Goal: Task Accomplishment & Management: Complete application form

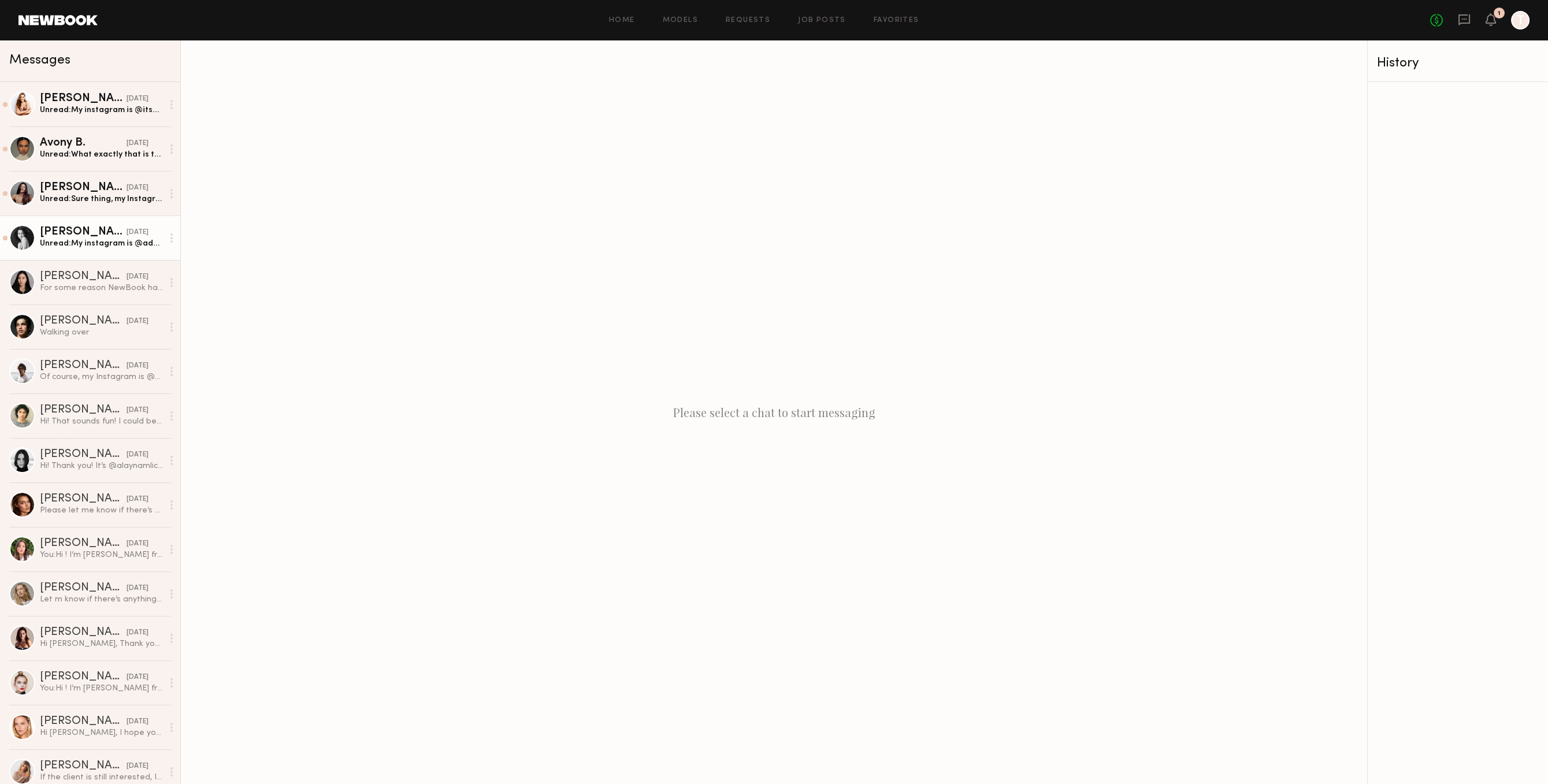
click at [143, 249] on div "Unread: My instagram is @adashofpaige" at bounding box center [101, 243] width 123 height 11
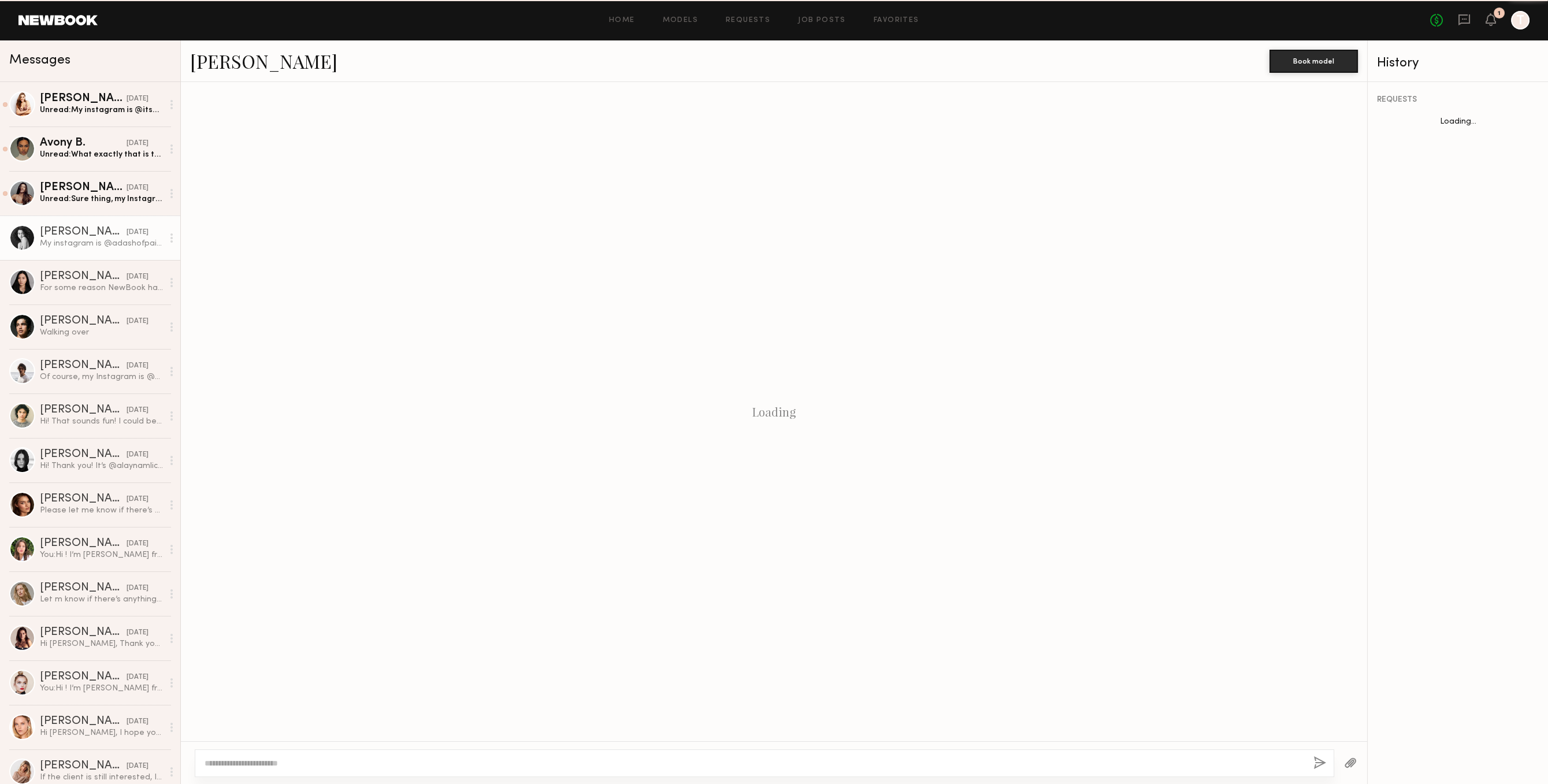
scroll to position [35, 0]
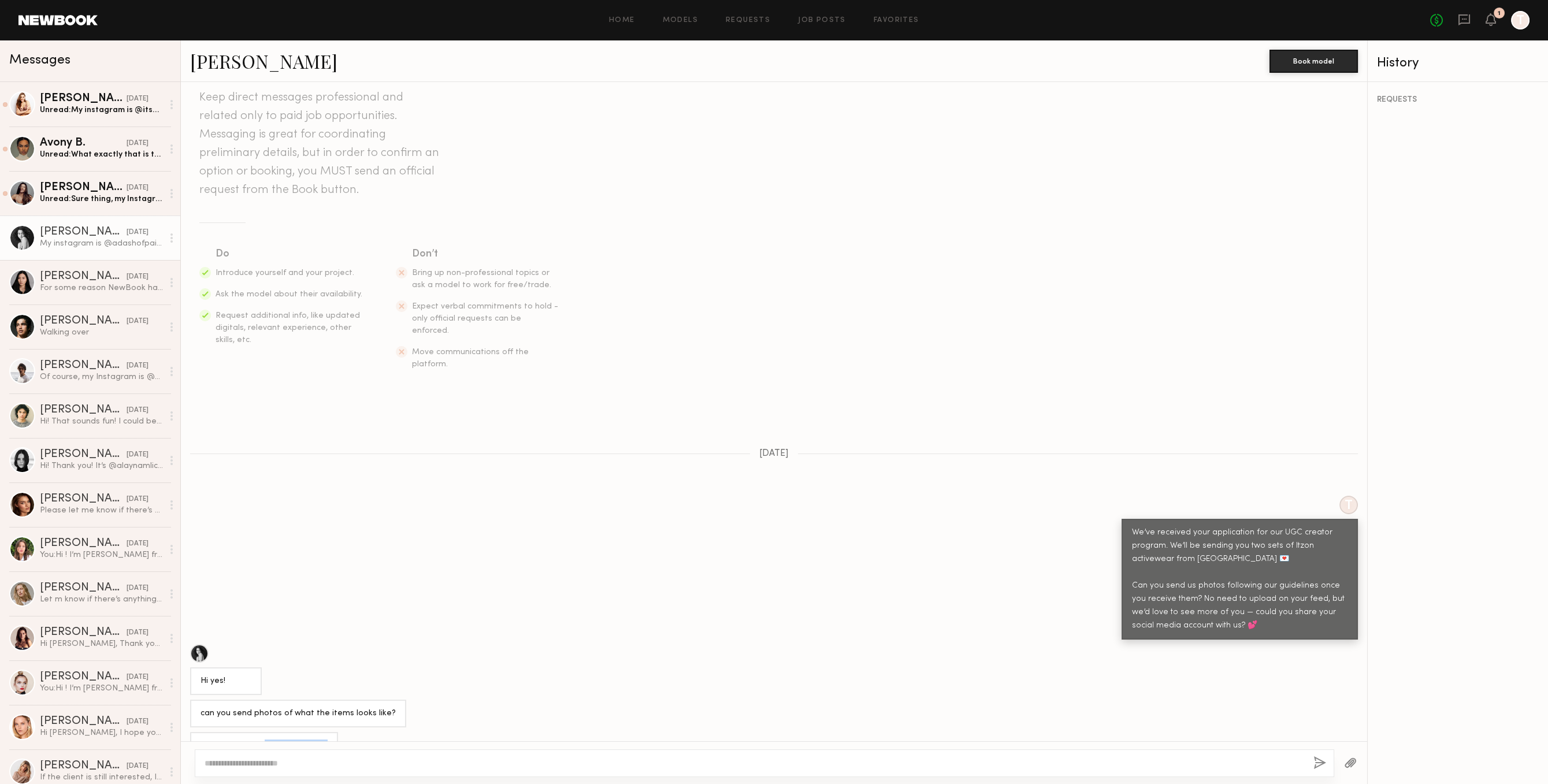
drag, startPoint x: 264, startPoint y: 721, endPoint x: 336, endPoint y: 708, distance: 73.2
click at [336, 732] on div "My instagram is @adashofpaige" at bounding box center [774, 746] width 1186 height 28
copy div "@adashofpaige"
click at [109, 202] on div "Unread: Sure thing, my Instagram is @elkekahler" at bounding box center [101, 199] width 123 height 11
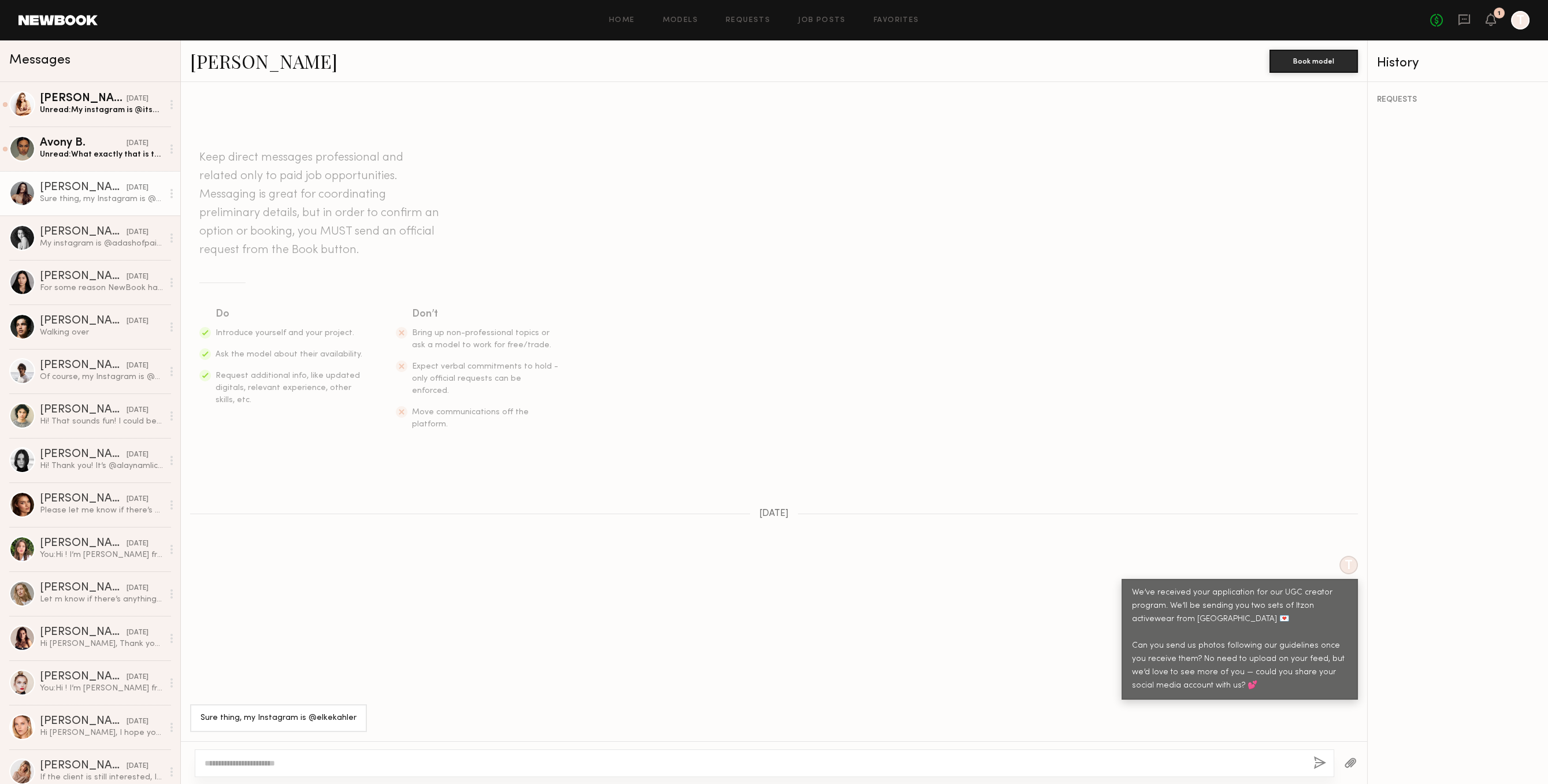
click at [304, 712] on div "Sure thing, my Instagram is @elkekahler" at bounding box center [279, 719] width 156 height 13
drag, startPoint x: 304, startPoint y: 714, endPoint x: 352, endPoint y: 708, distance: 48.4
click at [352, 708] on div "Sure thing, my Instagram is @elkekahler" at bounding box center [278, 718] width 177 height 28
copy div "@elkekahler"
click at [128, 162] on link "Avony B. 09/16/2025 Unread: What exactly that is that you need me to do so we c…" at bounding box center [90, 149] width 180 height 44
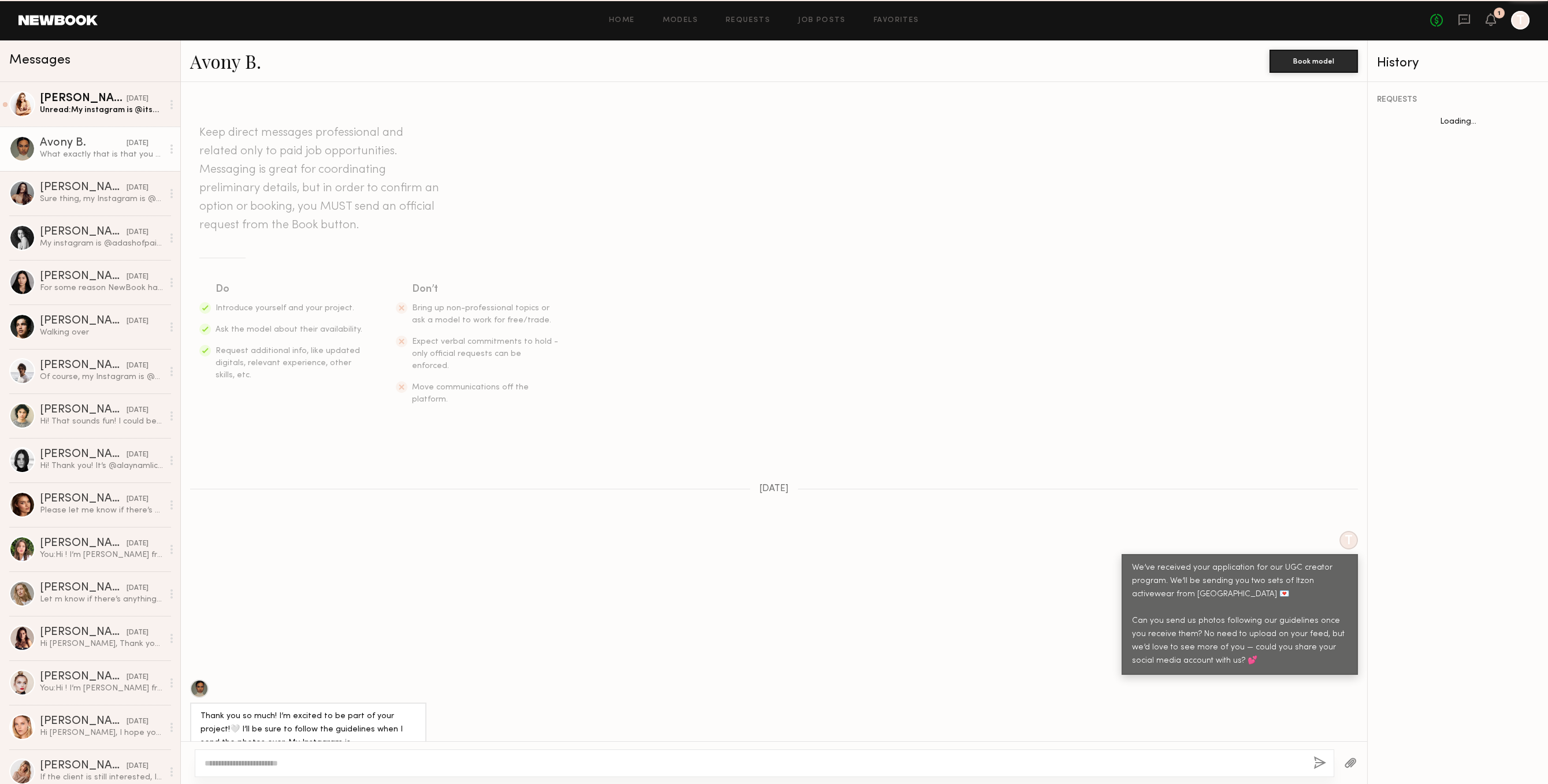
scroll to position [43, 0]
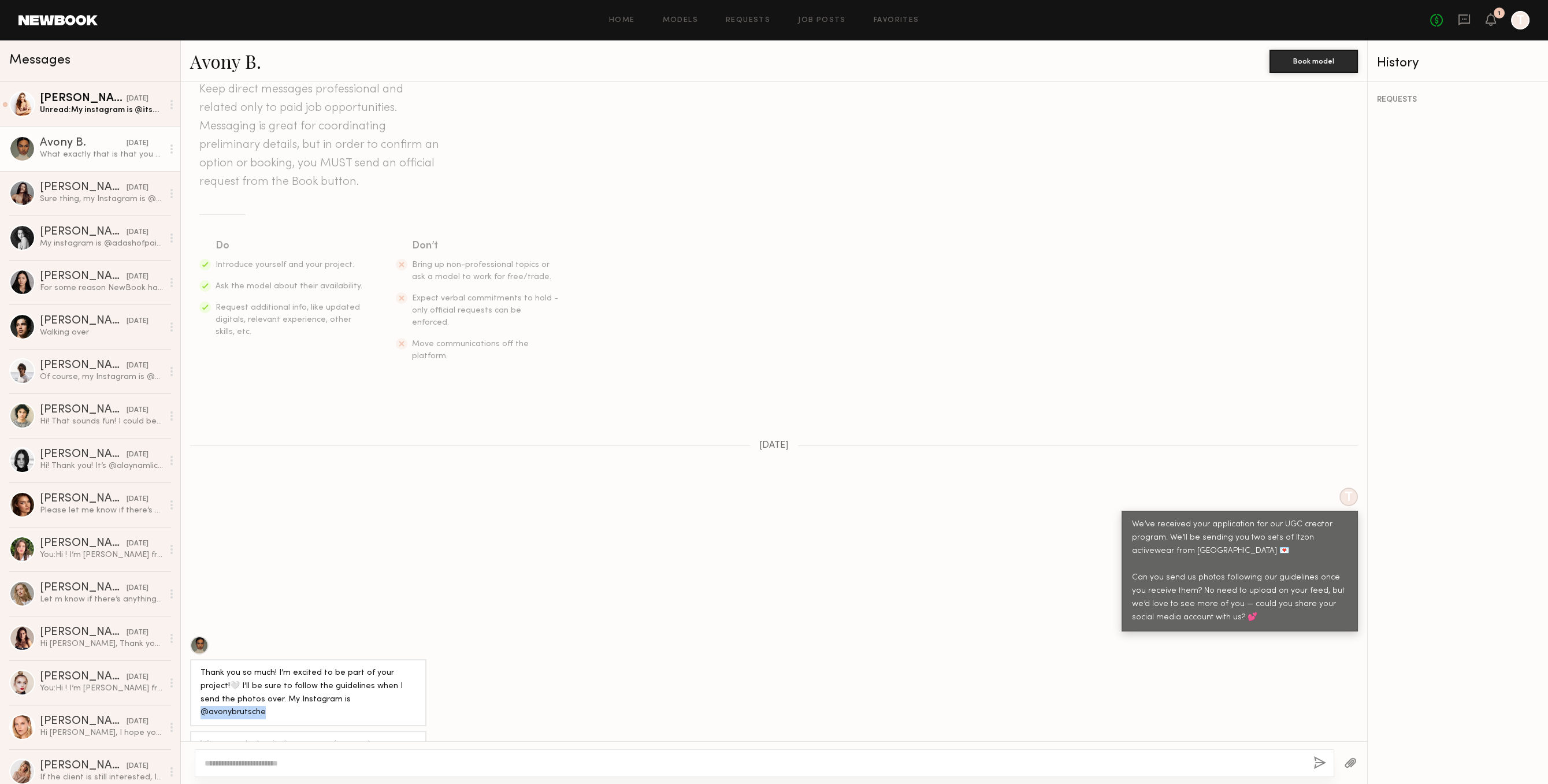
drag, startPoint x: 311, startPoint y: 674, endPoint x: 428, endPoint y: 685, distance: 117.5
click at [428, 685] on div "Thank you so much! I’m excited to be part of your project!🤍 I’ll be sure to fol…" at bounding box center [774, 681] width 1186 height 91
copy div "avonybrutsche"
click at [133, 112] on div "Unread: My instagram is @its_sarahdonner" at bounding box center [101, 110] width 123 height 11
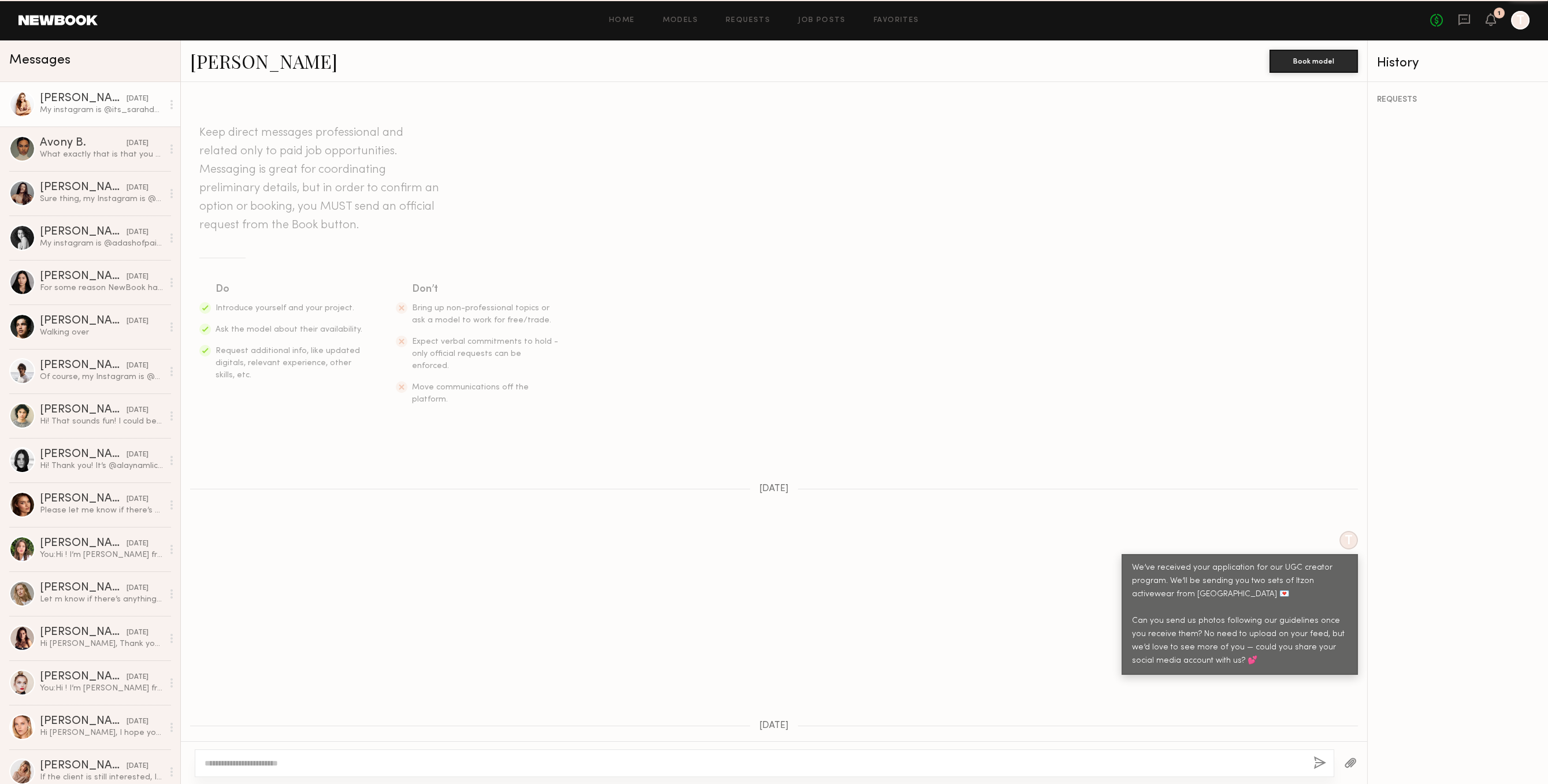
scroll to position [94, 0]
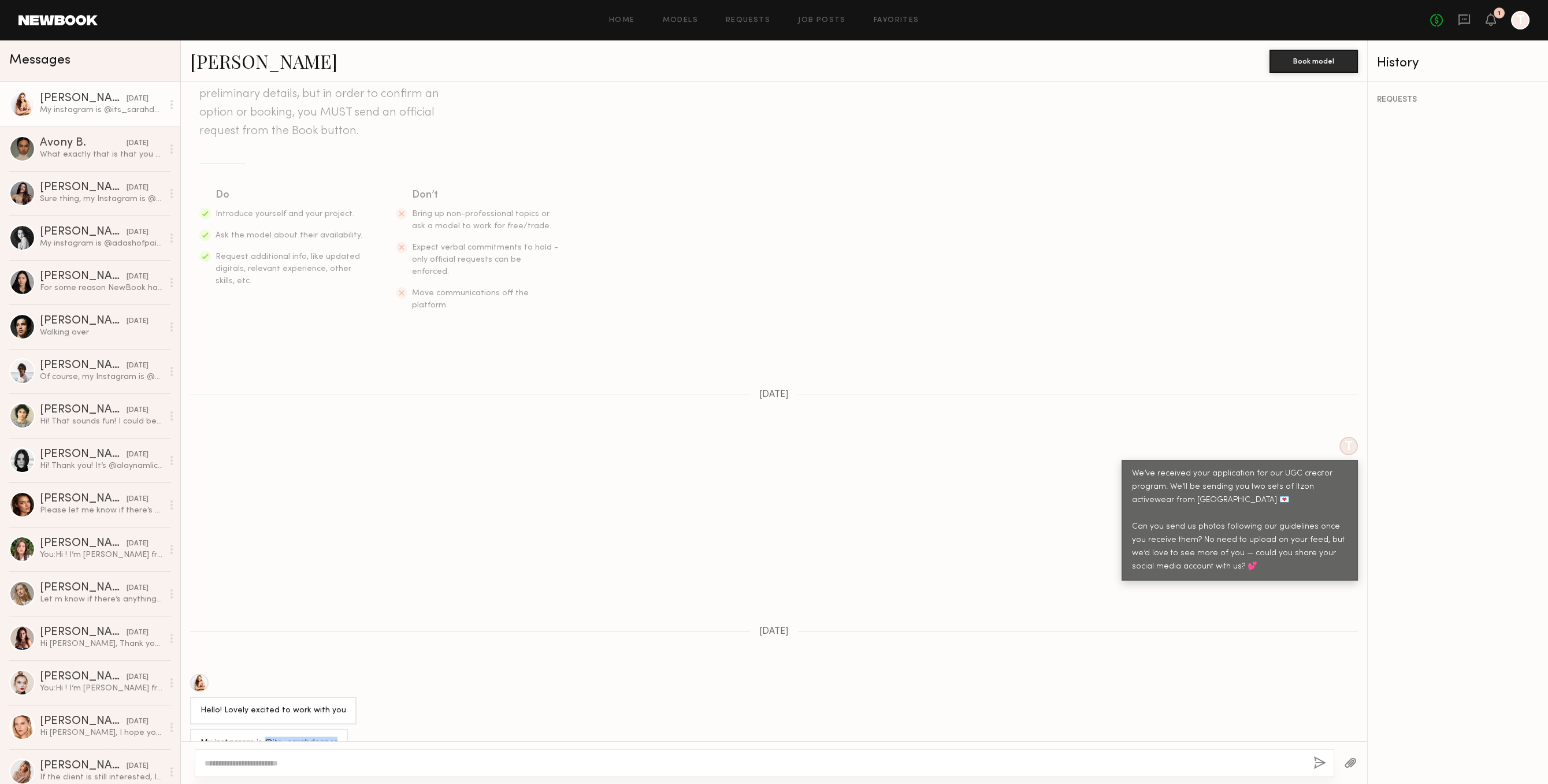
drag, startPoint x: 263, startPoint y: 718, endPoint x: 332, endPoint y: 716, distance: 69.0
click at [332, 729] on div "My instagram is @its_sarahdonner" at bounding box center [269, 743] width 158 height 28
copy div "@its_sarahdonner"
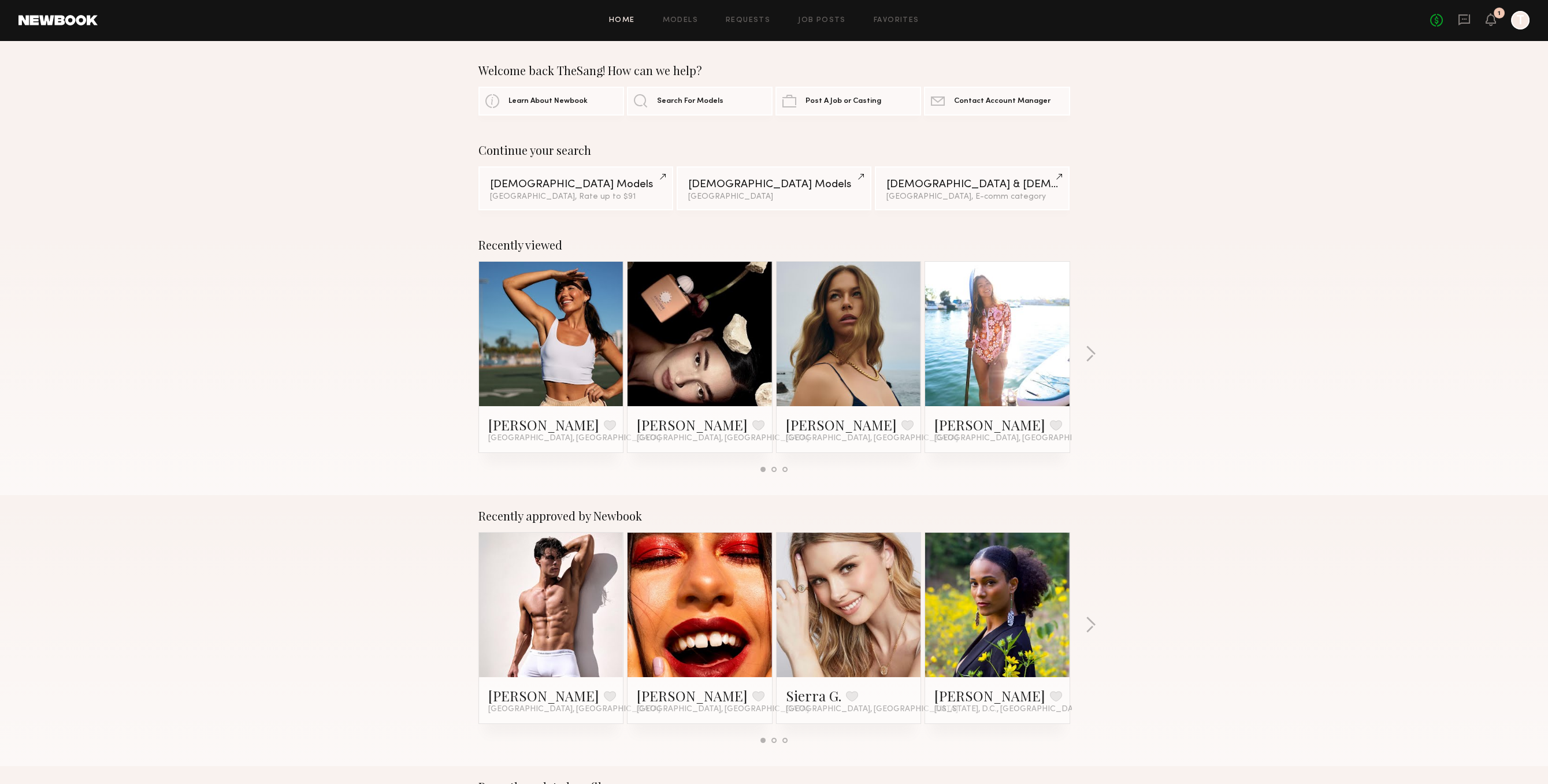
click at [1471, 19] on div "No fees up to $5,000 1 T" at bounding box center [1479, 20] width 99 height 19
click at [1465, 17] on icon at bounding box center [1464, 19] width 13 height 13
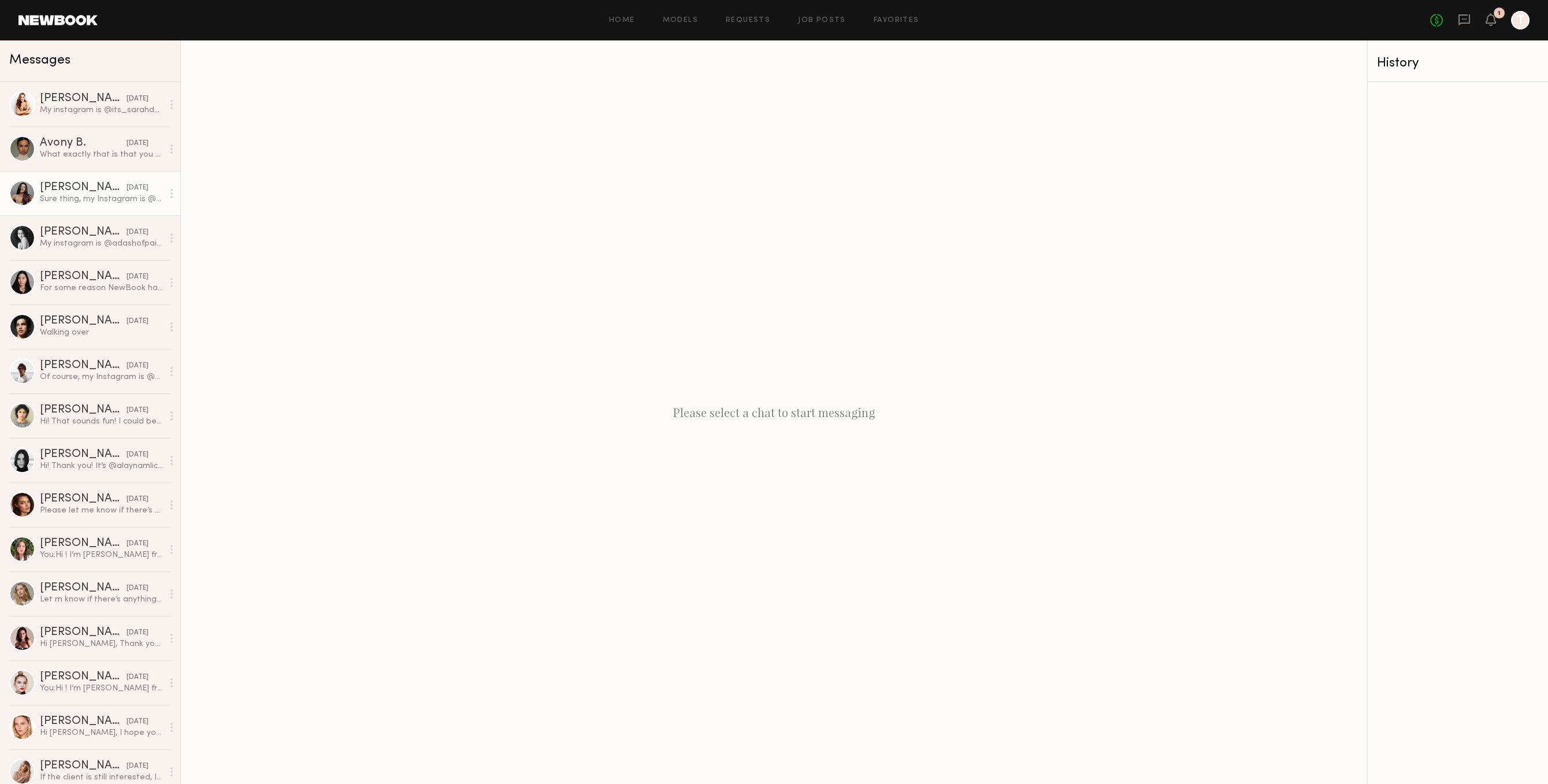
click at [105, 191] on div "Elke K." at bounding box center [83, 187] width 87 height 11
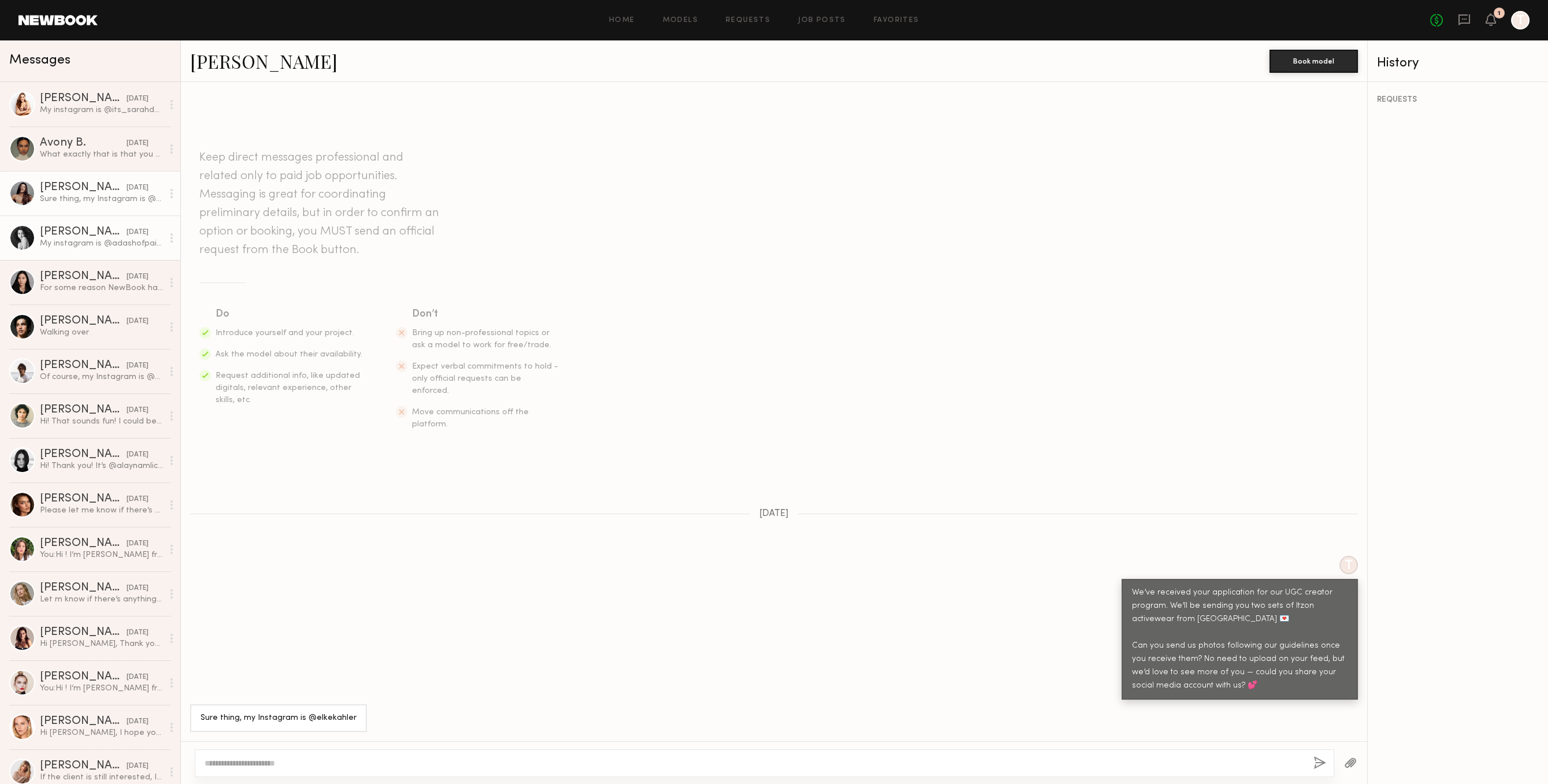
click at [103, 227] on div "[PERSON_NAME]" at bounding box center [83, 232] width 87 height 11
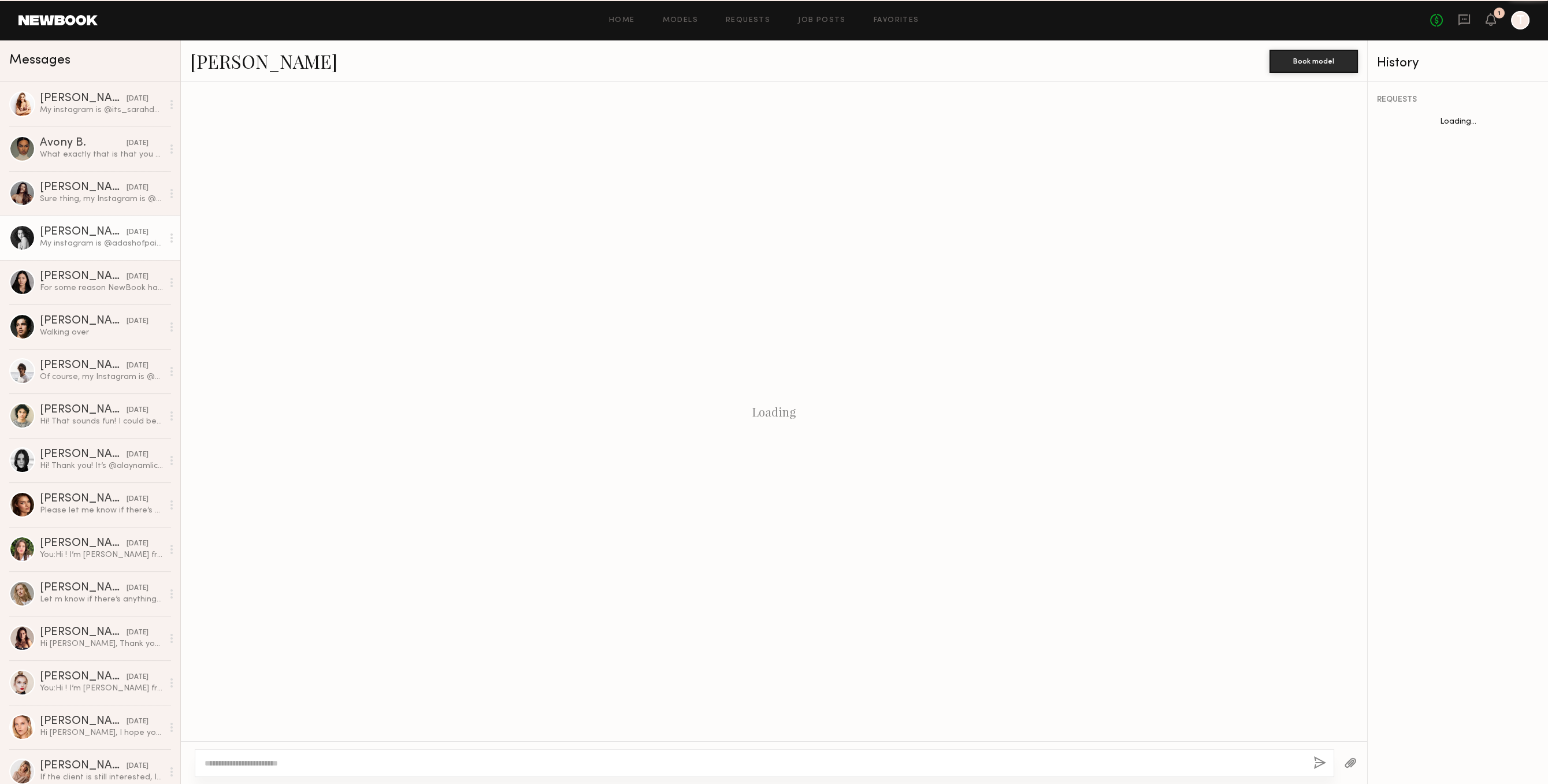
scroll to position [35, 0]
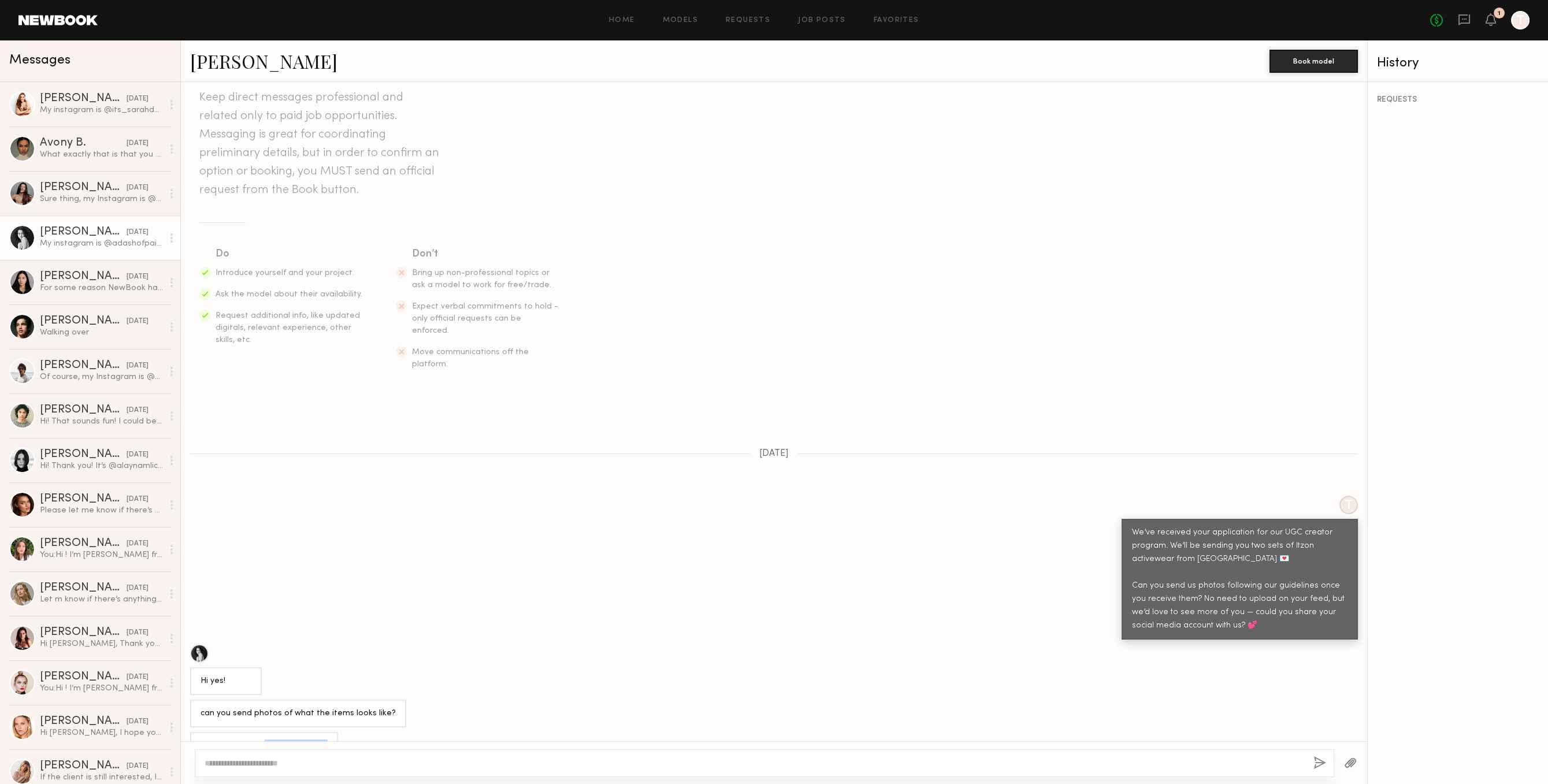
drag, startPoint x: 272, startPoint y: 720, endPoint x: 248, endPoint y: 684, distance: 43.3
click at [331, 732] on div "My instagram is @adashofpaige" at bounding box center [774, 746] width 1186 height 28
click at [114, 183] on div "Elke K. 09/16/2025" at bounding box center [101, 187] width 123 height 11
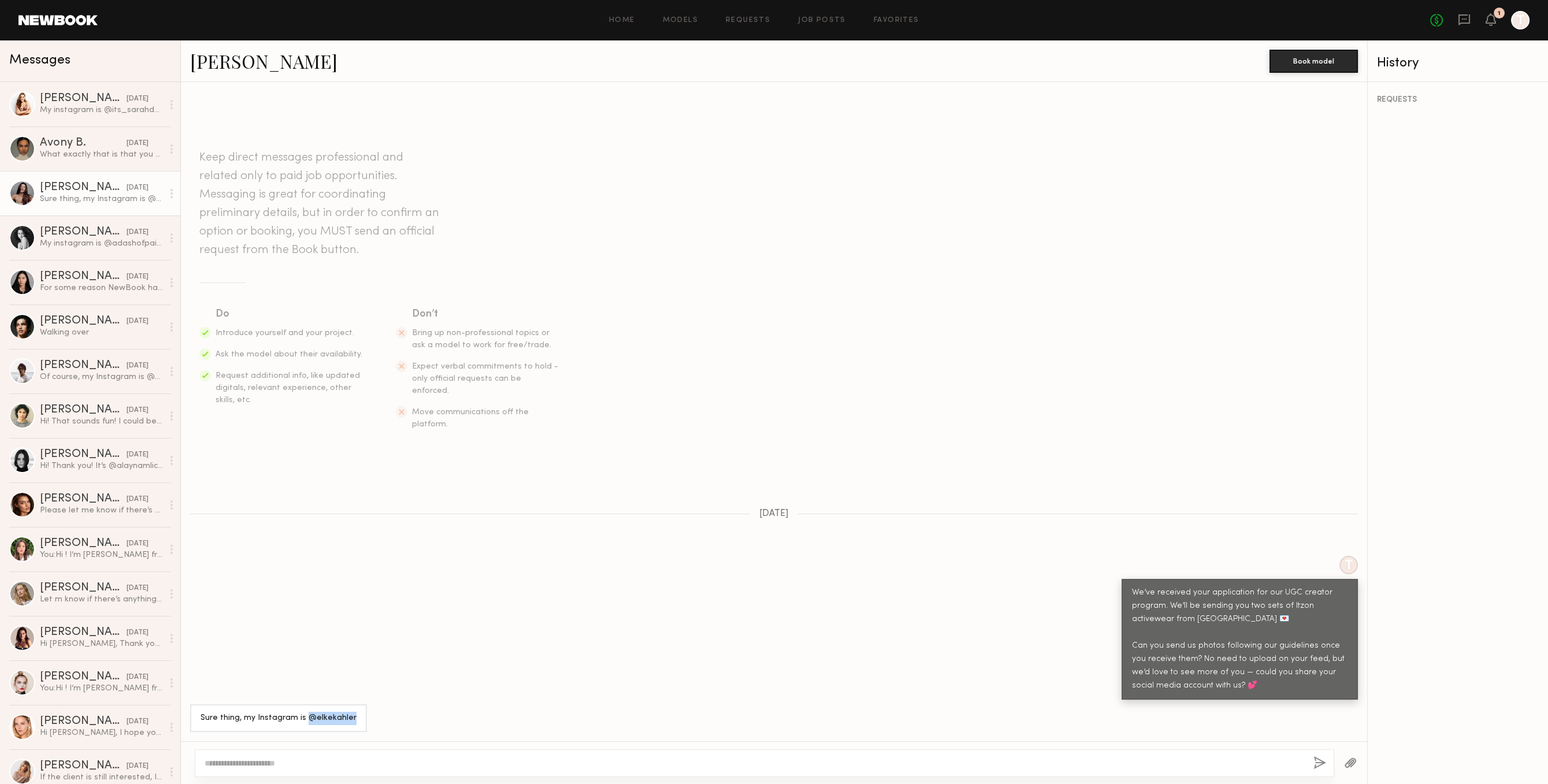
drag, startPoint x: 305, startPoint y: 717, endPoint x: 365, endPoint y: 728, distance: 61.0
click at [365, 728] on div "Sure thing, my Instagram is @elkekahler" at bounding box center [774, 718] width 1186 height 28
copy div "@elkekahler"
click at [115, 157] on div "What exactly that is that you need me to do so we can go ahead and proceed" at bounding box center [101, 154] width 123 height 11
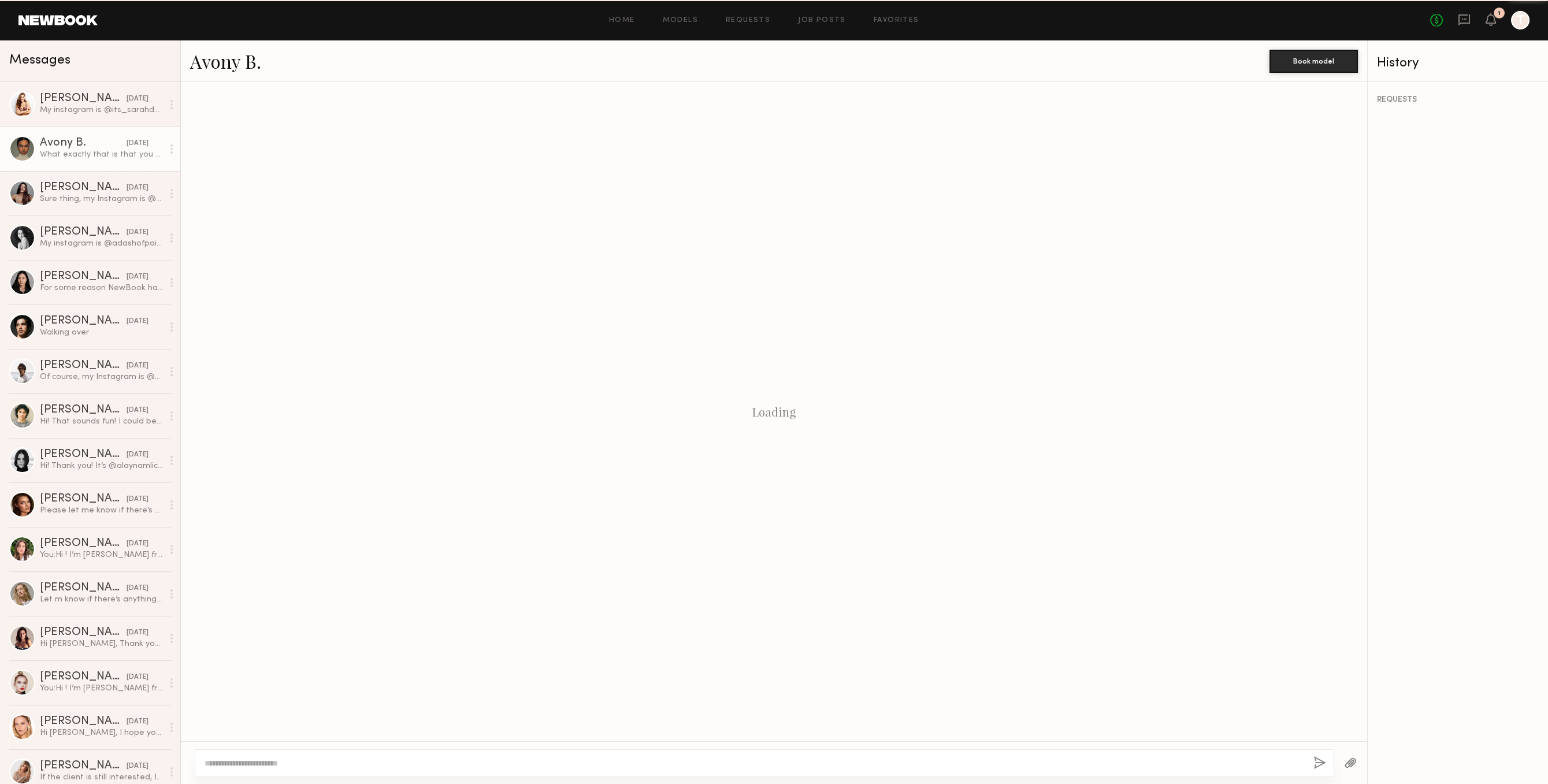
scroll to position [43, 0]
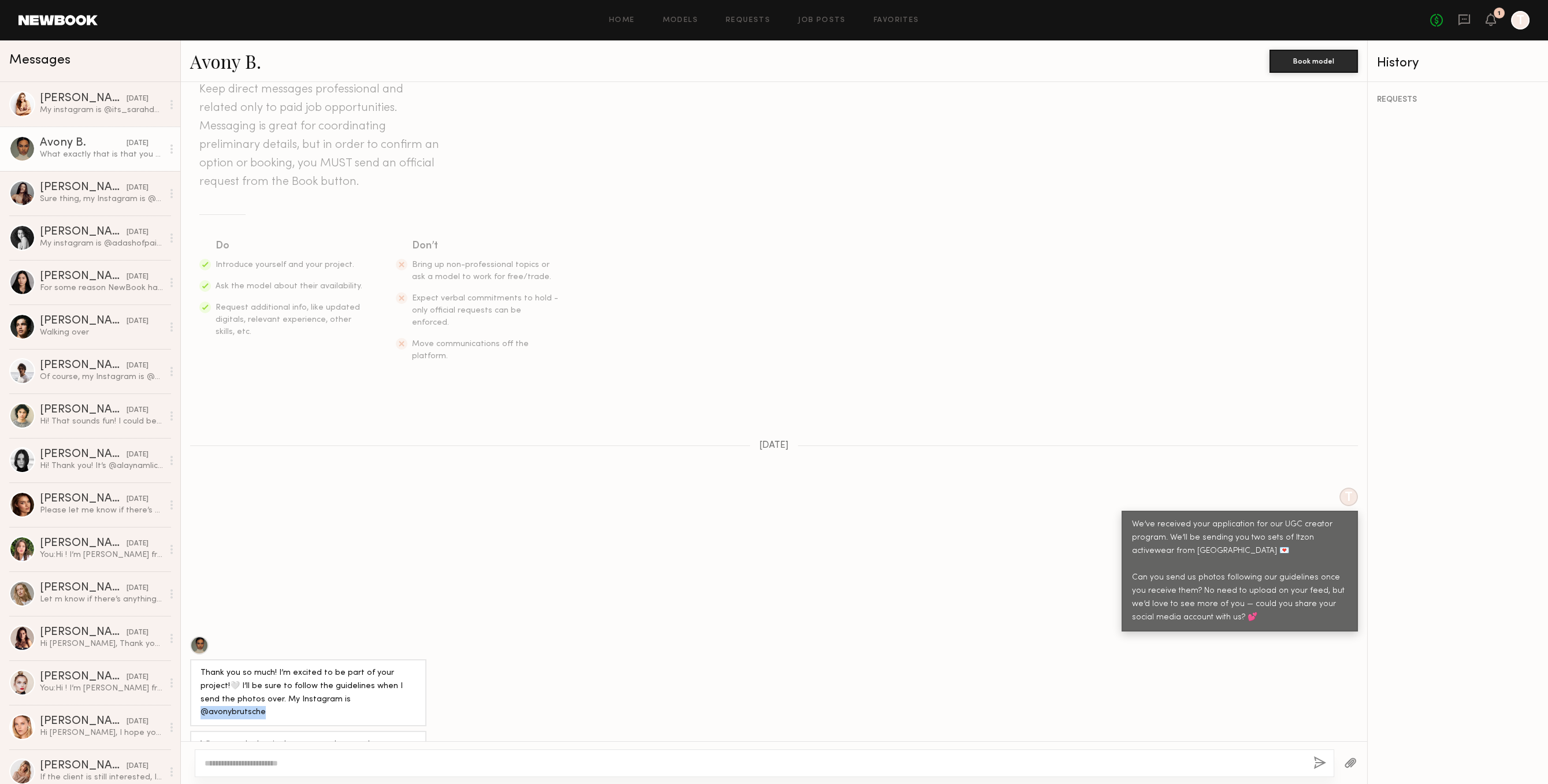
drag, startPoint x: 308, startPoint y: 675, endPoint x: 445, endPoint y: 679, distance: 137.1
click at [445, 679] on div "Thank you so much! I’m excited to be part of your project!🤍 I’ll be sure to fol…" at bounding box center [774, 681] width 1186 height 91
copy div "avonybrutsche"
click at [1454, 19] on div "No fees up to $5,000 1 T" at bounding box center [1479, 20] width 99 height 19
click at [1461, 21] on icon at bounding box center [1464, 19] width 13 height 13
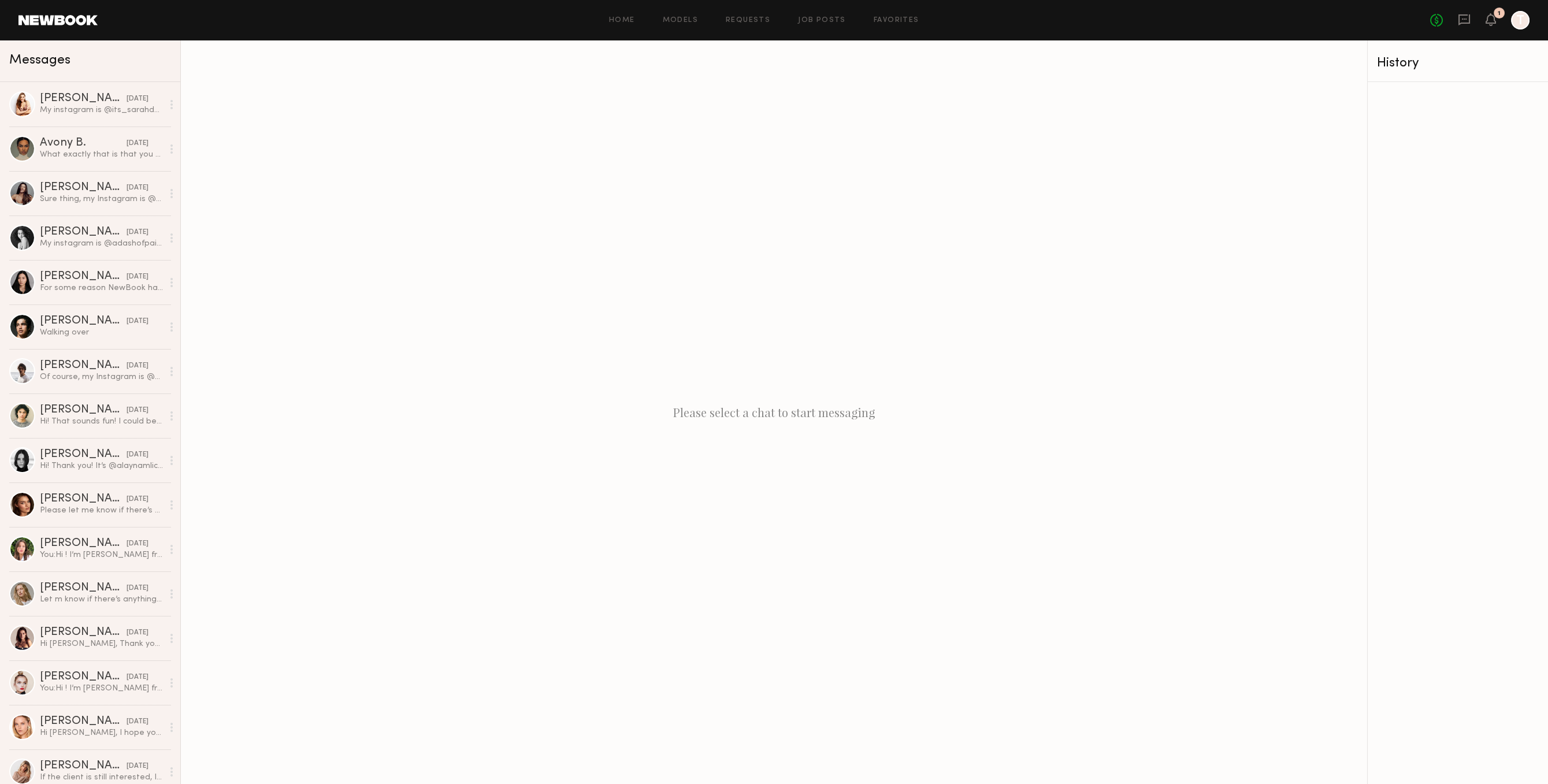
click at [1045, 92] on div "Please select a chat to start messaging" at bounding box center [774, 412] width 1186 height 744
click at [829, 21] on link "Job Posts" at bounding box center [822, 20] width 48 height 8
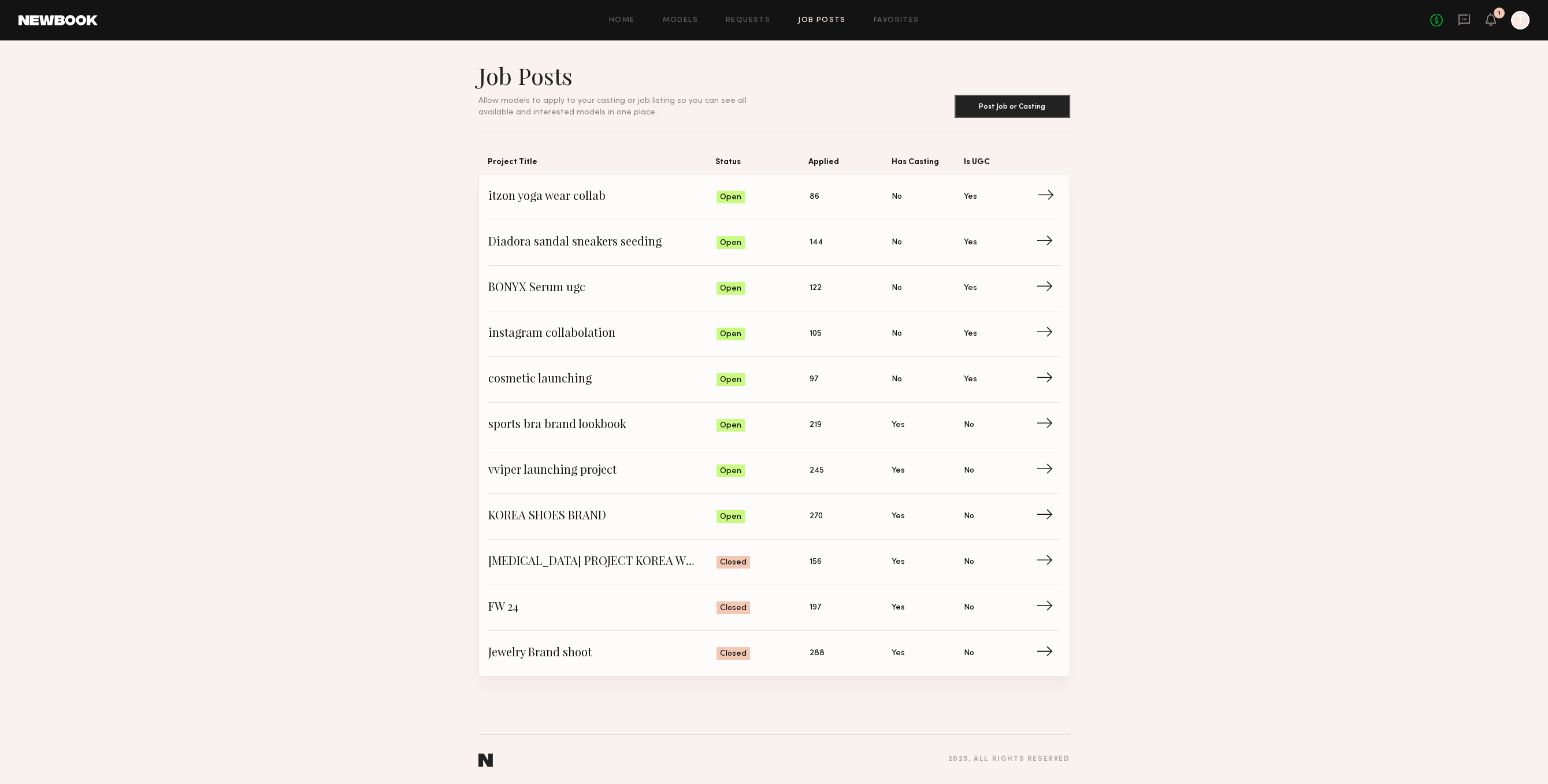
click at [614, 180] on link "itzon yoga wear collab Status: Open Applied: 86 Has Casting: No Is UGC: Yes →" at bounding box center [775, 197] width 572 height 46
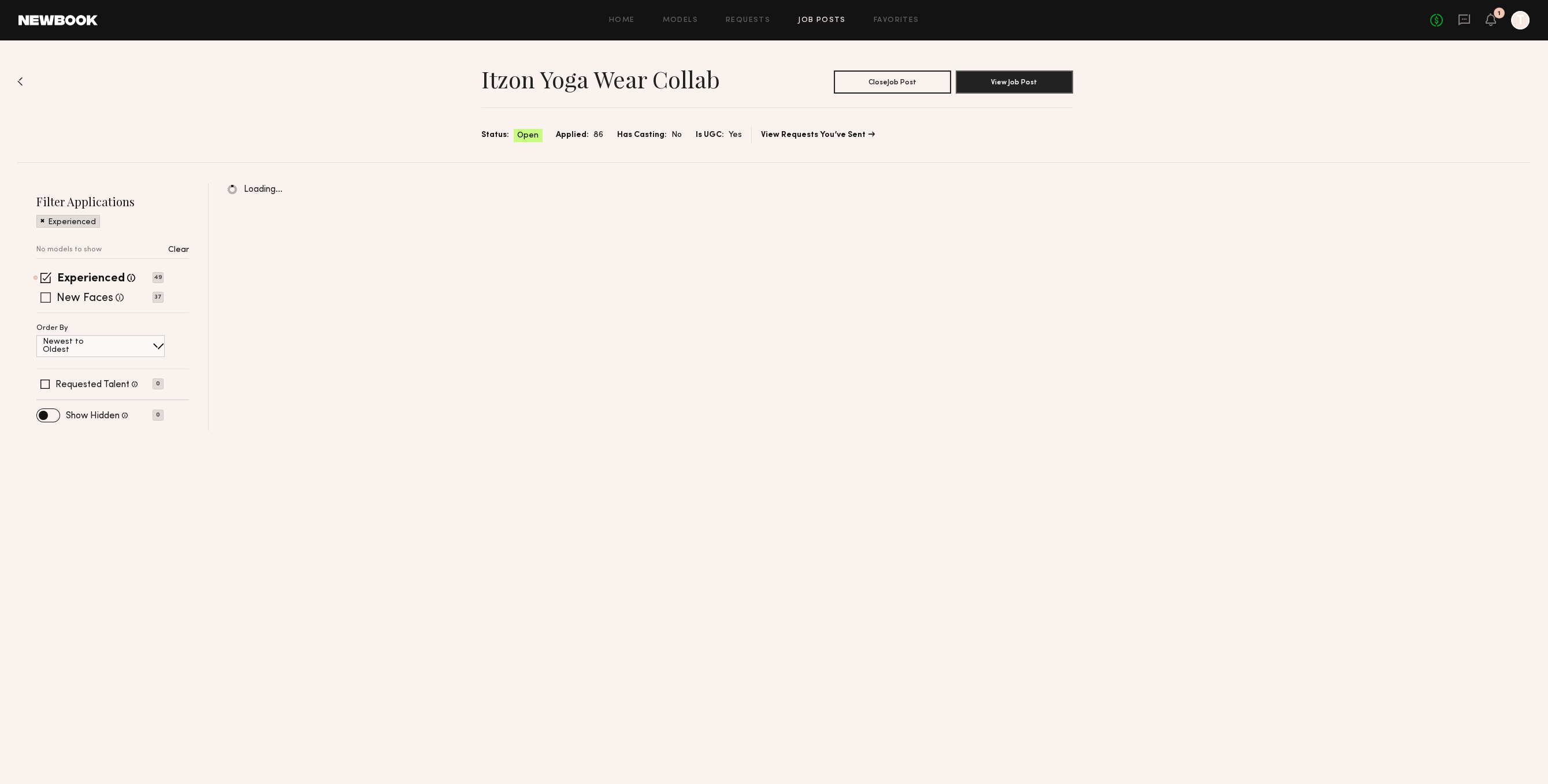
click at [103, 298] on label "New Faces" at bounding box center [85, 299] width 56 height 11
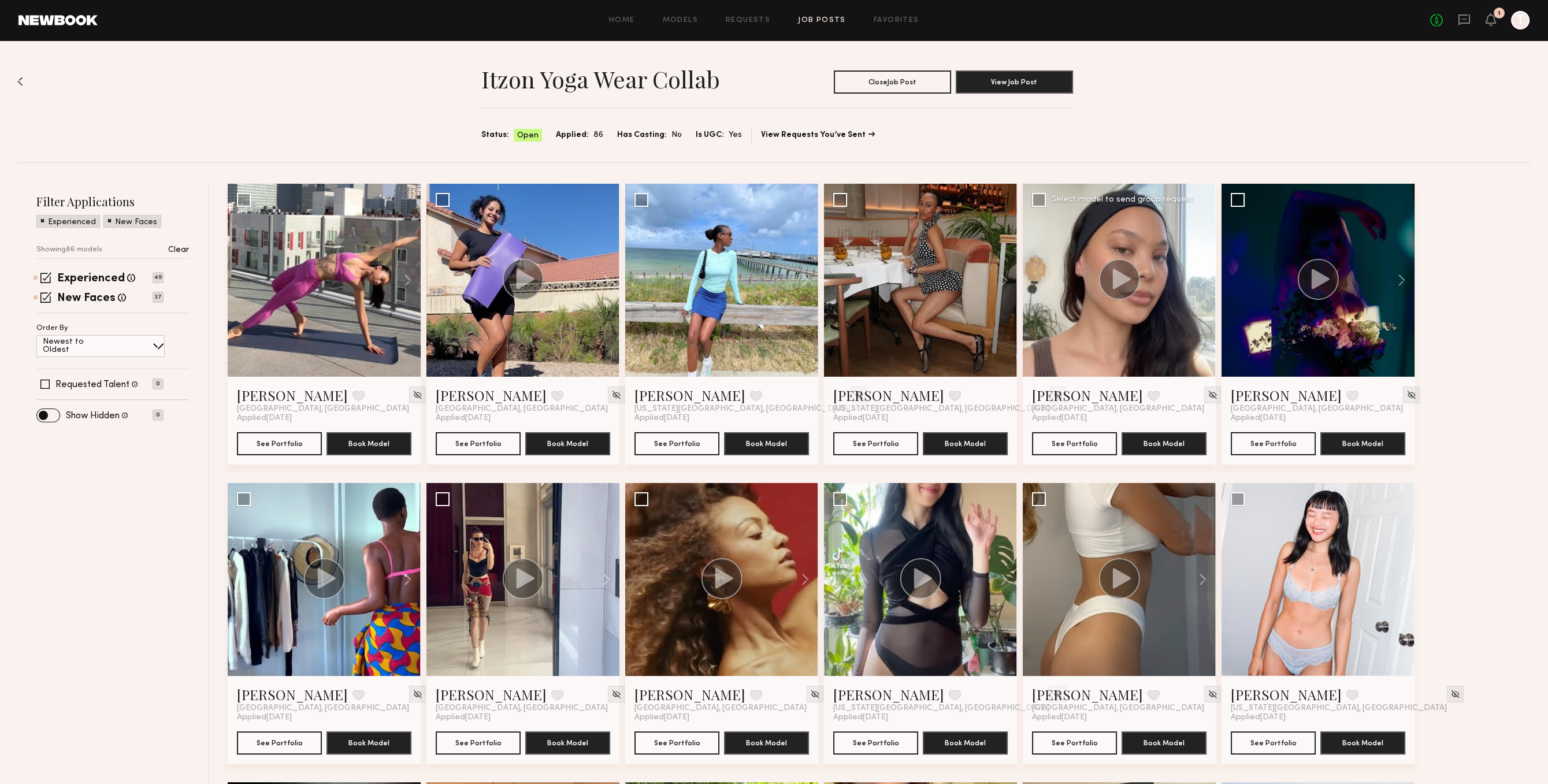
click at [1141, 336] on div at bounding box center [1119, 280] width 193 height 193
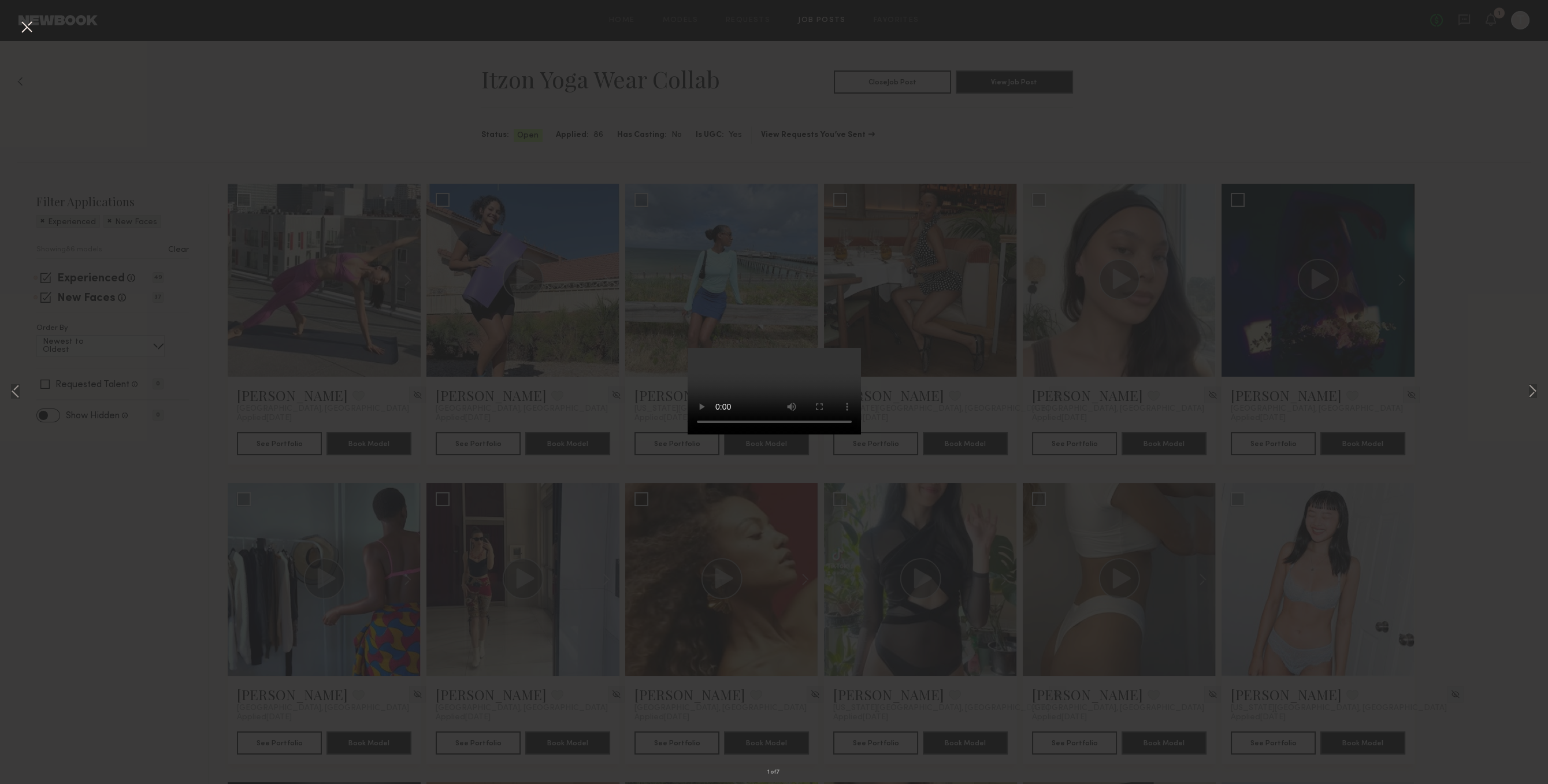
click at [932, 385] on div "1 of 7" at bounding box center [774, 392] width 1548 height 784
click at [898, 326] on div "1 of 7" at bounding box center [774, 392] width 1548 height 784
click at [874, 160] on div "1 of 7" at bounding box center [774, 392] width 1548 height 784
drag, startPoint x: 804, startPoint y: 154, endPoint x: 1103, endPoint y: 117, distance: 301.3
click at [803, 154] on div "1 of 7" at bounding box center [774, 392] width 1548 height 784
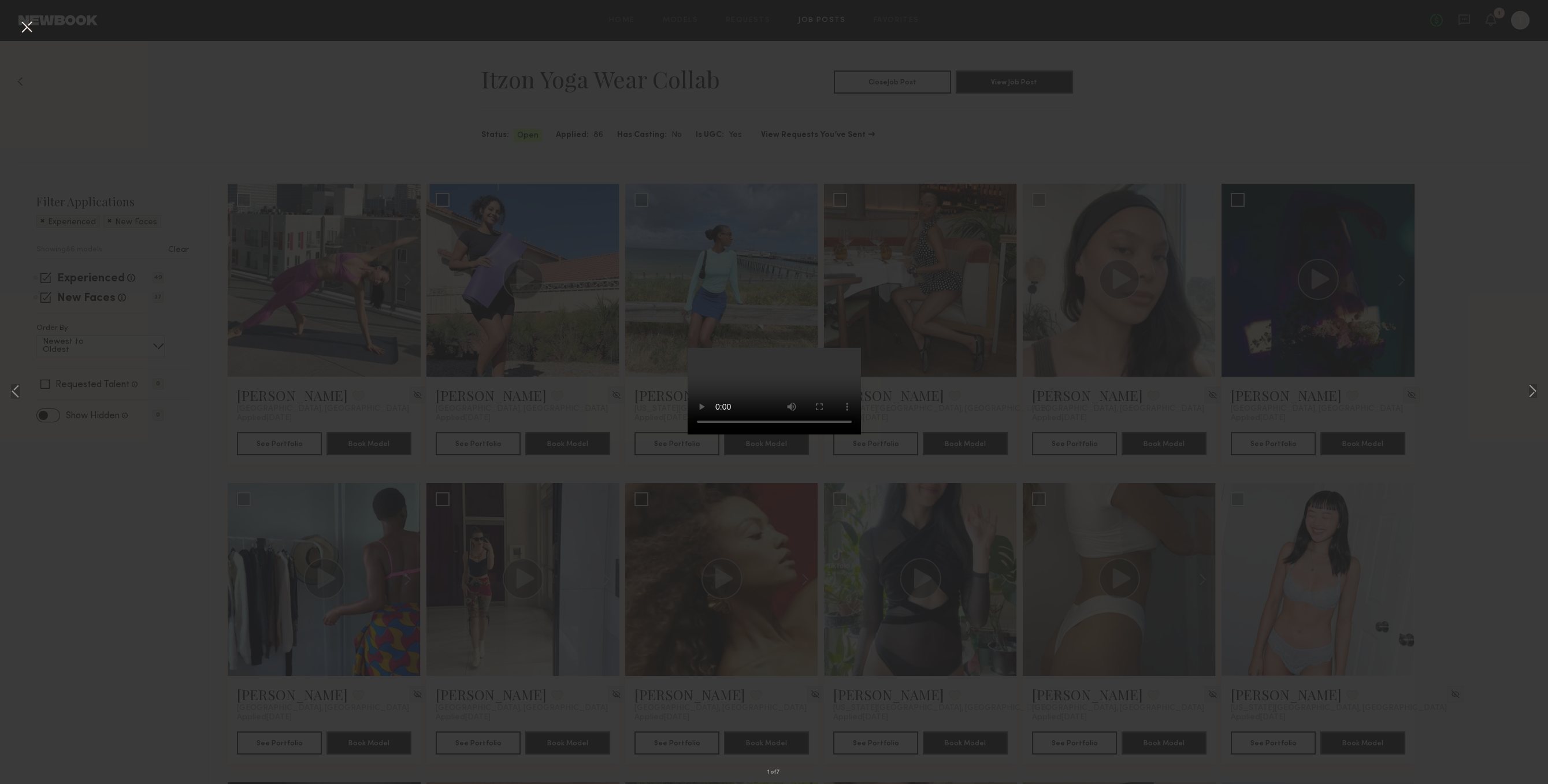
click at [1142, 116] on div "1 of 7" at bounding box center [774, 392] width 1548 height 784
click at [257, 145] on div "1 of 7" at bounding box center [774, 392] width 1548 height 784
click at [23, 19] on button at bounding box center [26, 28] width 19 height 21
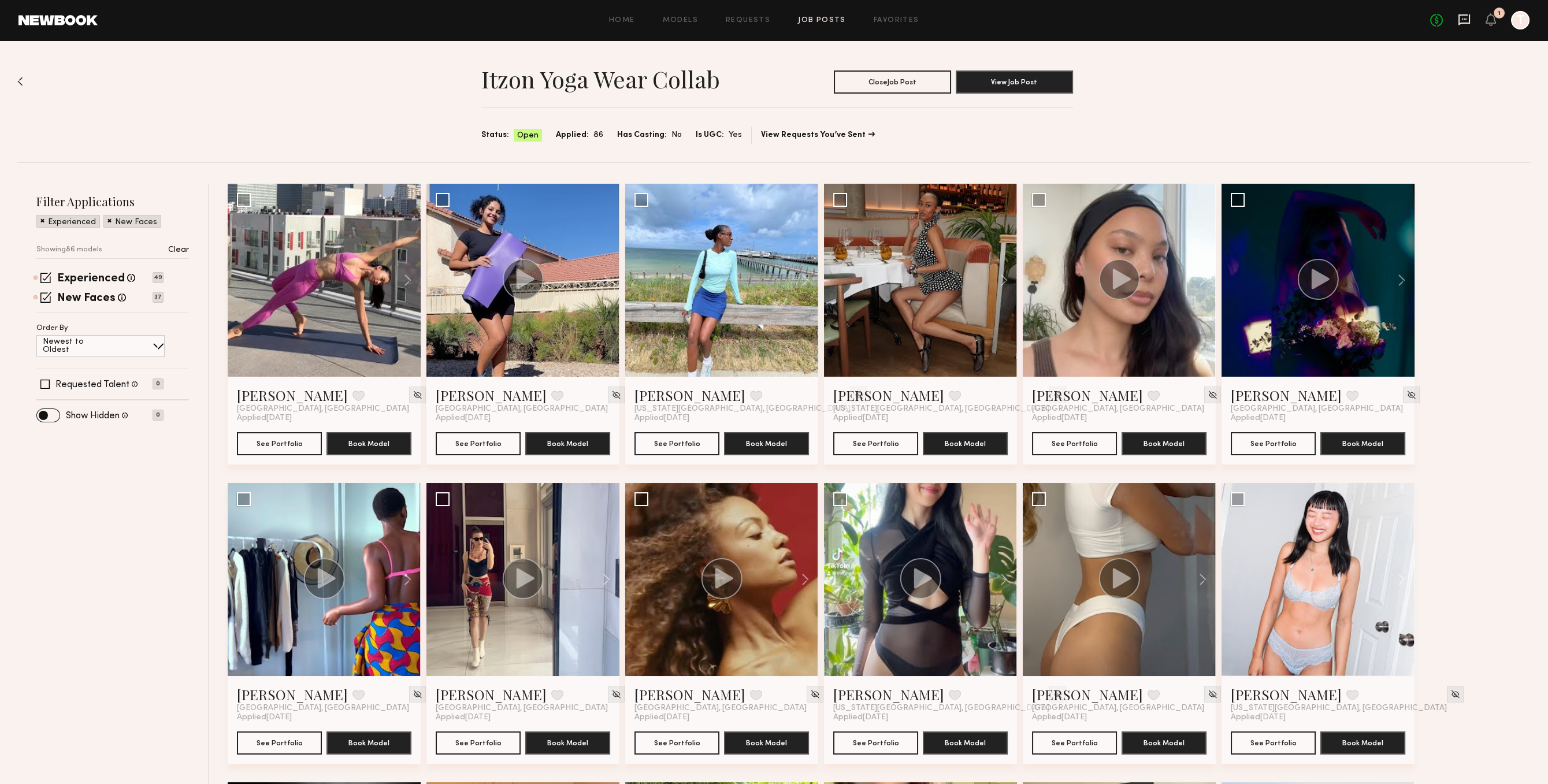
click at [1461, 23] on icon at bounding box center [1464, 20] width 11 height 11
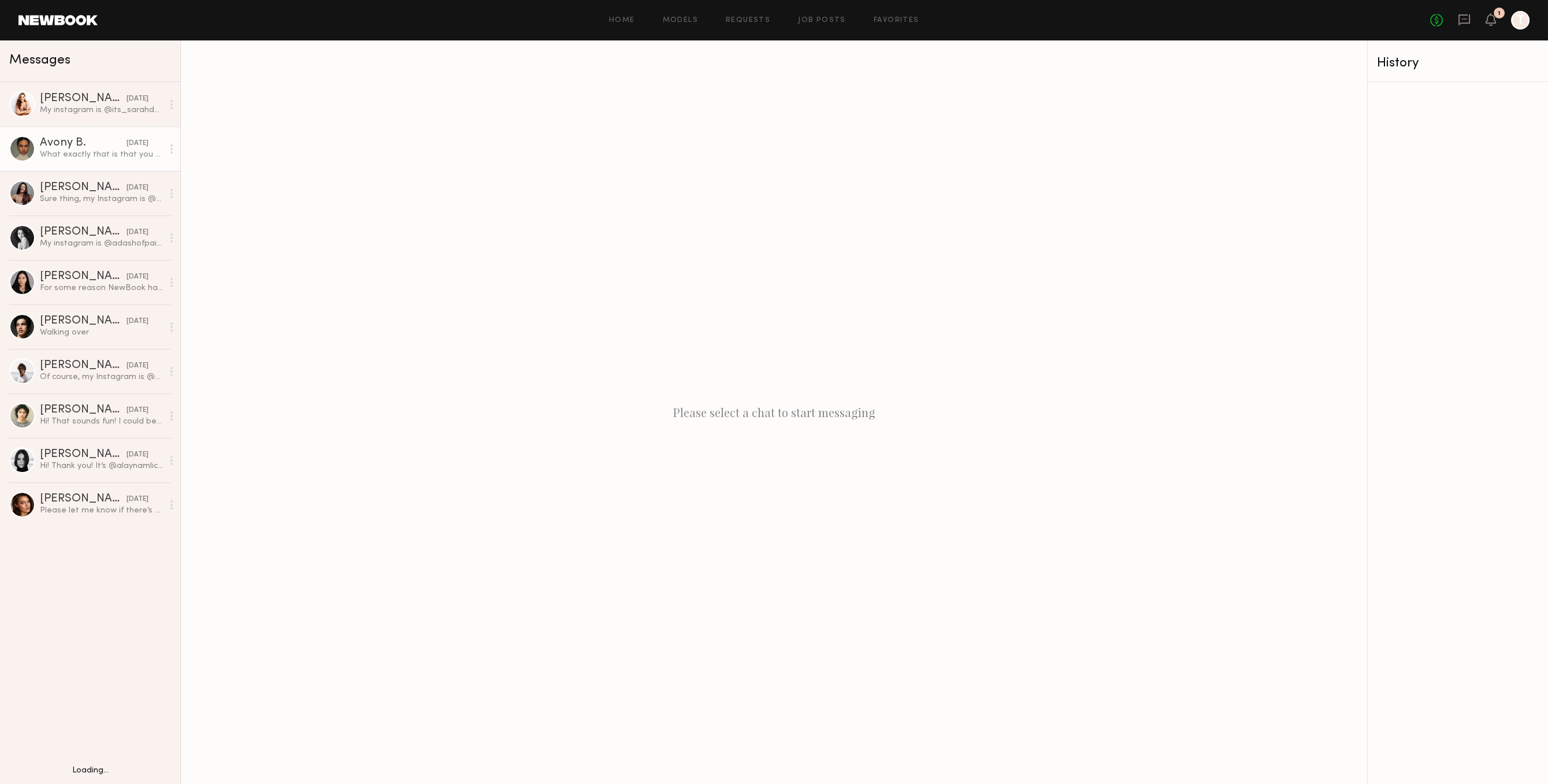
click at [106, 132] on link "Avony B. 09/16/2025 What exactly that is that you need me to do so we can go ah…" at bounding box center [90, 149] width 180 height 44
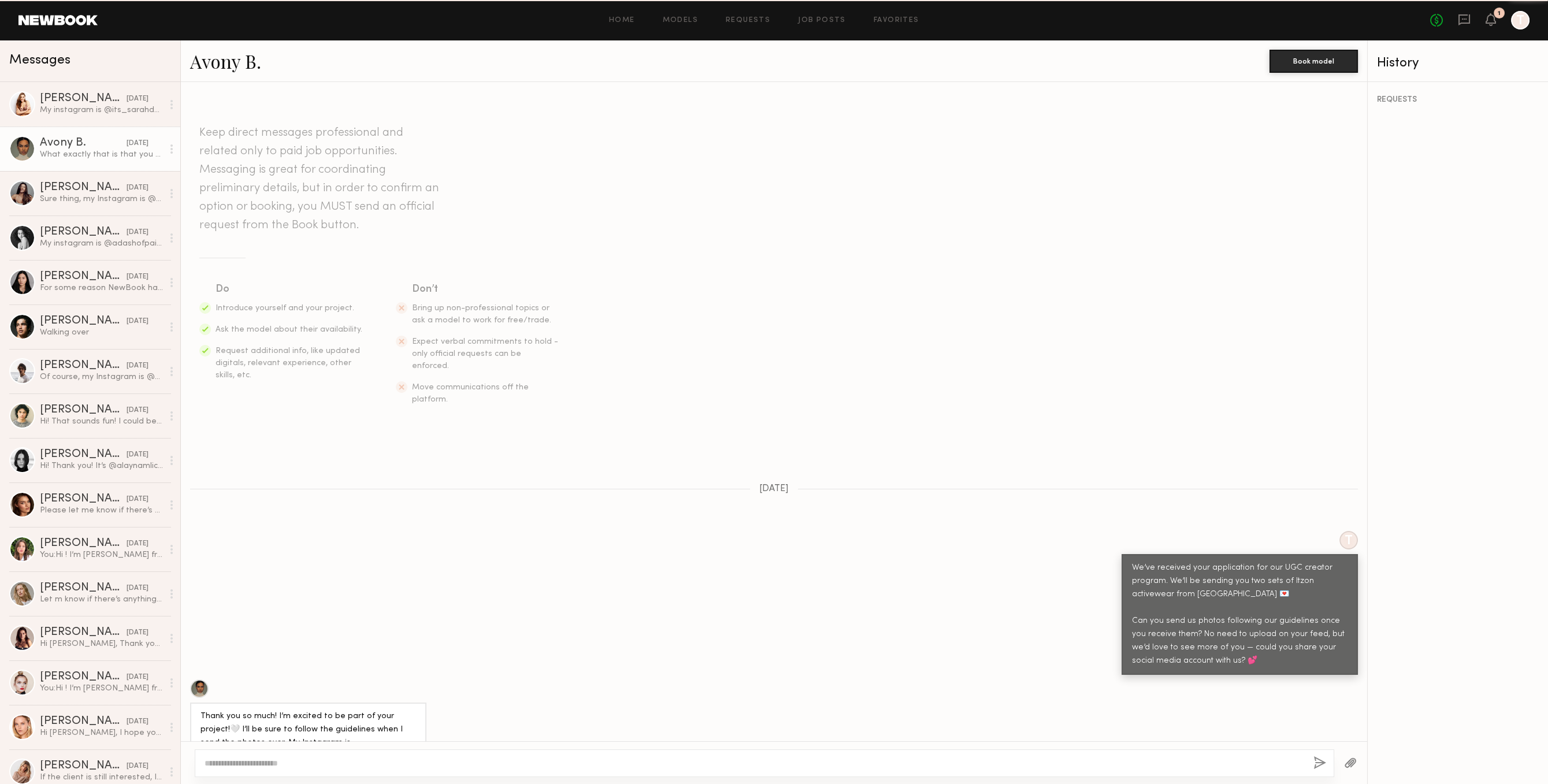
scroll to position [43, 0]
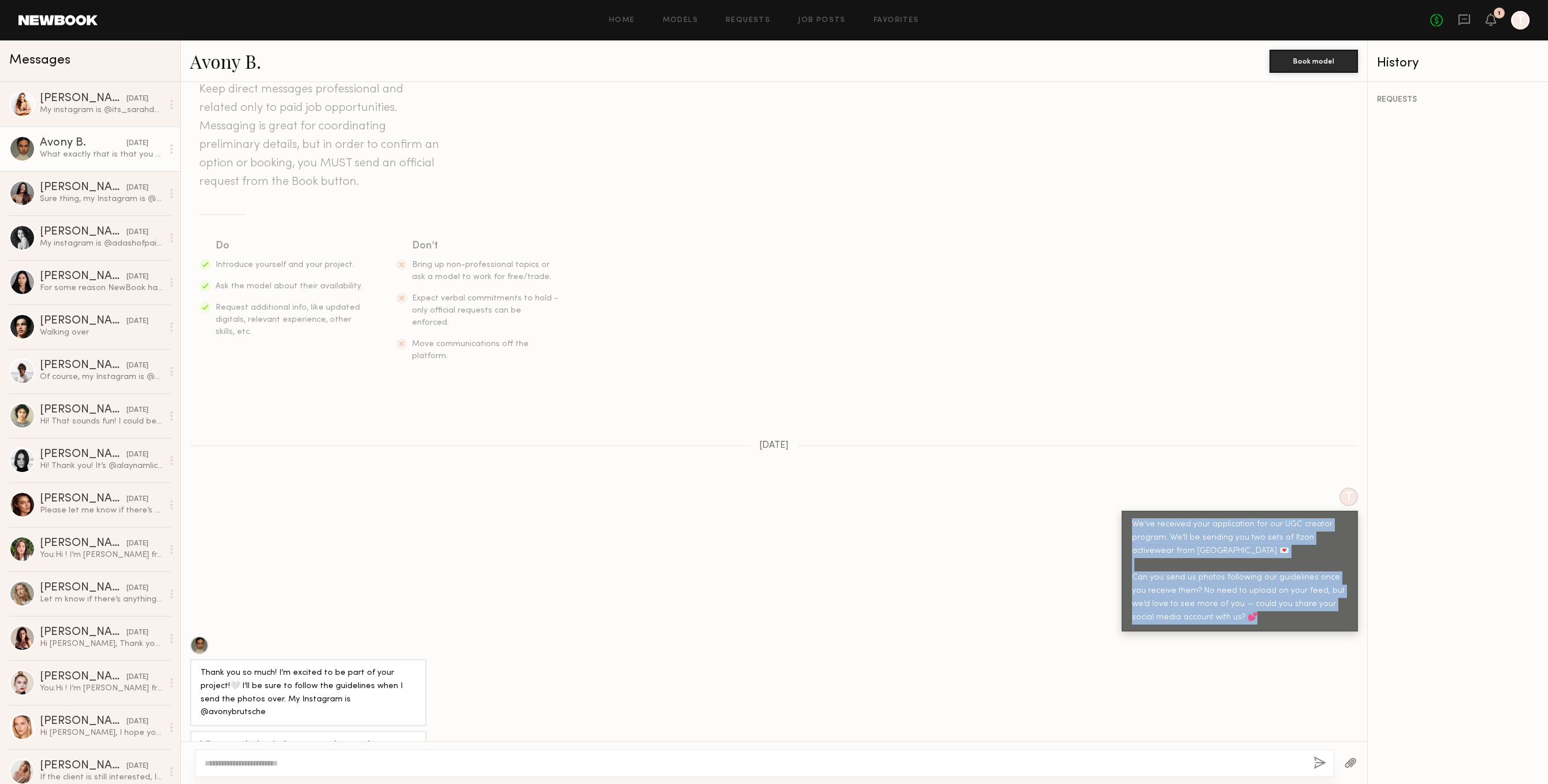
drag, startPoint x: 1132, startPoint y: 490, endPoint x: 1277, endPoint y: 113, distance: 403.9
click at [1303, 608] on div "Keep direct messages professional and related only to paid job opportunities. M…" at bounding box center [774, 412] width 1186 height 659
copy div "We’ve received your application for our UGC creator program. We’ll be sending y…"
click at [808, 24] on link "Job Posts" at bounding box center [822, 20] width 48 height 8
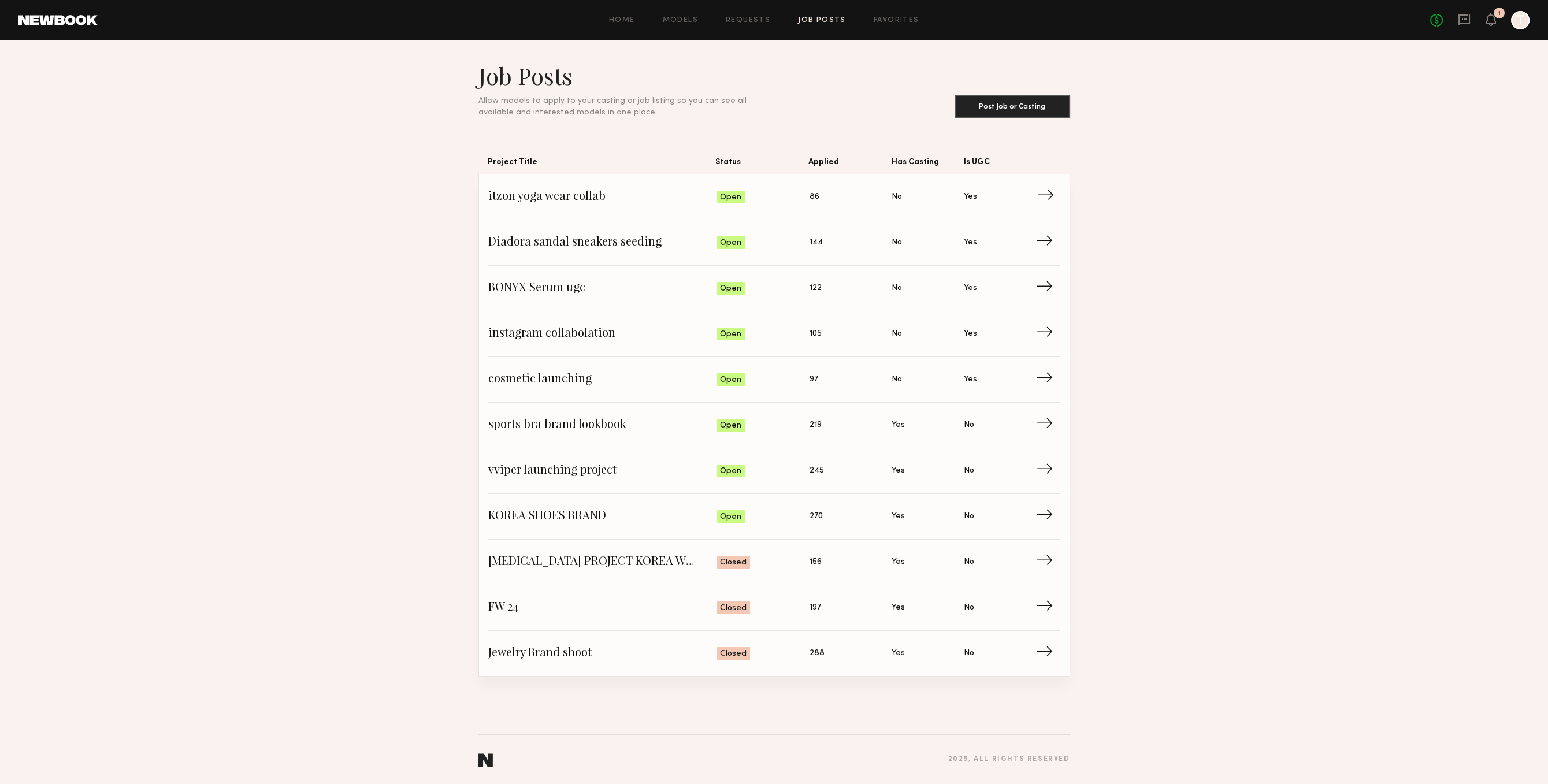
click at [549, 188] on span "itzon yoga wear collab" at bounding box center [603, 196] width 229 height 17
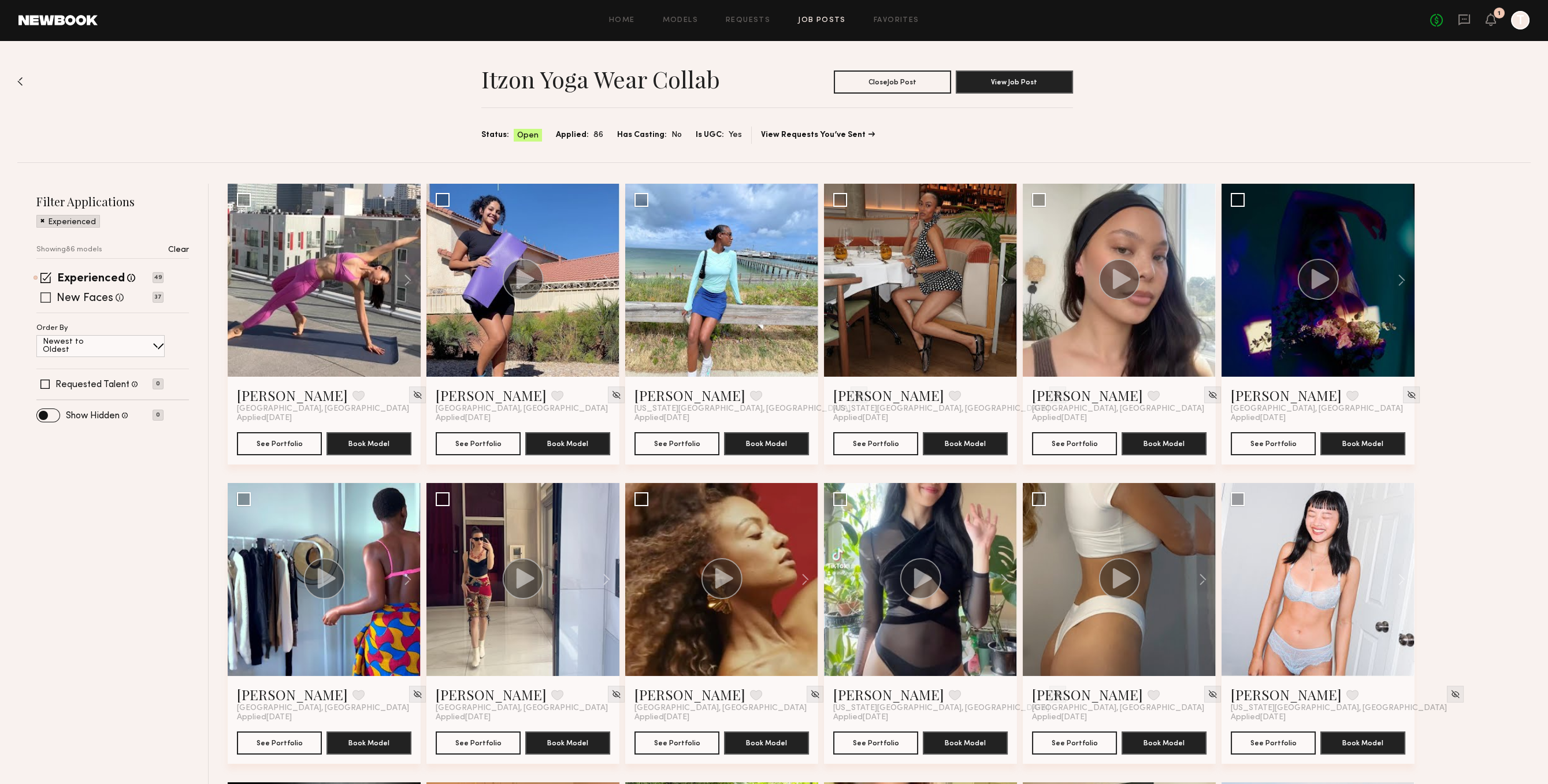
click at [38, 298] on div "New Faces Talent we've deemed to be in the early stages of their professional c…" at bounding box center [100, 297] width 127 height 9
click at [46, 300] on span at bounding box center [45, 297] width 10 height 10
click at [309, 442] on button "See Portfolio" at bounding box center [279, 443] width 85 height 23
click at [1080, 328] on div at bounding box center [1119, 280] width 193 height 193
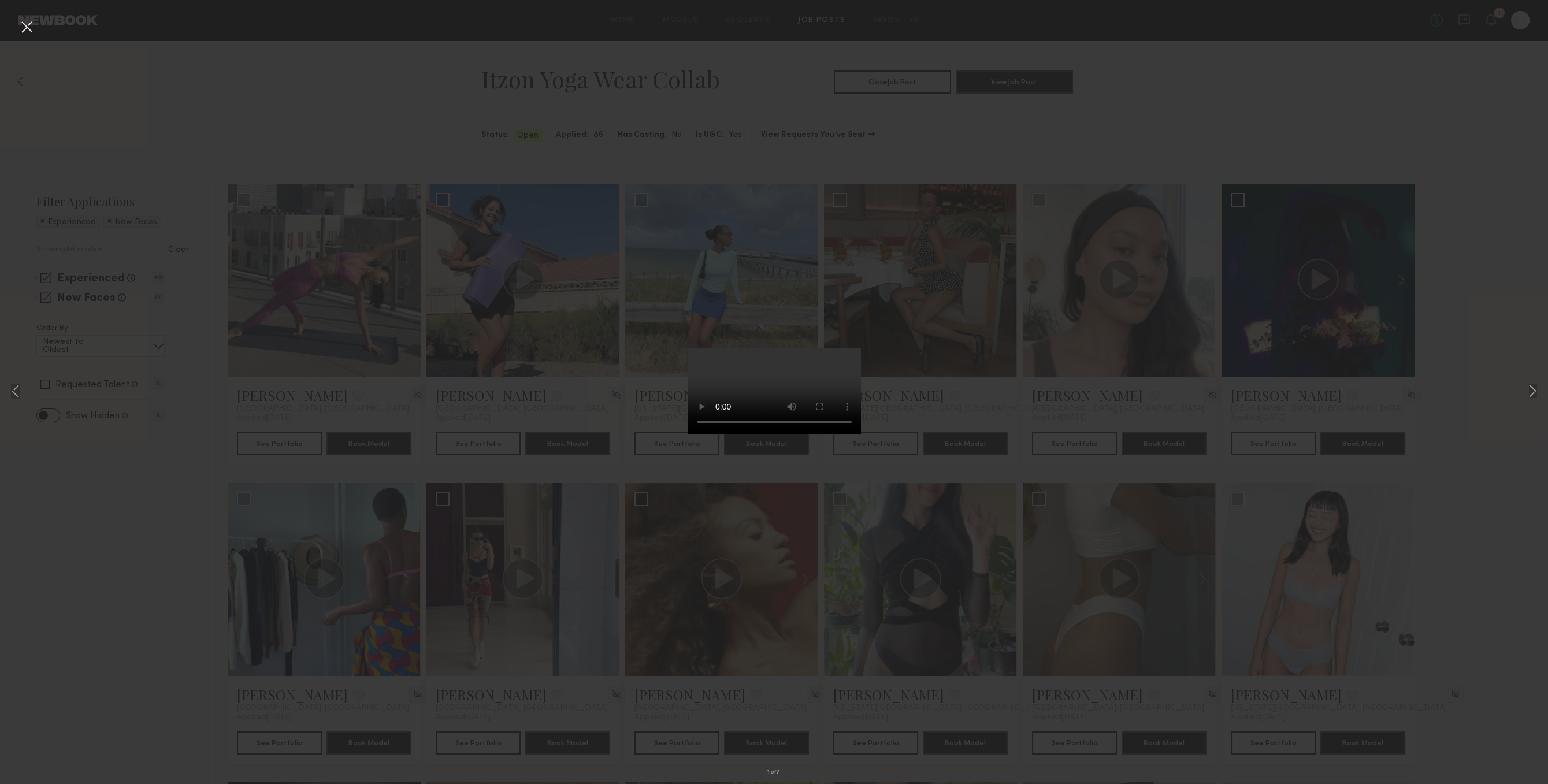
click at [1181, 151] on div "1 of 7" at bounding box center [774, 392] width 1548 height 784
click at [1106, 61] on div "1 of 7" at bounding box center [774, 392] width 1548 height 784
click at [1385, 130] on div "1 of 7" at bounding box center [774, 392] width 1548 height 784
click at [31, 31] on button at bounding box center [26, 28] width 19 height 21
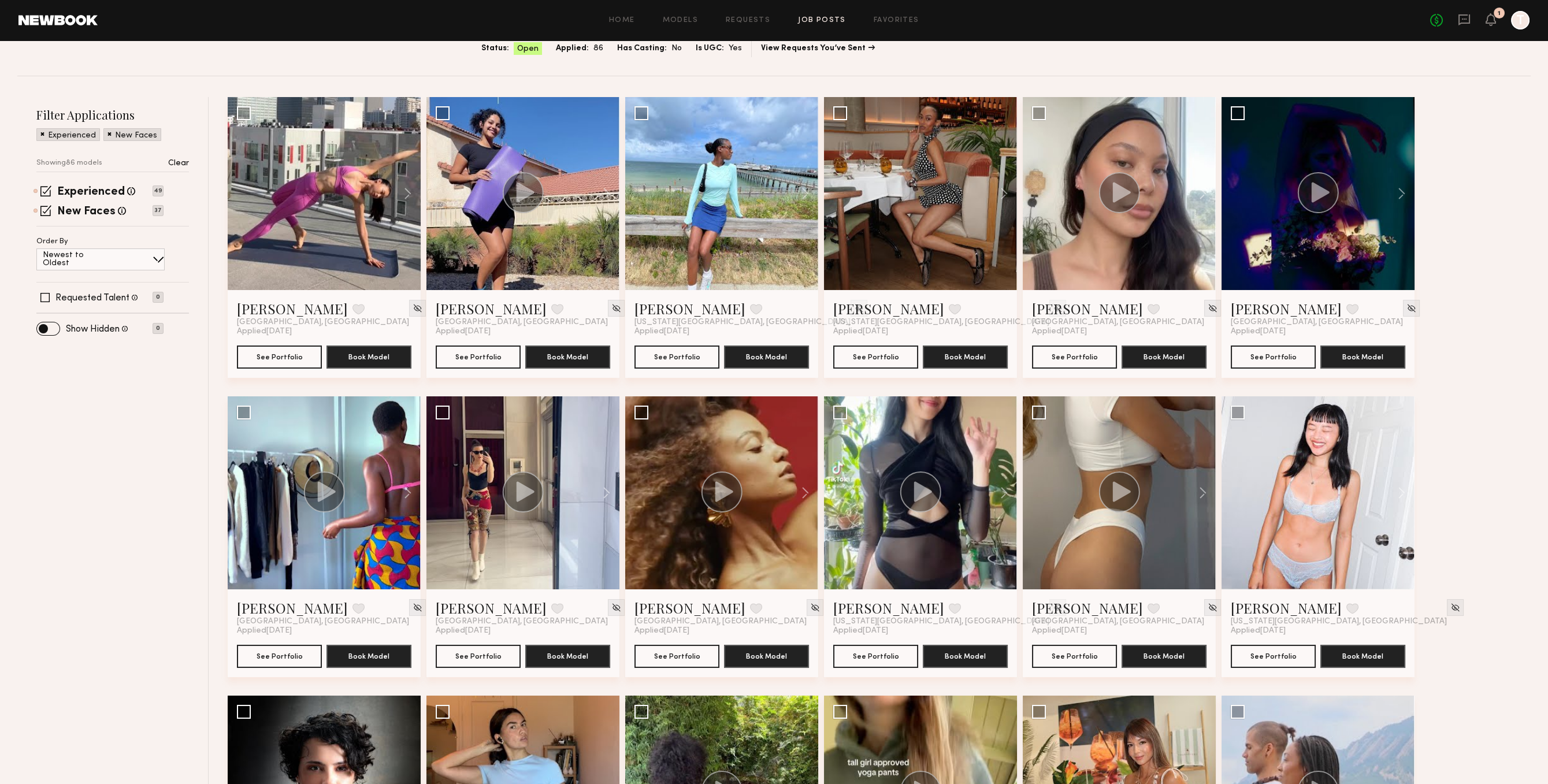
scroll to position [119, 0]
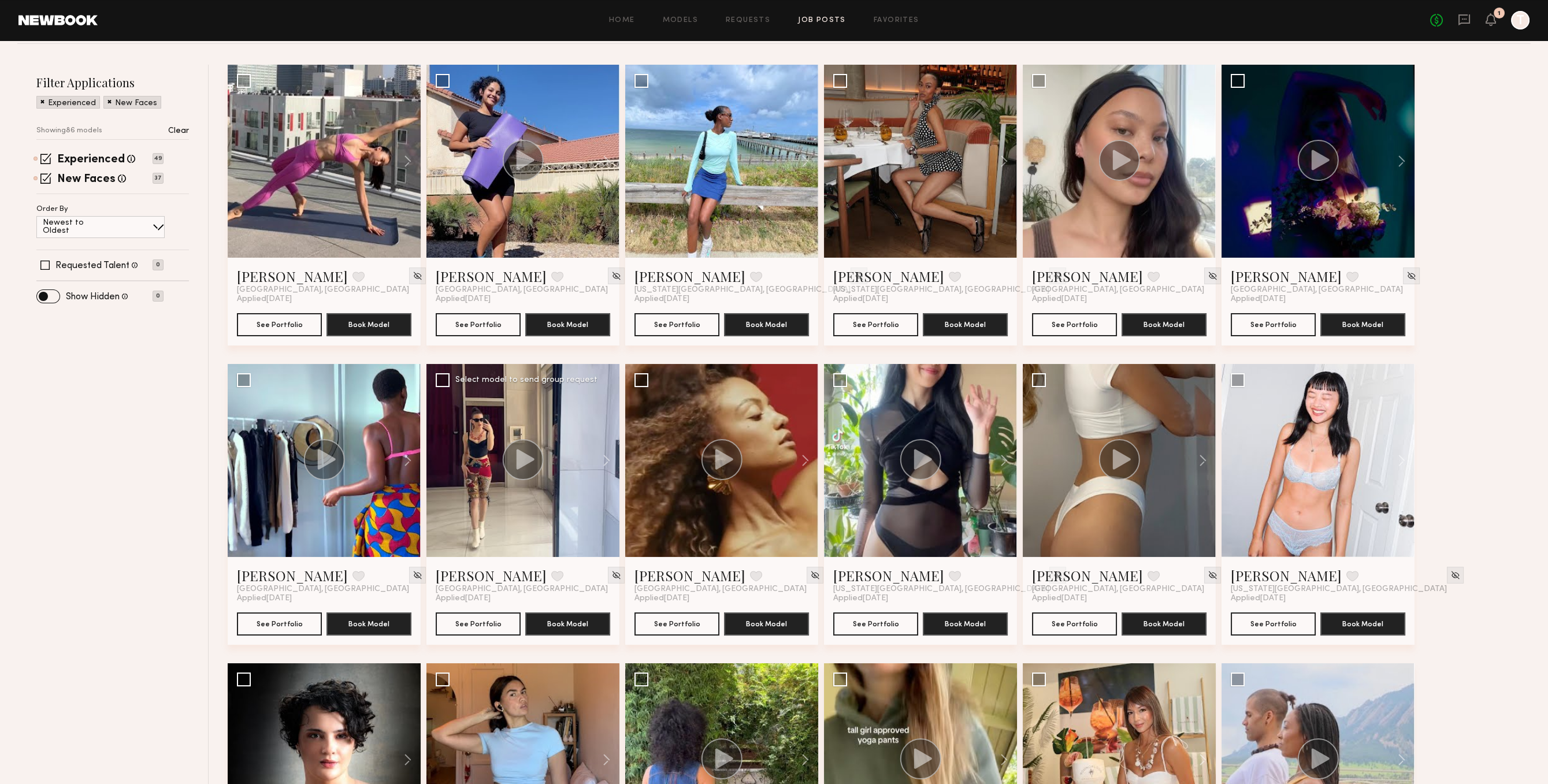
click at [474, 529] on div at bounding box center [523, 460] width 193 height 193
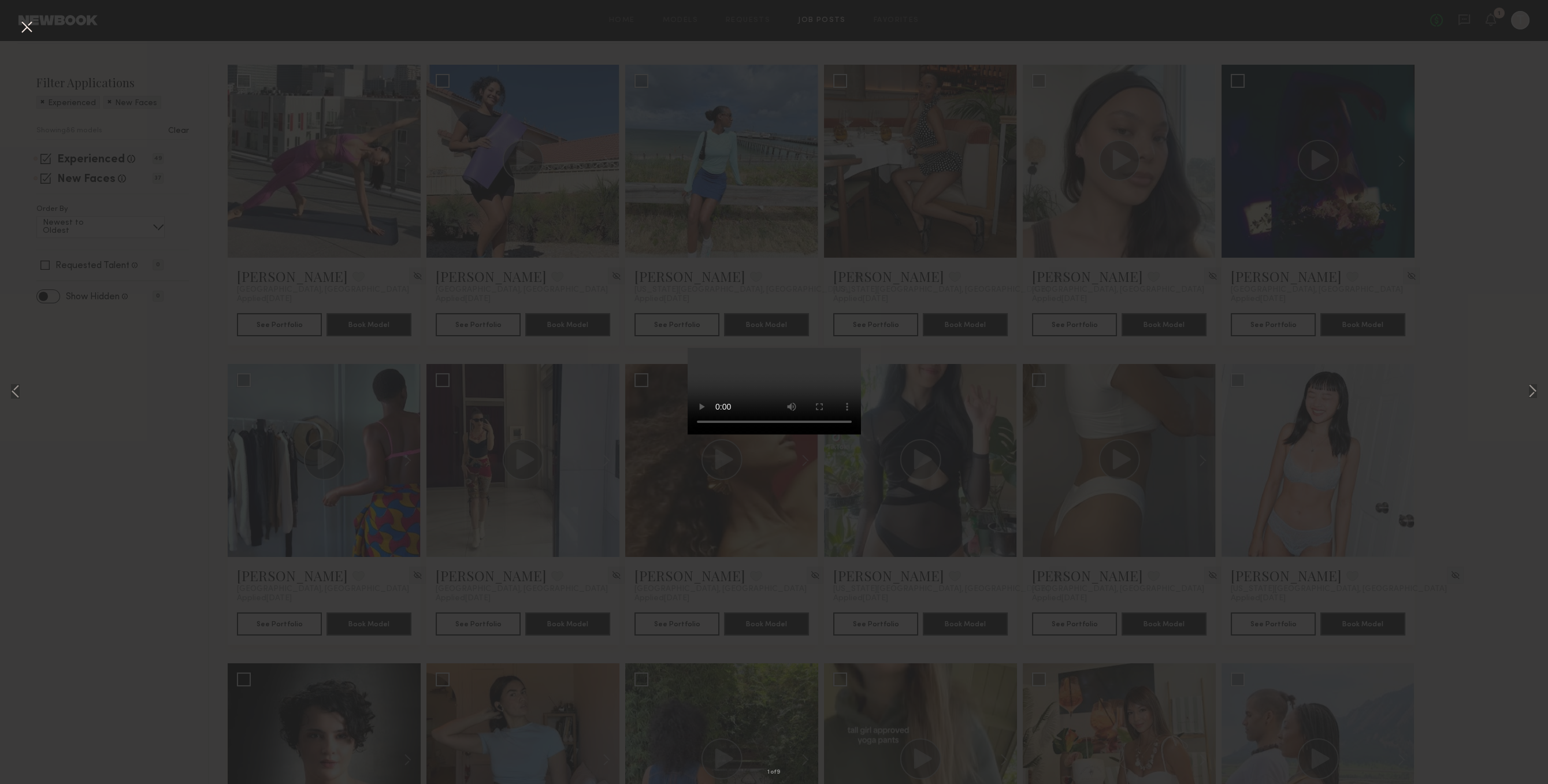
click at [547, 613] on div "1 of 9" at bounding box center [774, 392] width 1548 height 784
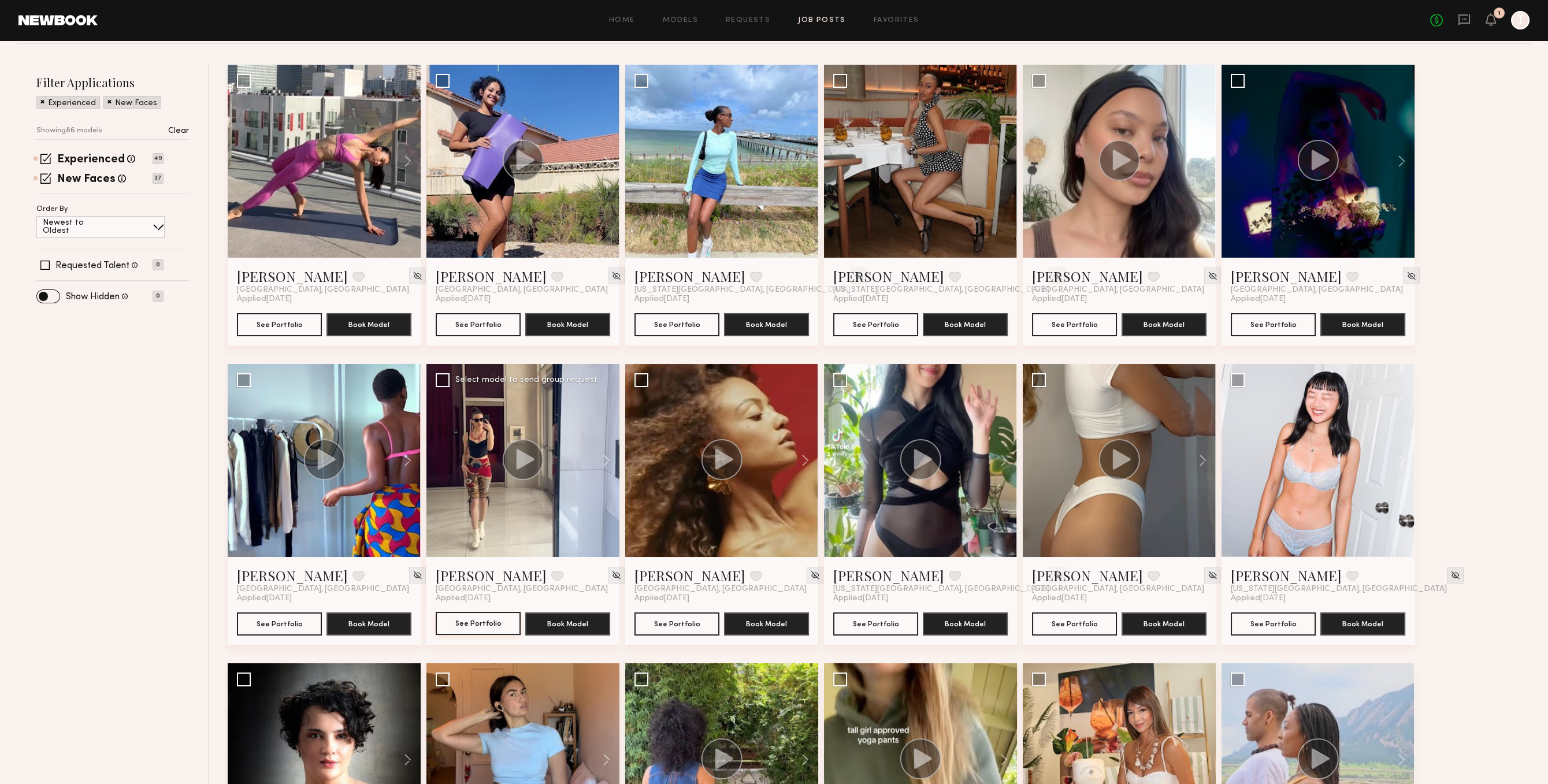
click at [505, 631] on button "See Portfolio" at bounding box center [478, 623] width 85 height 23
click at [892, 621] on button "See Portfolio" at bounding box center [876, 623] width 85 height 23
click at [1093, 523] on div at bounding box center [1119, 460] width 193 height 193
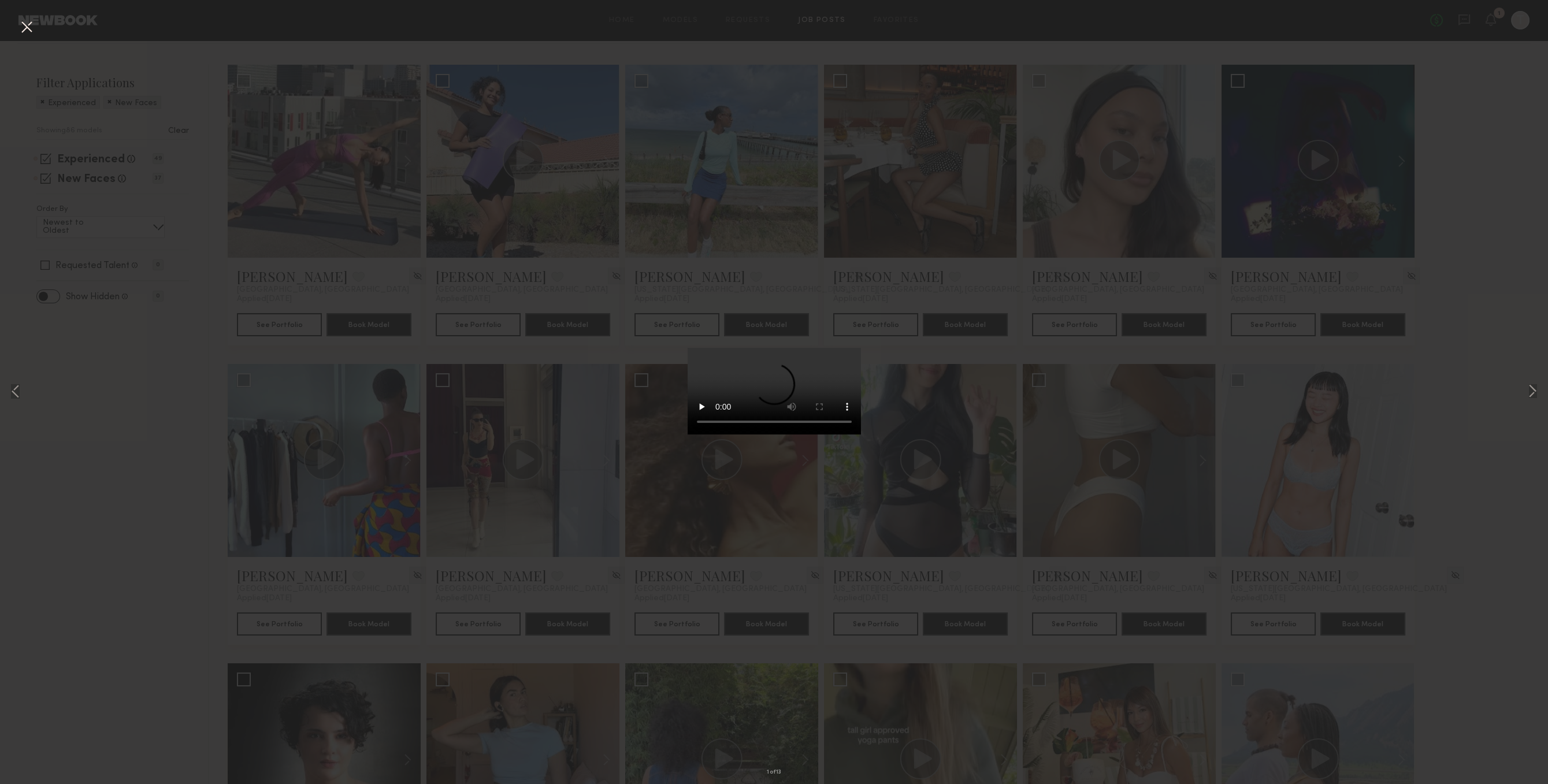
click at [337, 386] on div "1 of 13" at bounding box center [774, 392] width 1548 height 784
click at [37, 392] on div "1 of 13" at bounding box center [774, 392] width 1548 height 784
click at [1489, 94] on div "1 of 13" at bounding box center [774, 392] width 1548 height 784
click at [26, 22] on button at bounding box center [26, 28] width 19 height 21
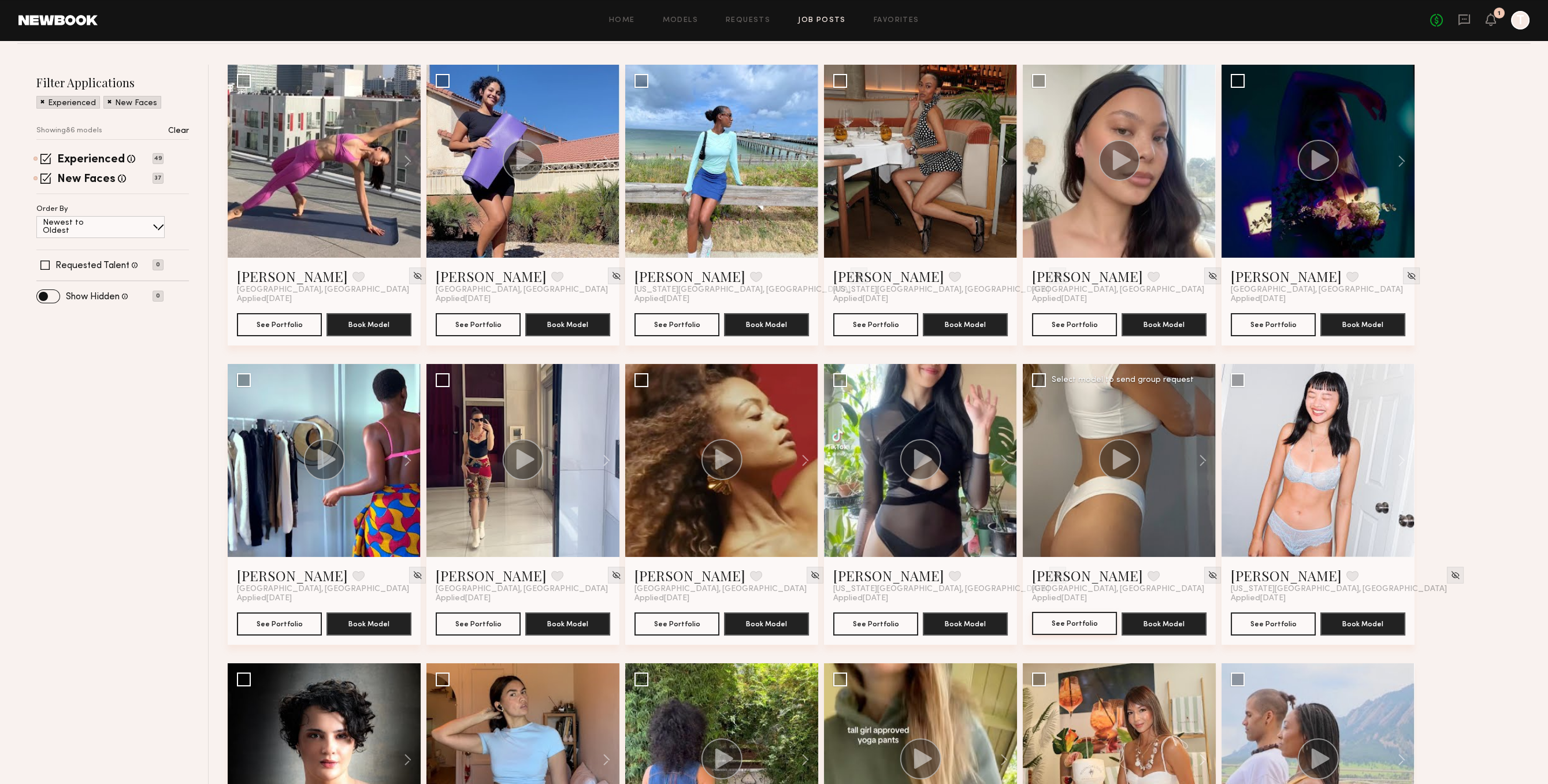
click at [1066, 619] on button "See Portfolio" at bounding box center [1074, 623] width 85 height 23
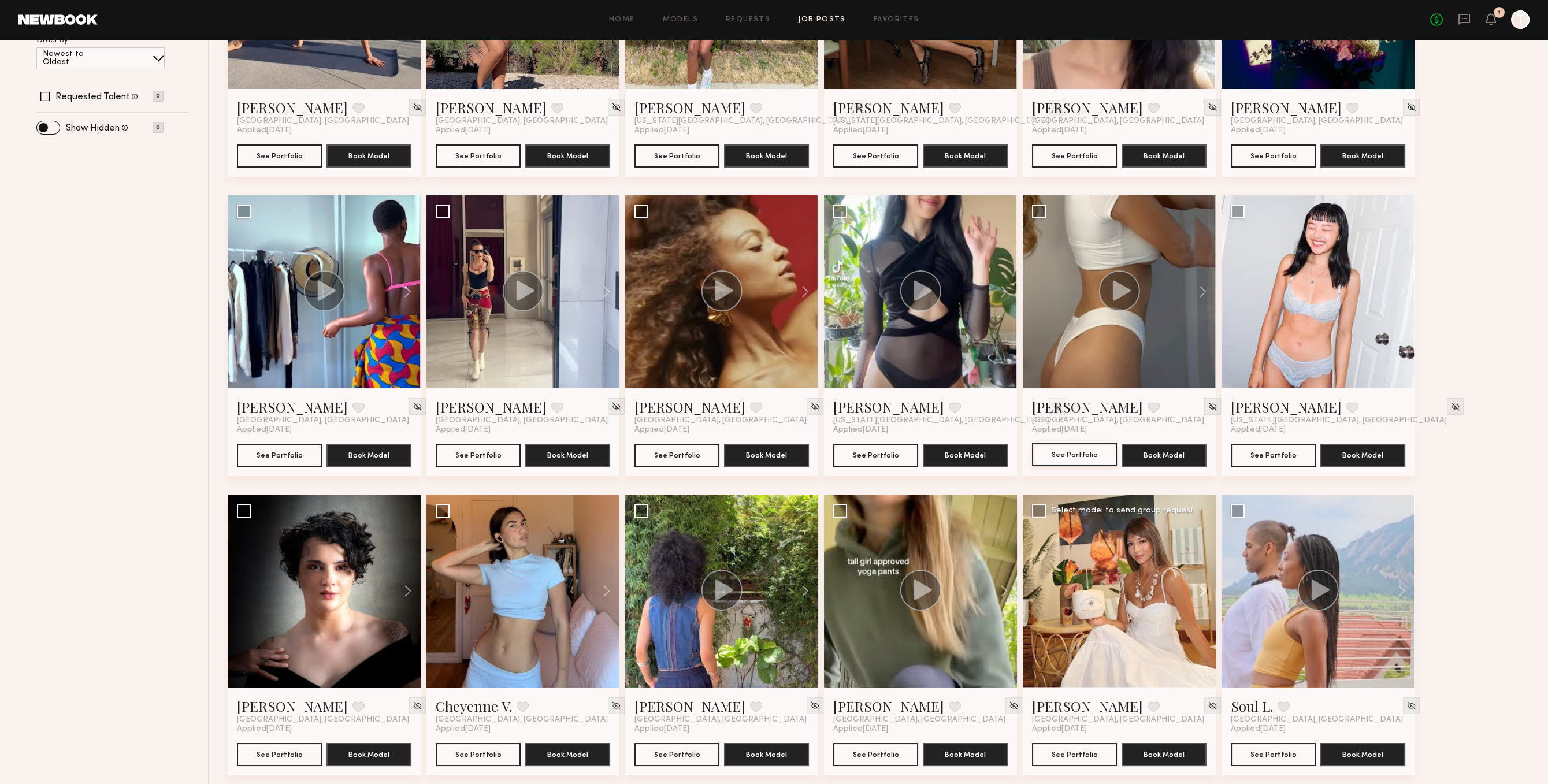
scroll to position [298, 0]
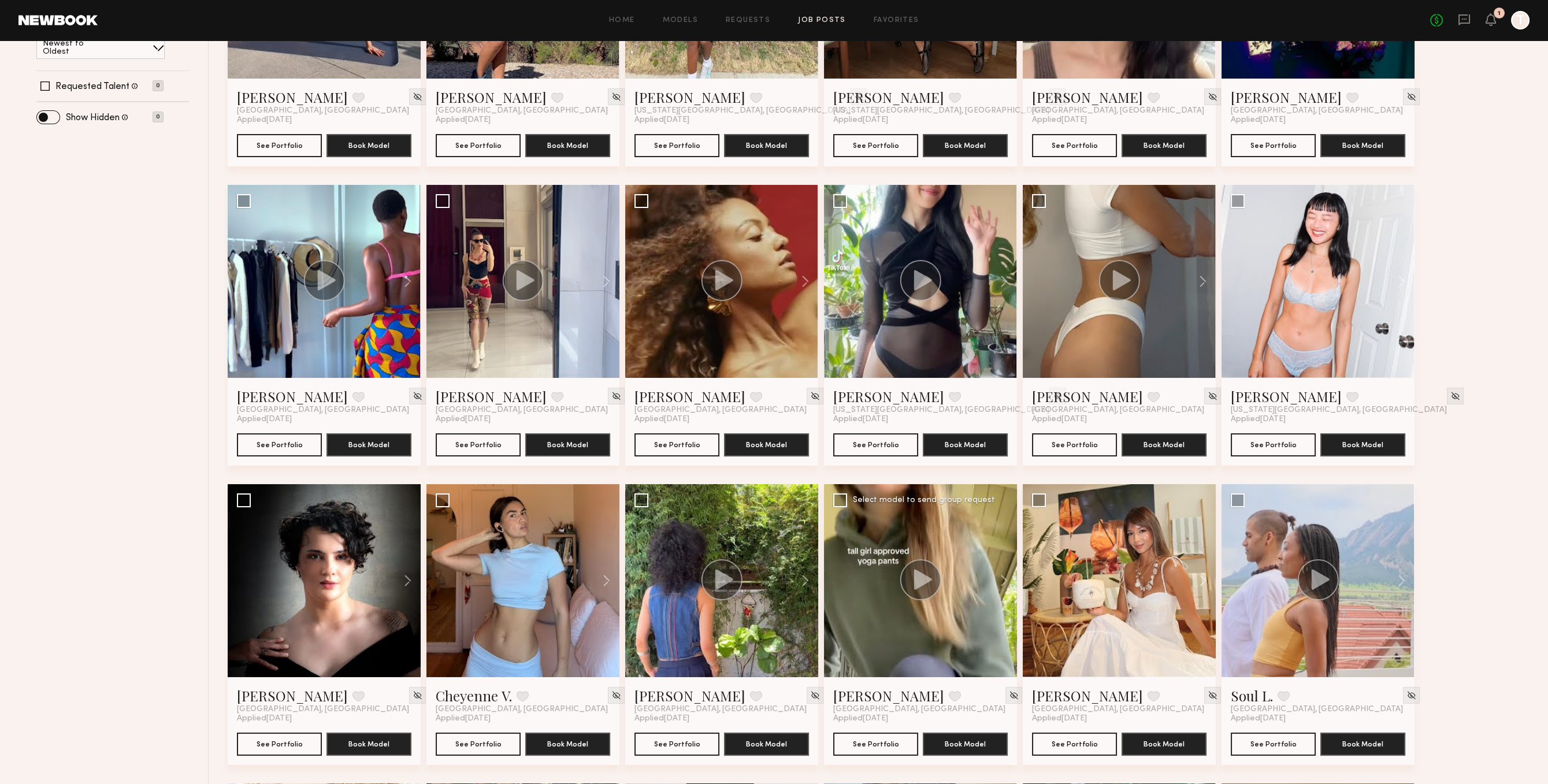
click at [927, 567] on circle at bounding box center [921, 580] width 41 height 41
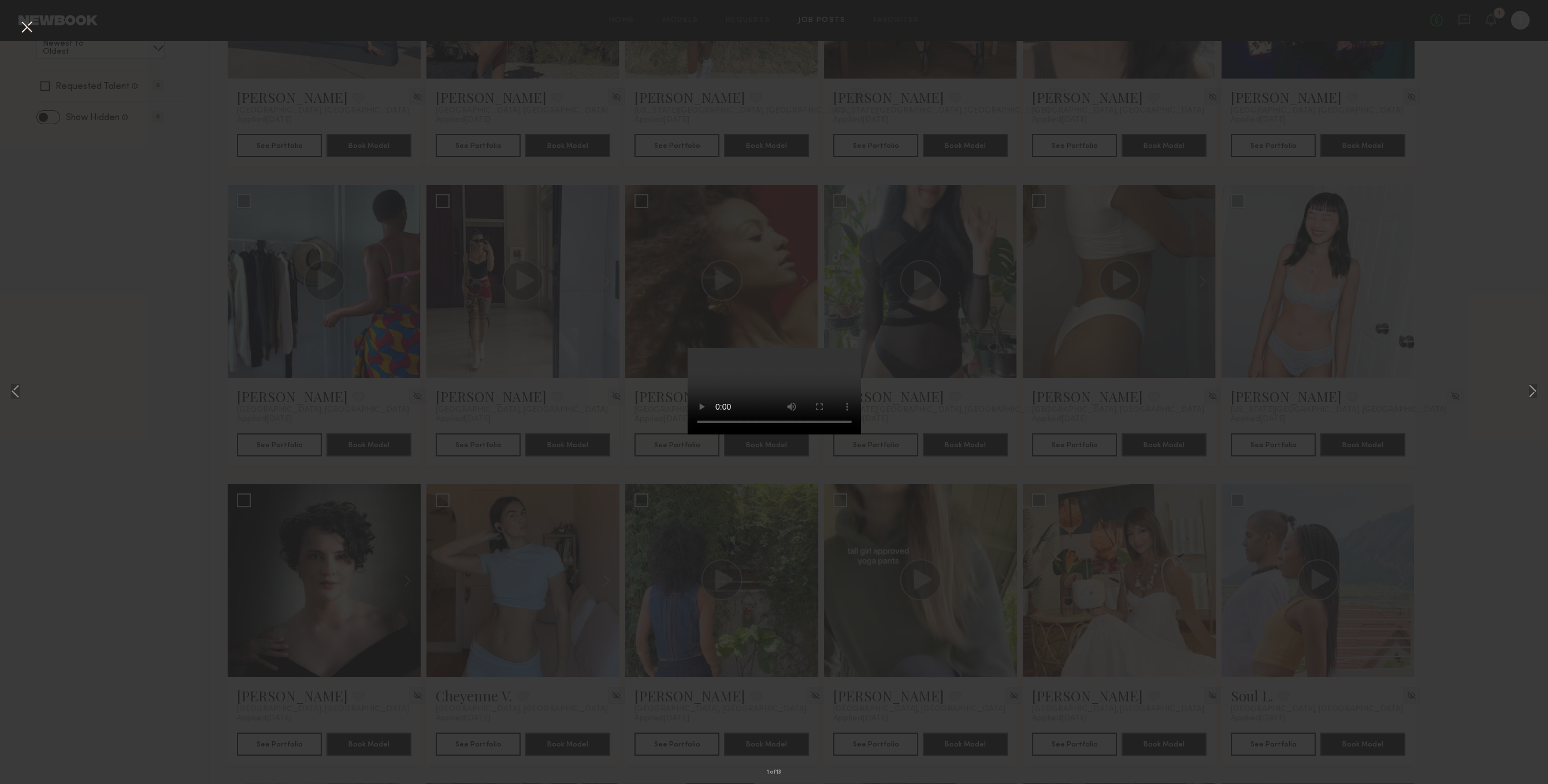
click at [397, 333] on div "1 of 13" at bounding box center [774, 392] width 1548 height 784
click at [135, 117] on div "1 of 13" at bounding box center [774, 392] width 1548 height 784
click at [23, 32] on button at bounding box center [26, 28] width 19 height 21
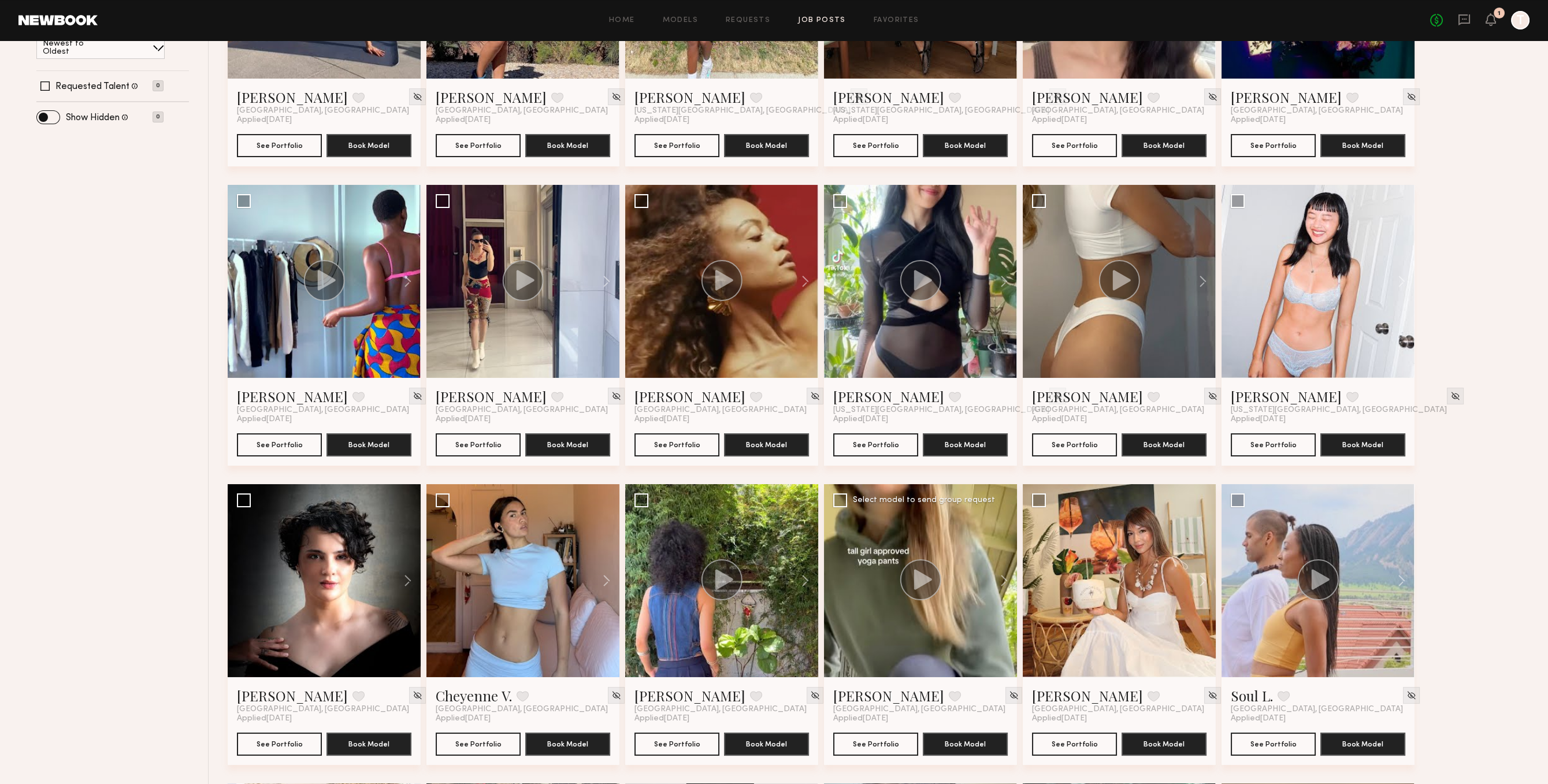
click at [856, 729] on div "Ellie G. Favorite Los Angeles, CA Applied 09/16/2025 See Portfolio Book Model" at bounding box center [920, 721] width 193 height 88
click at [856, 739] on button "See Portfolio" at bounding box center [876, 743] width 85 height 23
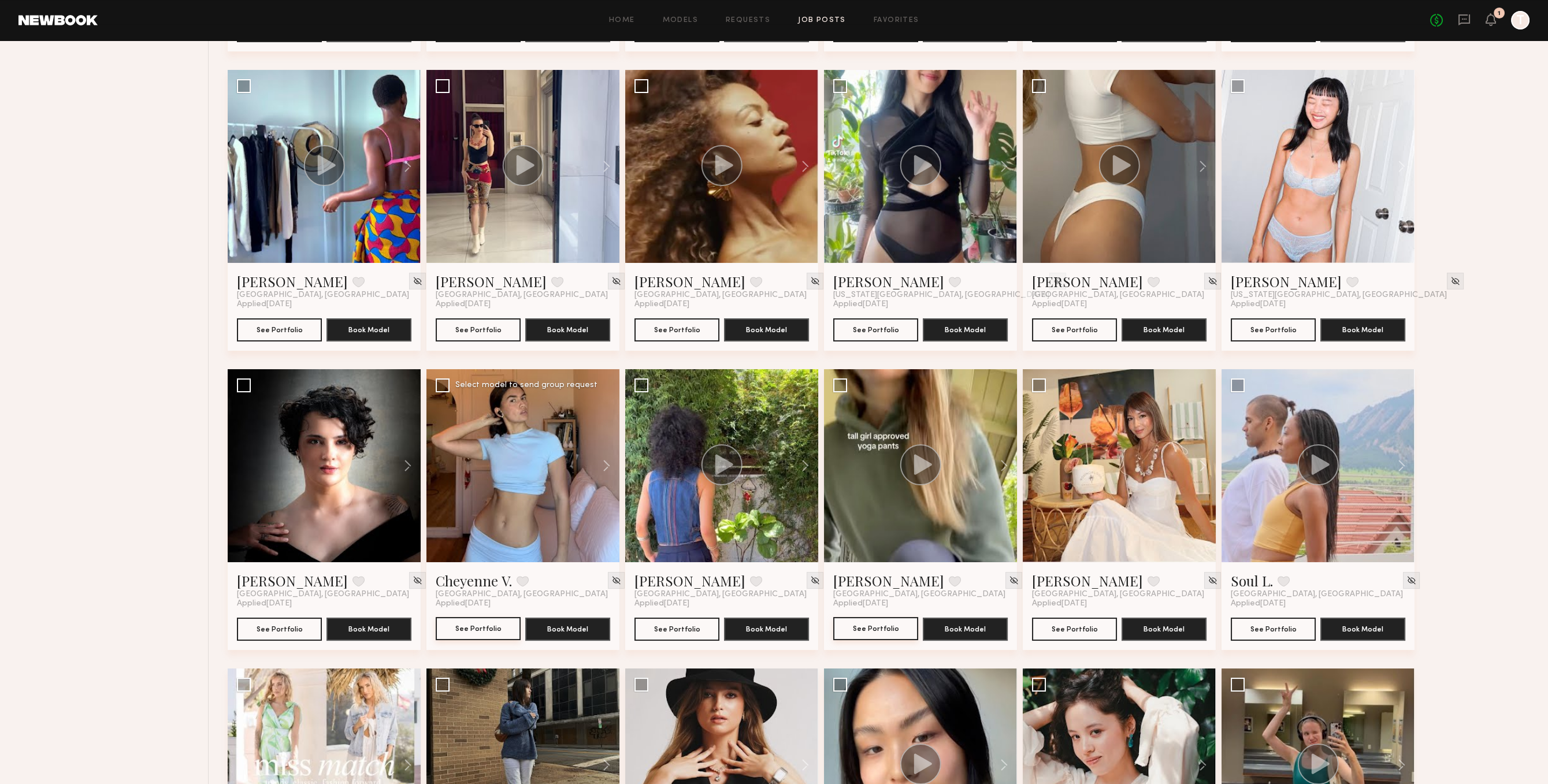
scroll to position [417, 0]
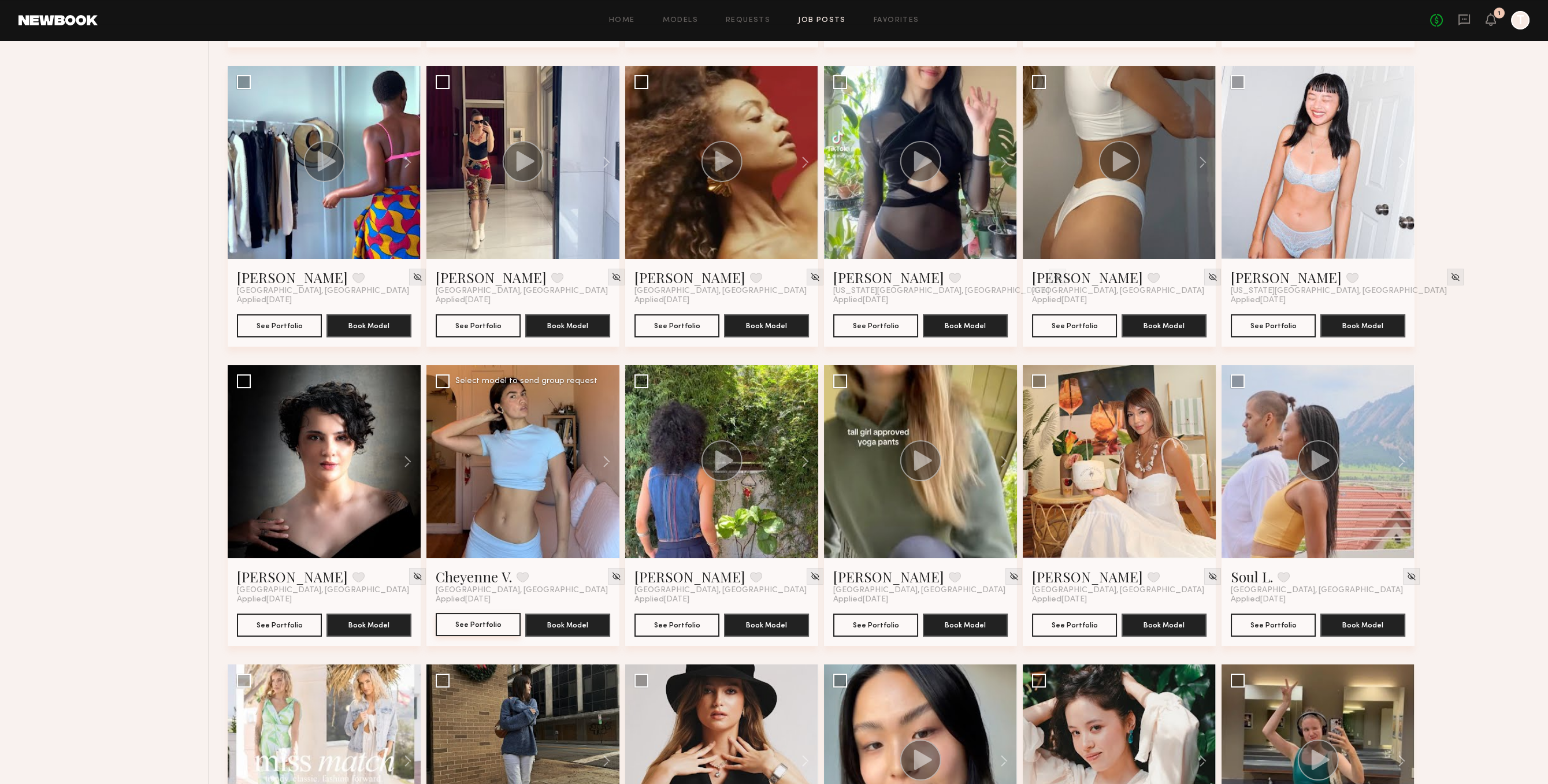
click at [478, 619] on button "See Portfolio" at bounding box center [478, 624] width 85 height 23
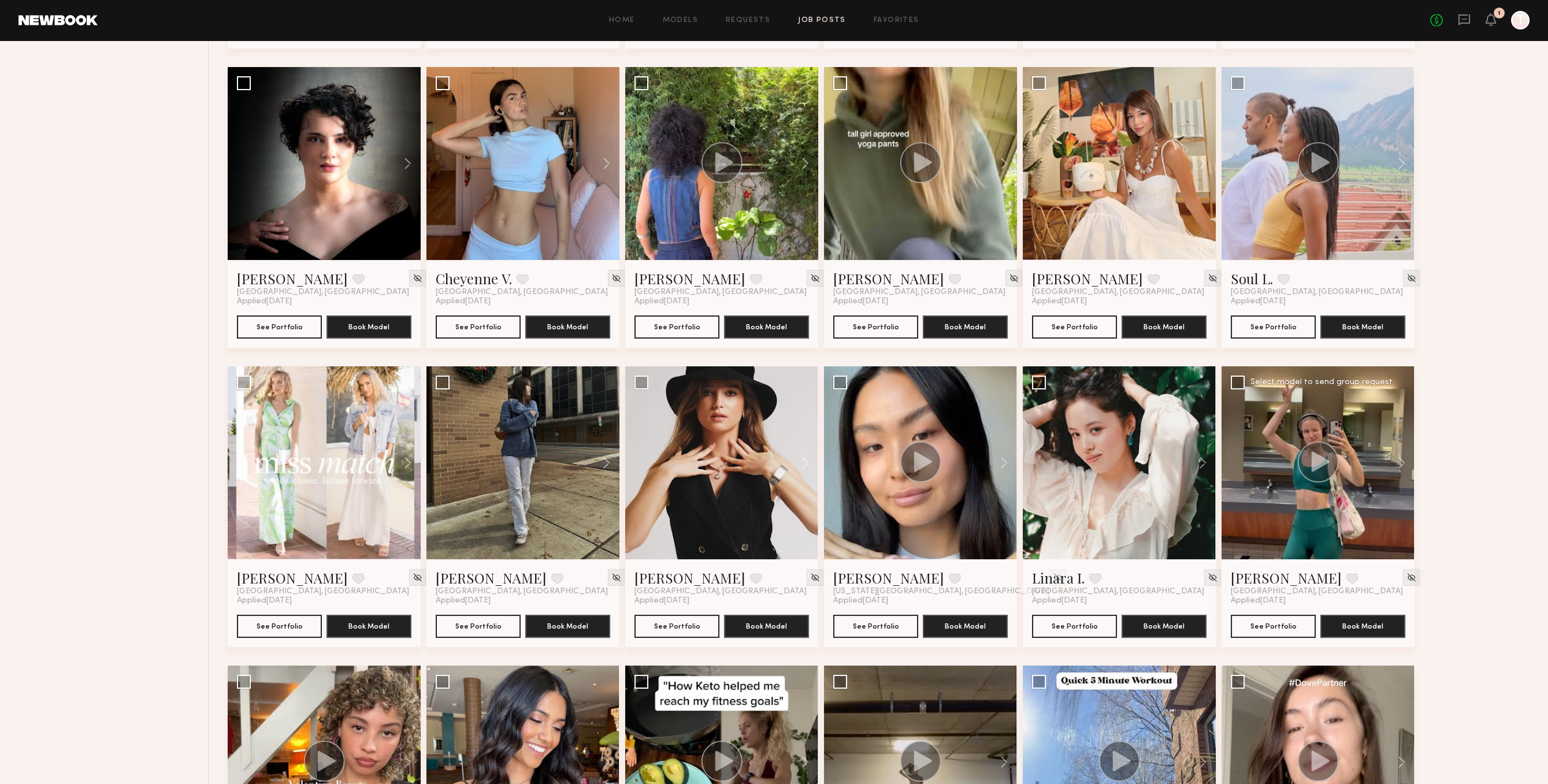
click at [1261, 524] on div at bounding box center [1318, 463] width 193 height 193
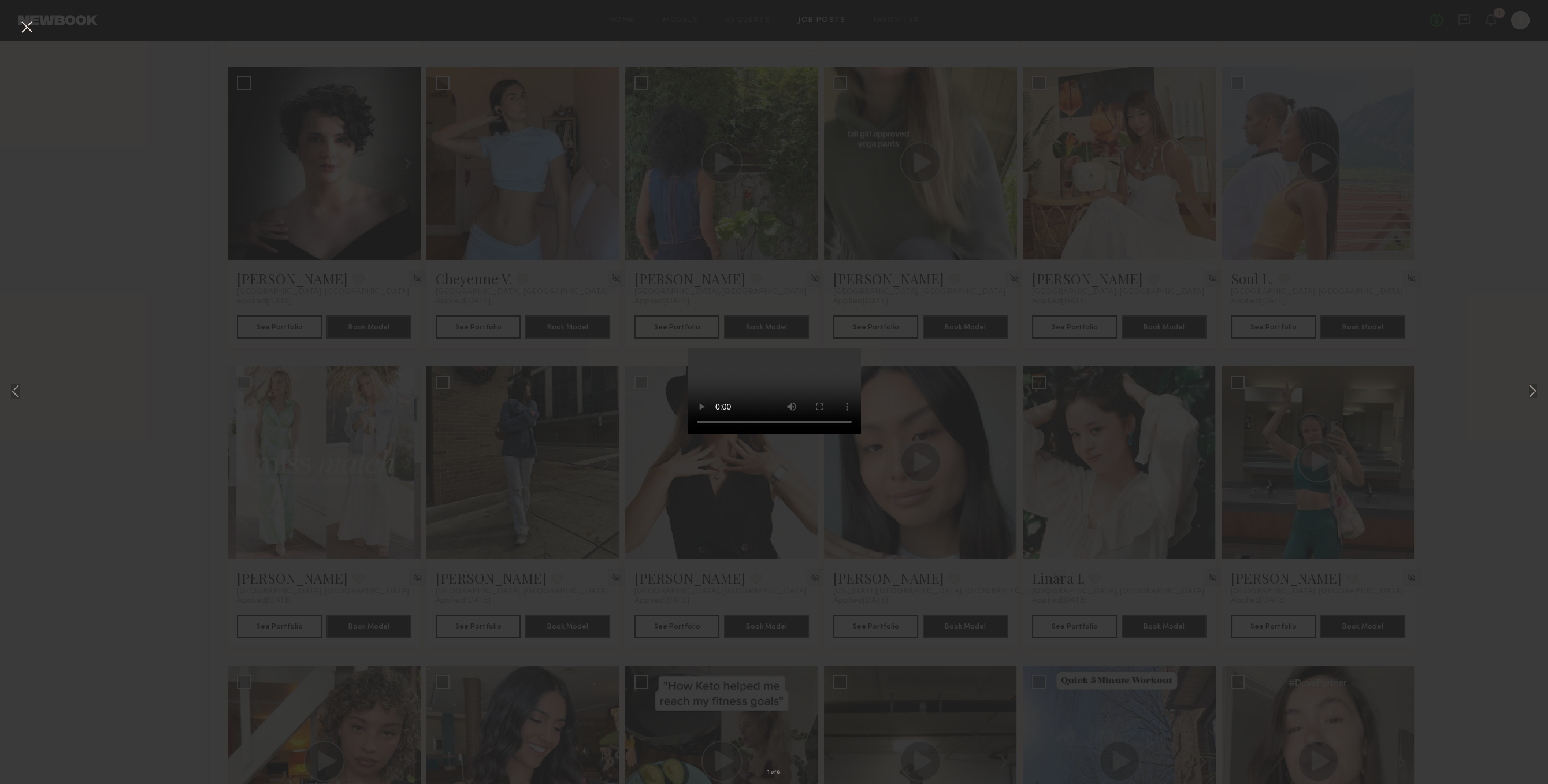
click at [17, 22] on button at bounding box center [26, 28] width 19 height 21
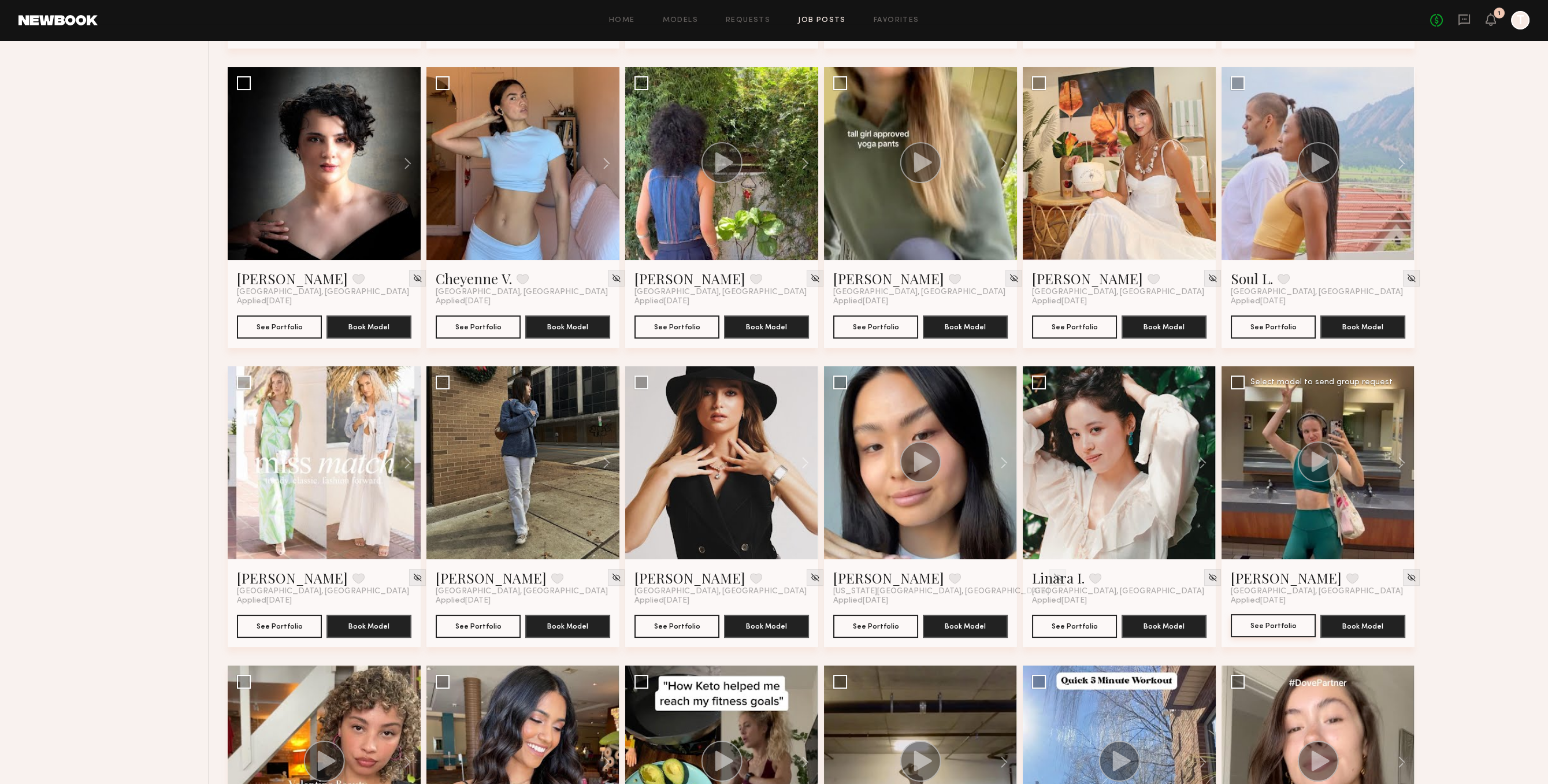
click at [1254, 634] on button "See Portfolio" at bounding box center [1273, 625] width 85 height 23
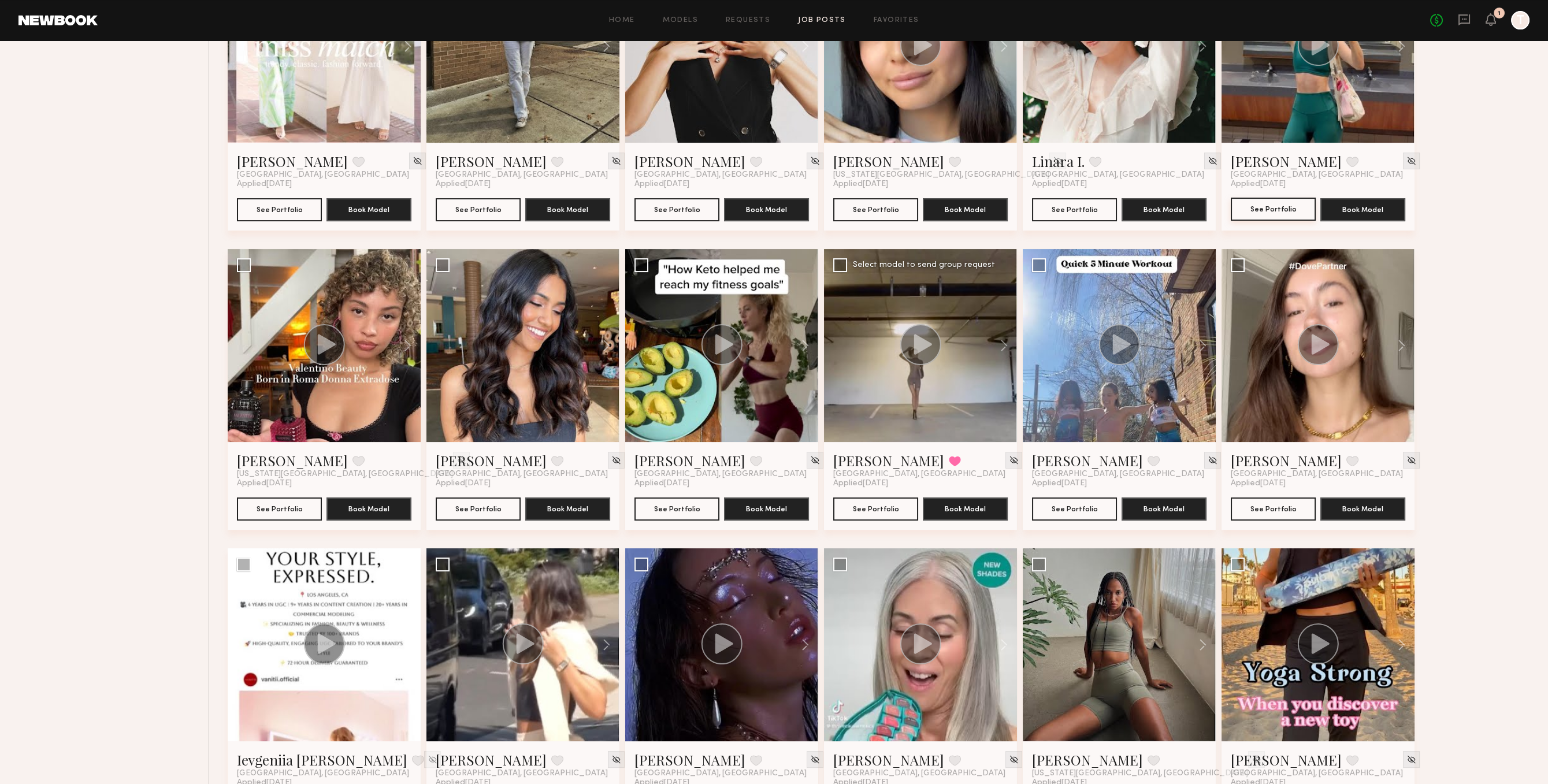
scroll to position [1132, 0]
click at [702, 512] on button "See Portfolio" at bounding box center [677, 508] width 85 height 23
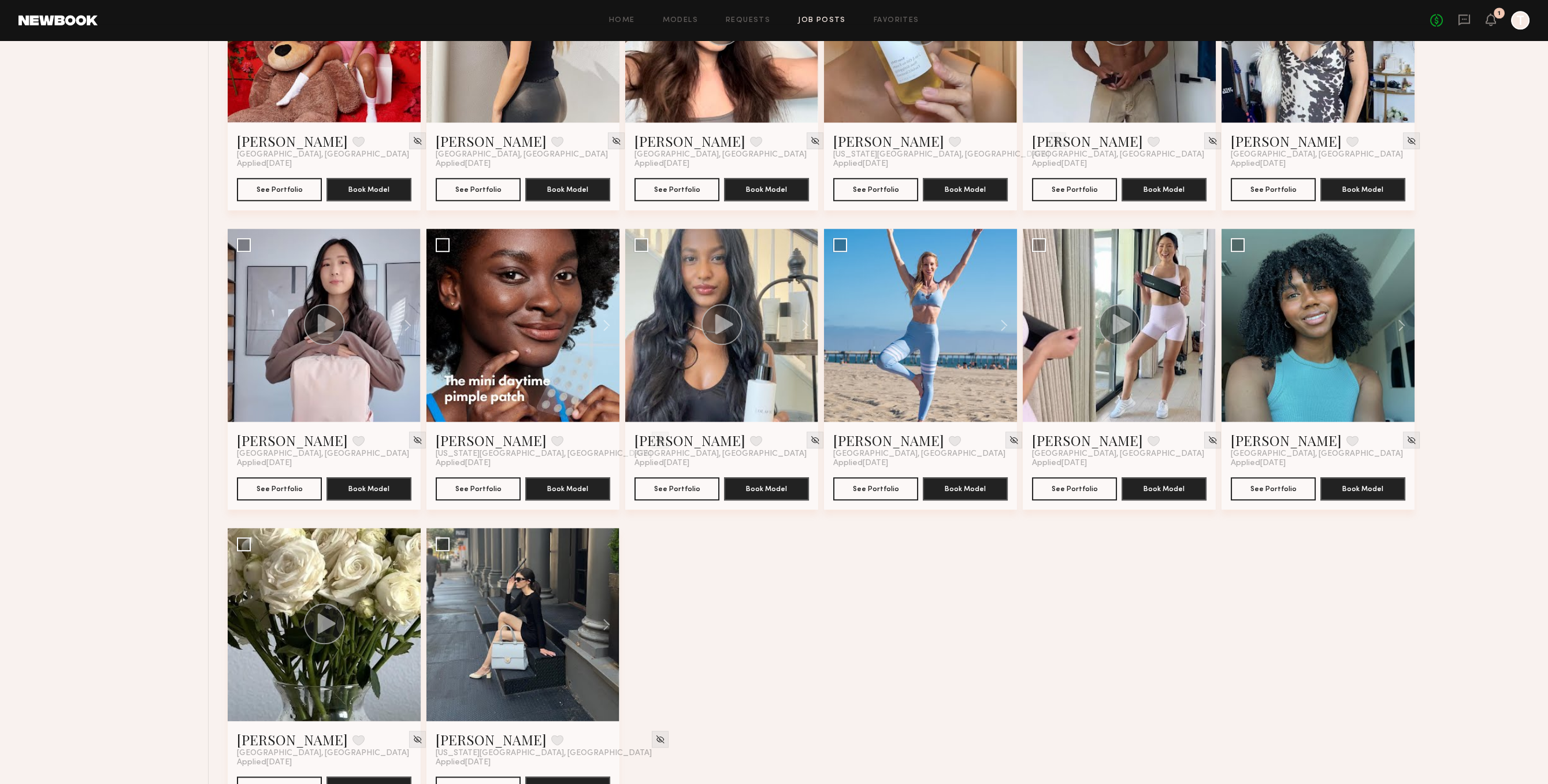
scroll to position [3875, 0]
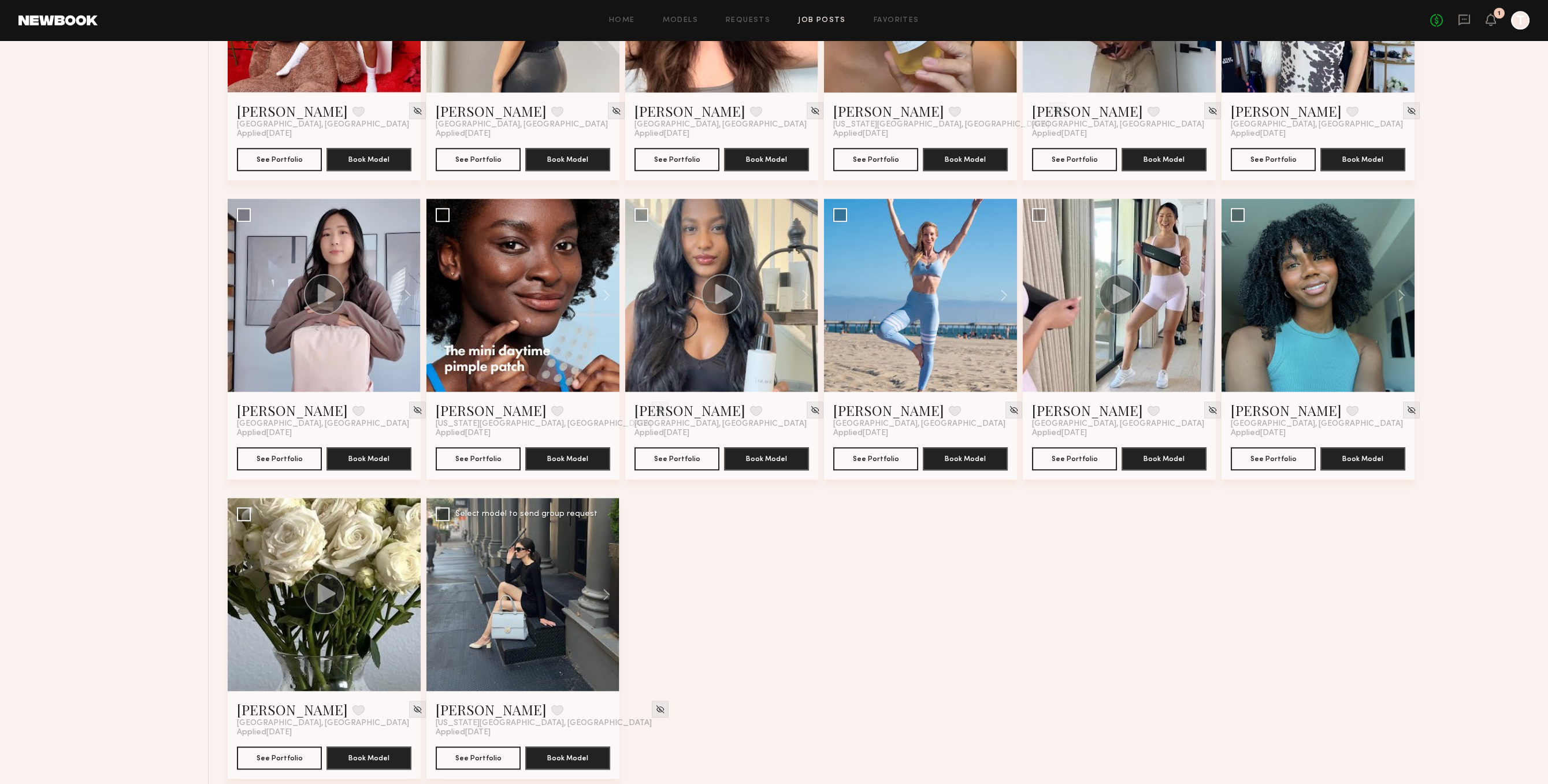
click at [553, 632] on div at bounding box center [523, 594] width 193 height 193
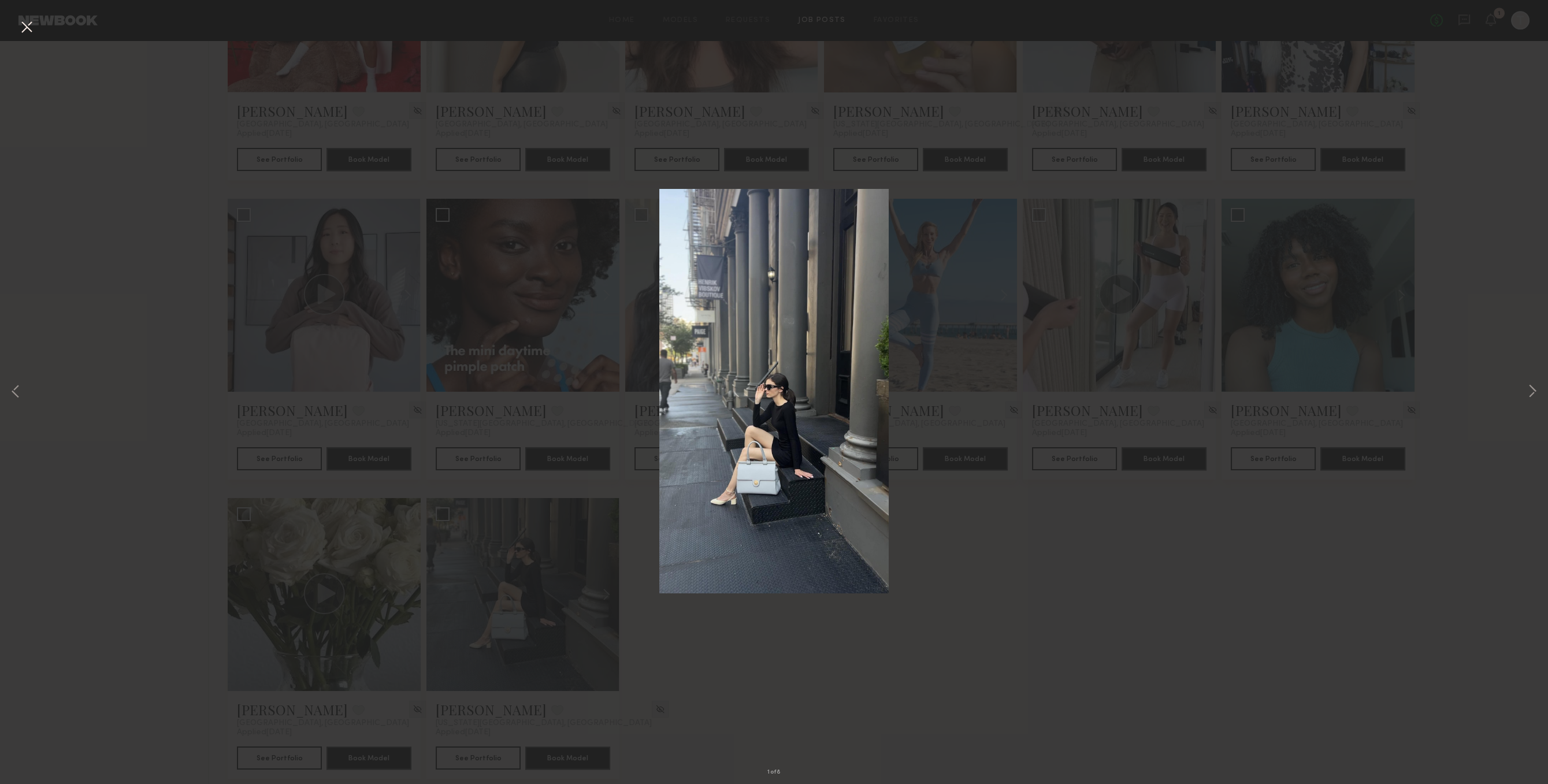
click at [860, 404] on img at bounding box center [774, 390] width 230 height 404
click at [864, 598] on div "1 of 8" at bounding box center [774, 392] width 1548 height 784
click at [528, 643] on div "1 of 8" at bounding box center [774, 392] width 1548 height 784
click at [641, 619] on div "1 of 8" at bounding box center [774, 392] width 1548 height 784
click at [30, 31] on button at bounding box center [26, 28] width 19 height 21
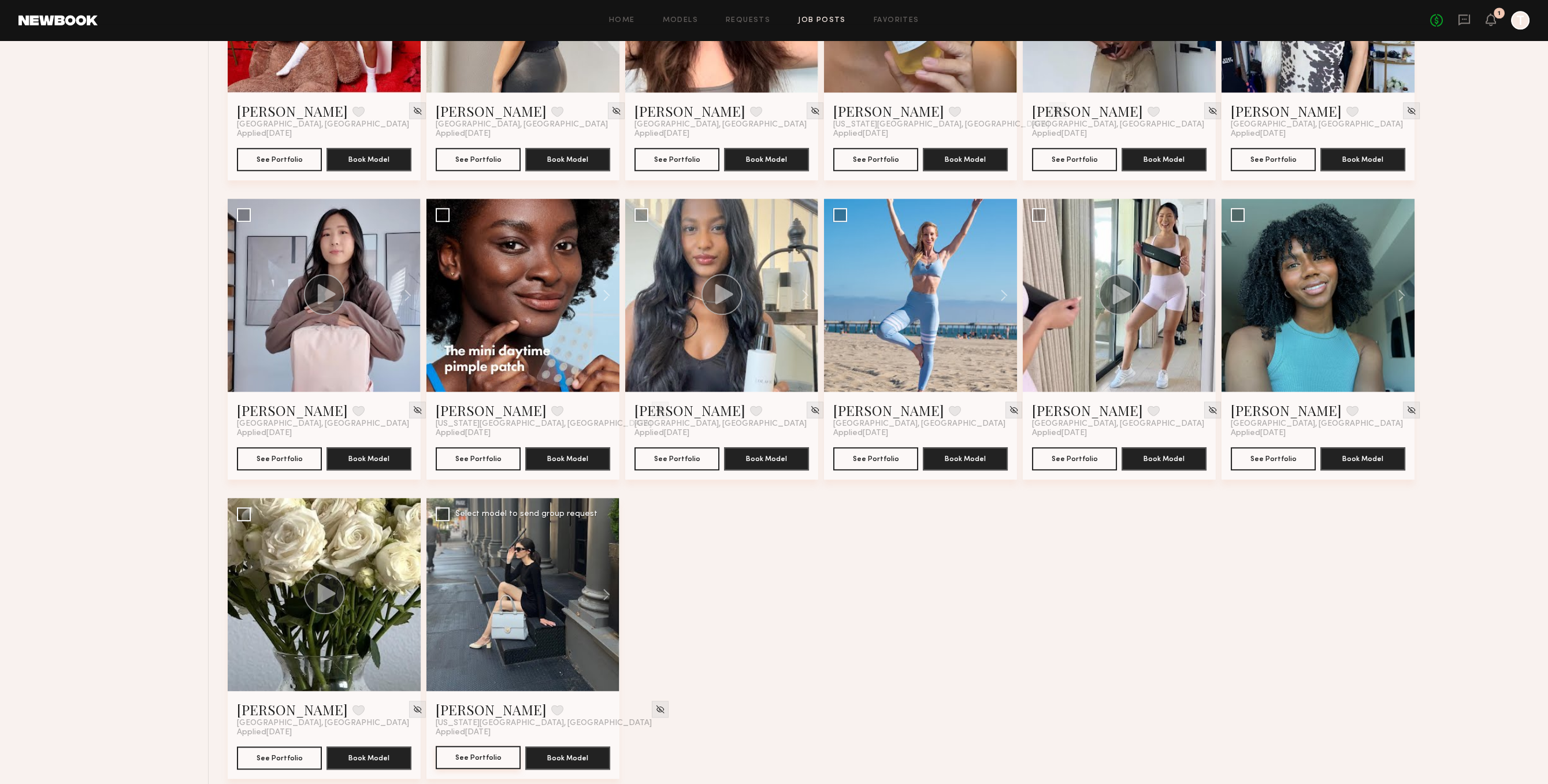
click at [473, 753] on button "See Portfolio" at bounding box center [478, 757] width 85 height 23
click at [701, 455] on button "See Portfolio" at bounding box center [677, 458] width 85 height 23
click at [1059, 447] on button "See Portfolio" at bounding box center [1074, 458] width 85 height 23
click at [292, 457] on button "See Portfolio" at bounding box center [279, 458] width 85 height 23
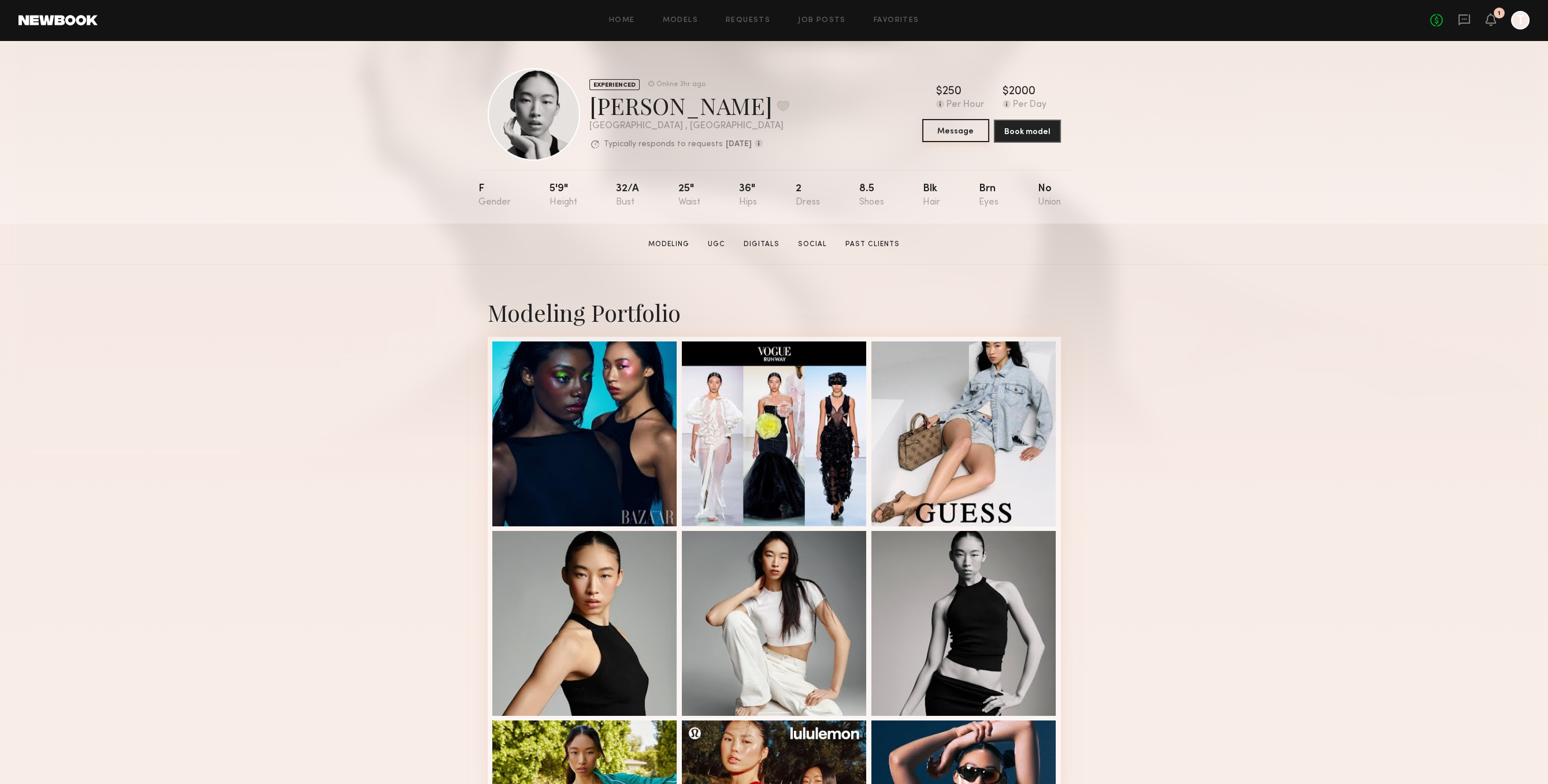
click at [961, 137] on button "Message" at bounding box center [956, 130] width 67 height 23
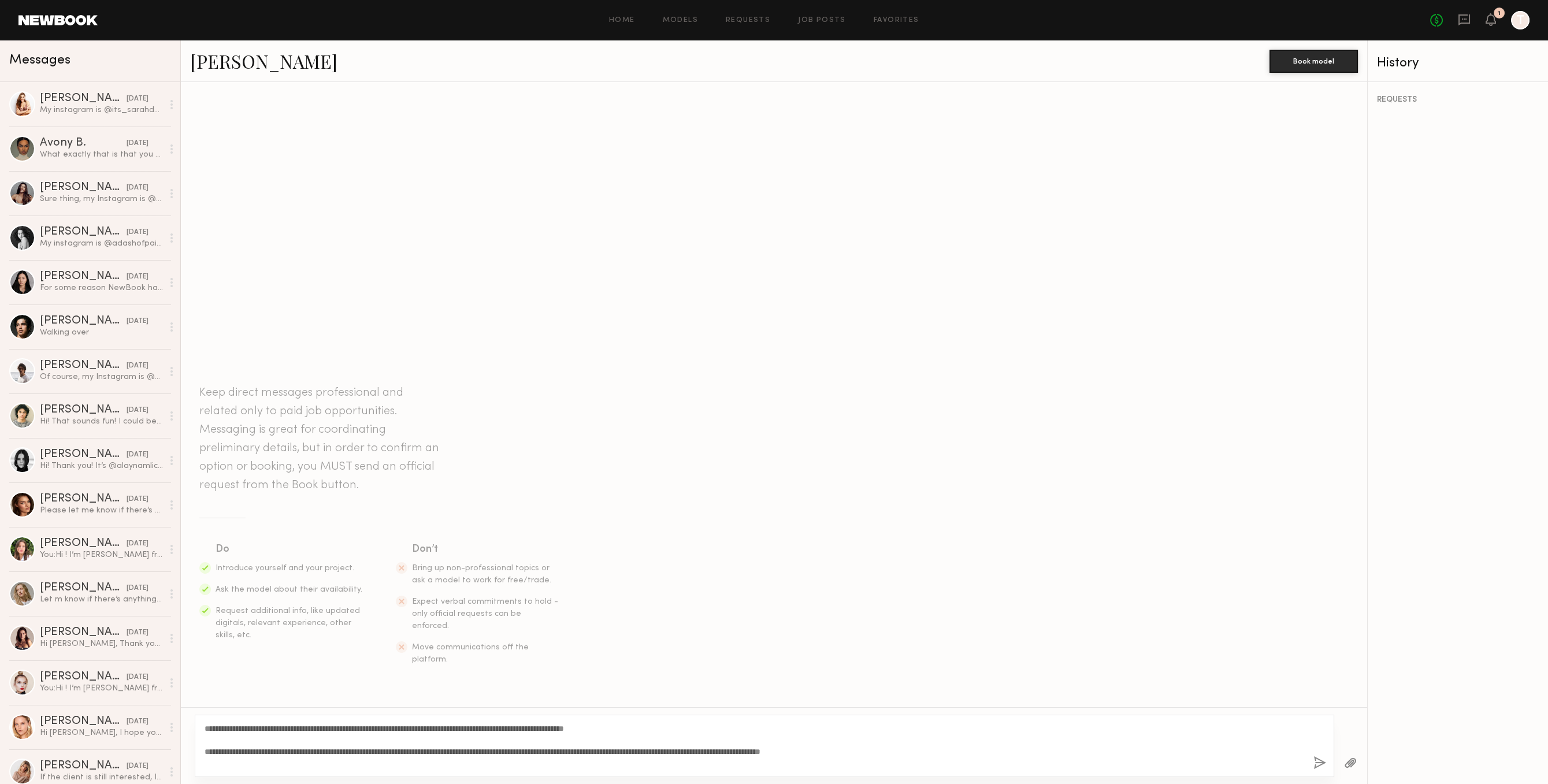
type textarea "**********"
drag, startPoint x: 1317, startPoint y: 768, endPoint x: 1318, endPoint y: 746, distance: 22.0
click at [1317, 768] on button "button" at bounding box center [1320, 764] width 13 height 14
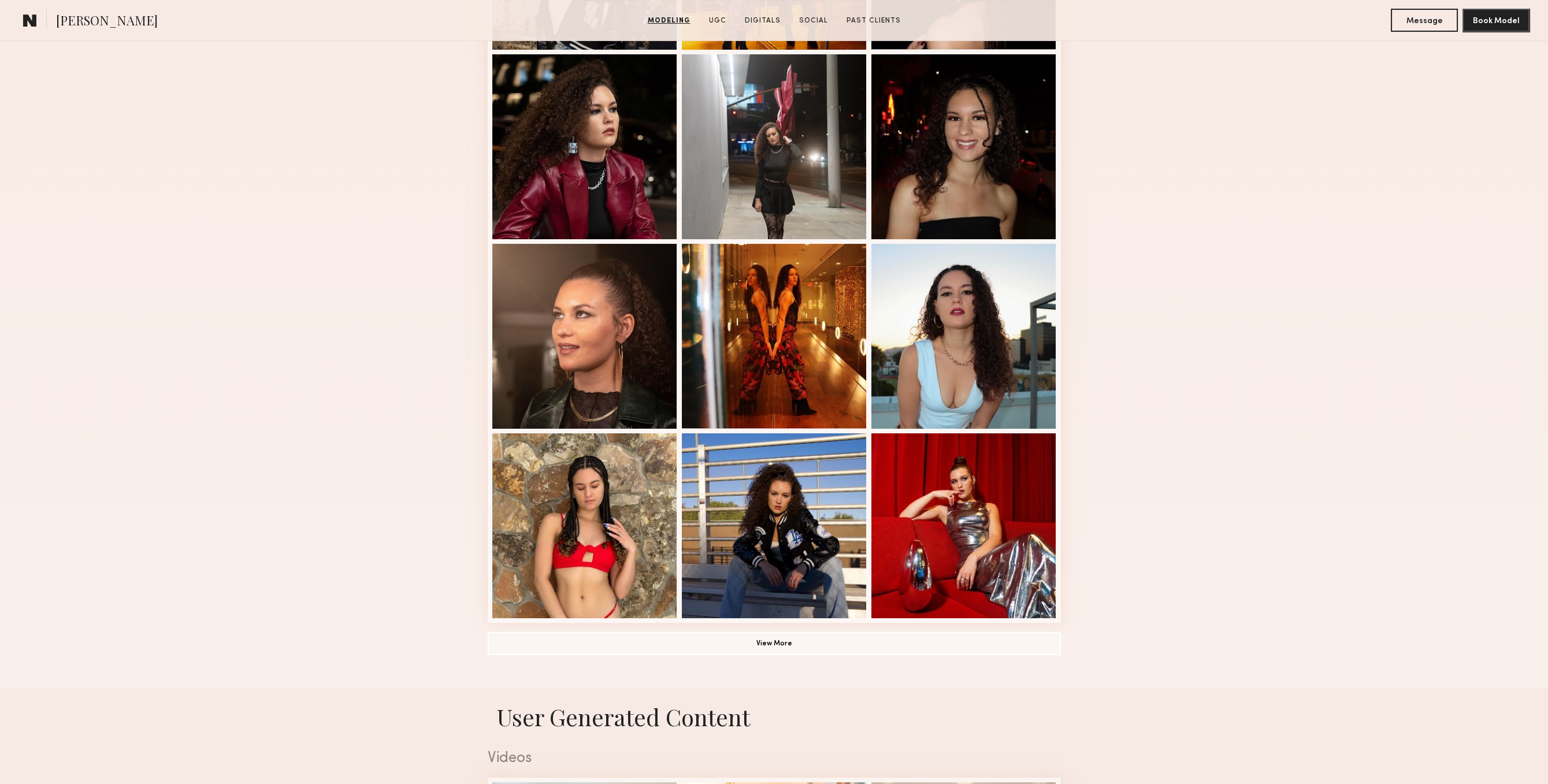
scroll to position [476, 0]
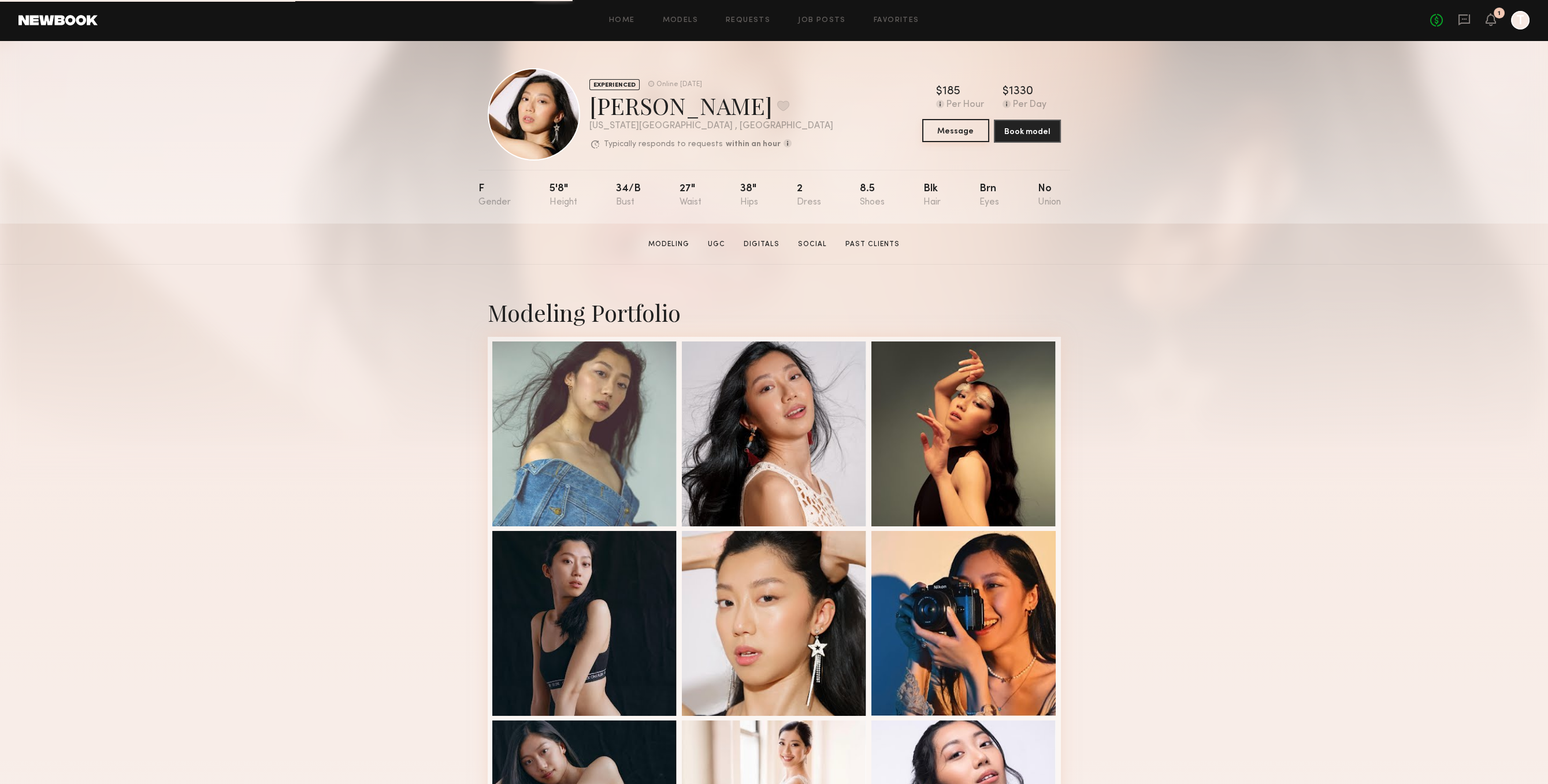
click at [955, 128] on button "Message" at bounding box center [956, 130] width 67 height 23
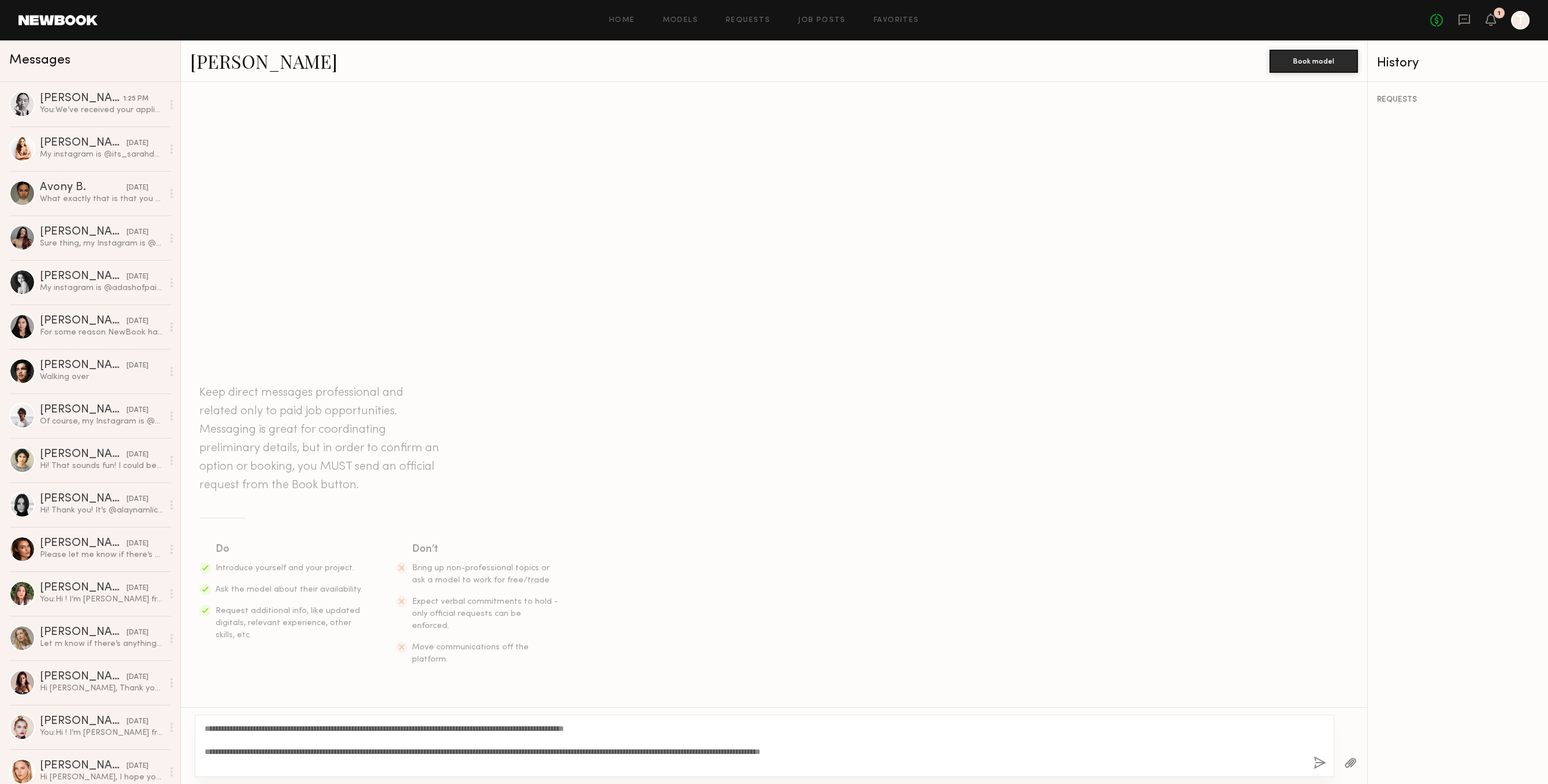
type textarea "**********"
click at [1322, 759] on button "button" at bounding box center [1320, 764] width 13 height 14
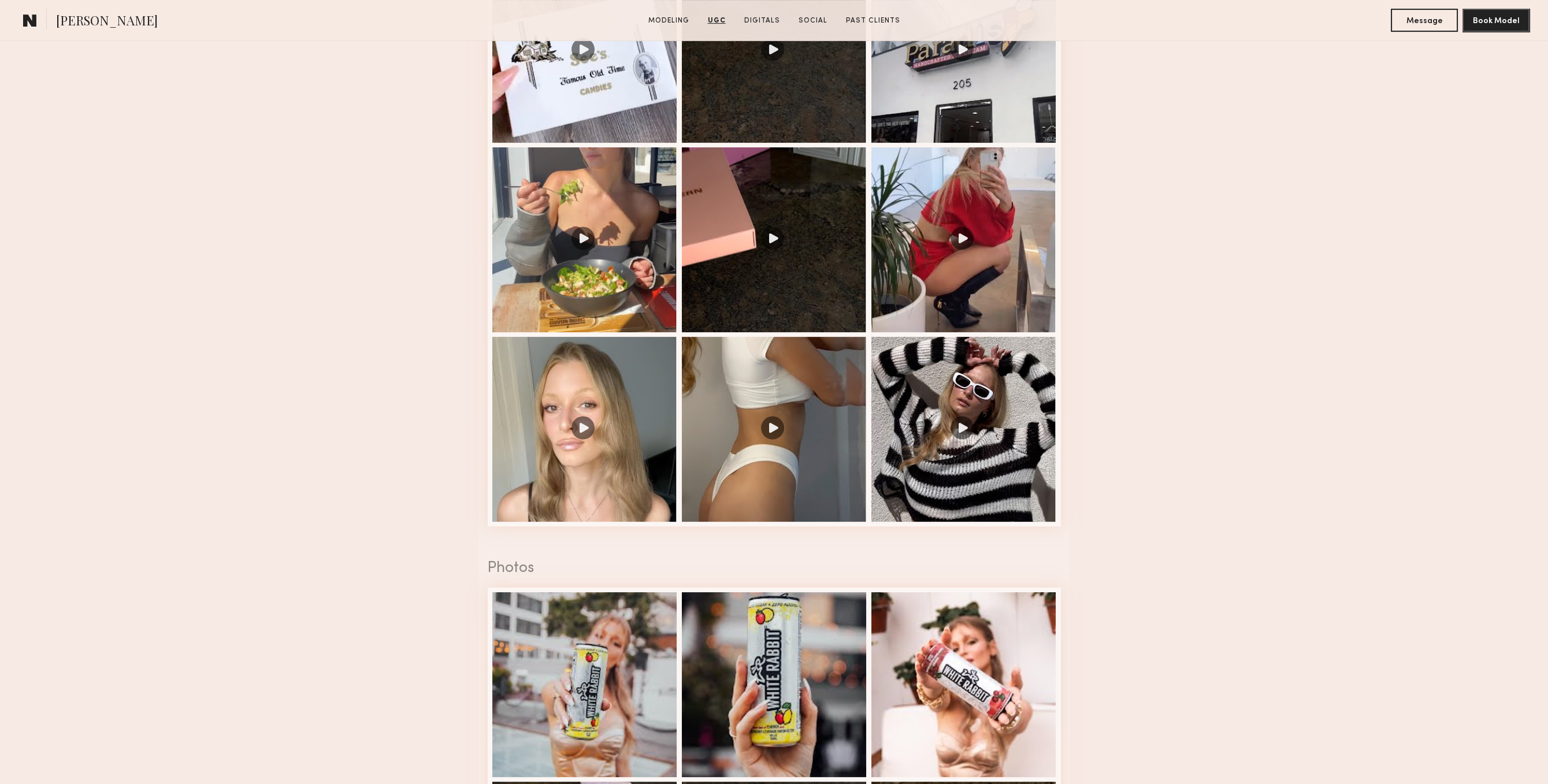
scroll to position [1728, 0]
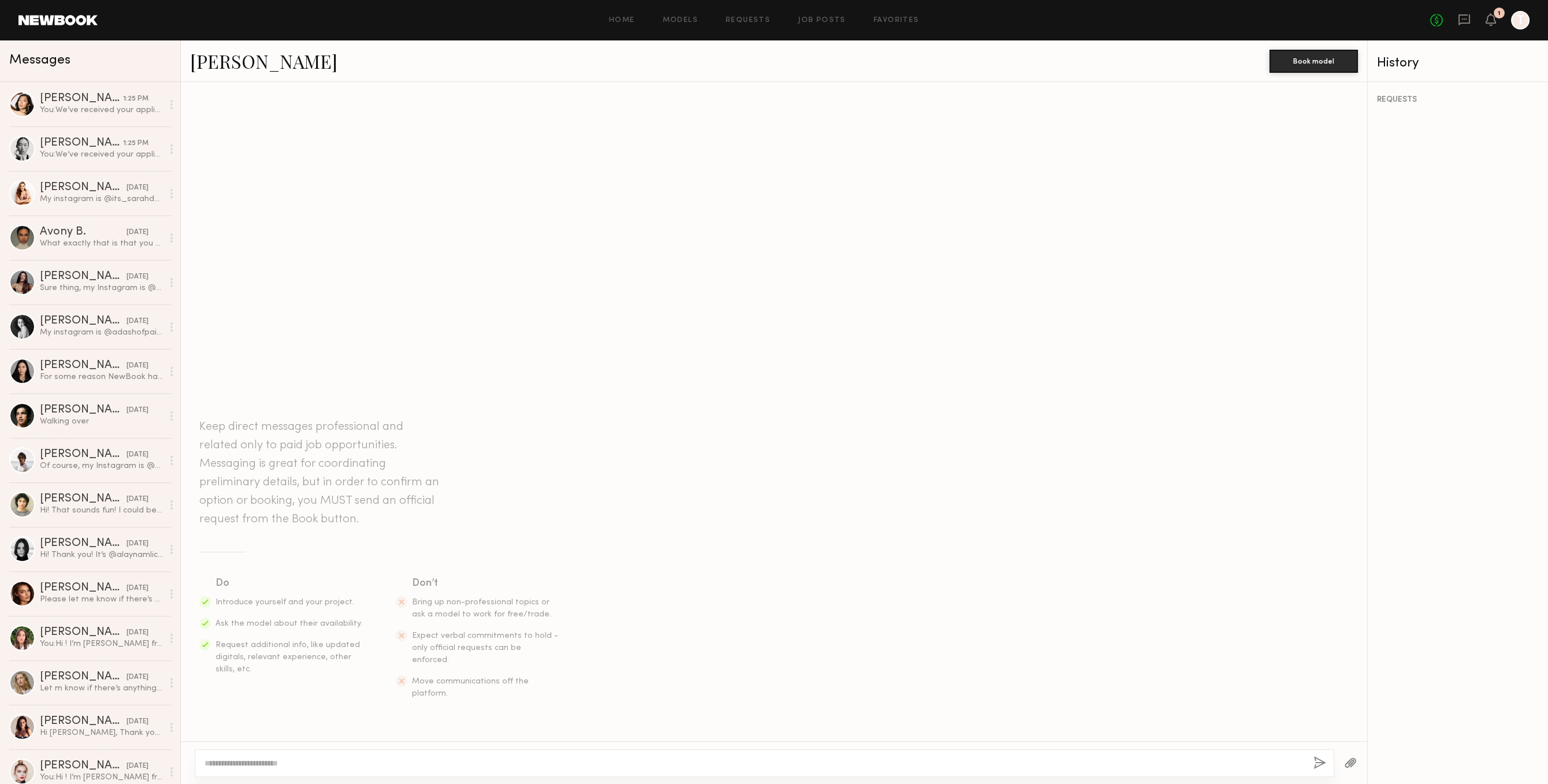
drag, startPoint x: 791, startPoint y: 734, endPoint x: 791, endPoint y: 741, distance: 7.0
click at [791, 735] on div "Keep direct messages professional and related only to paid job opportunities. M…" at bounding box center [774, 485] width 1186 height 503
click at [788, 762] on textarea at bounding box center [754, 763] width 1100 height 11
paste textarea "**********"
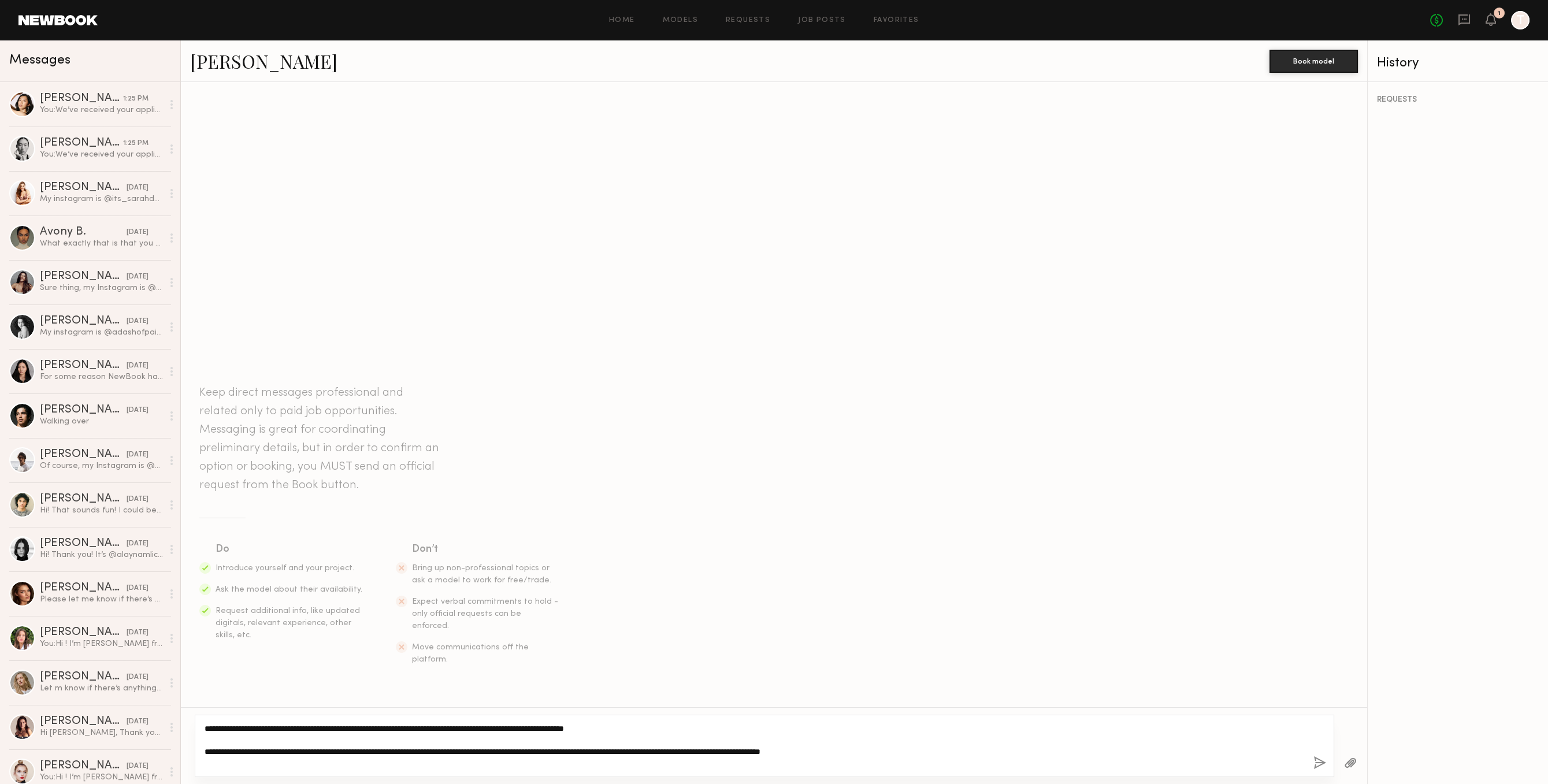
type textarea "**********"
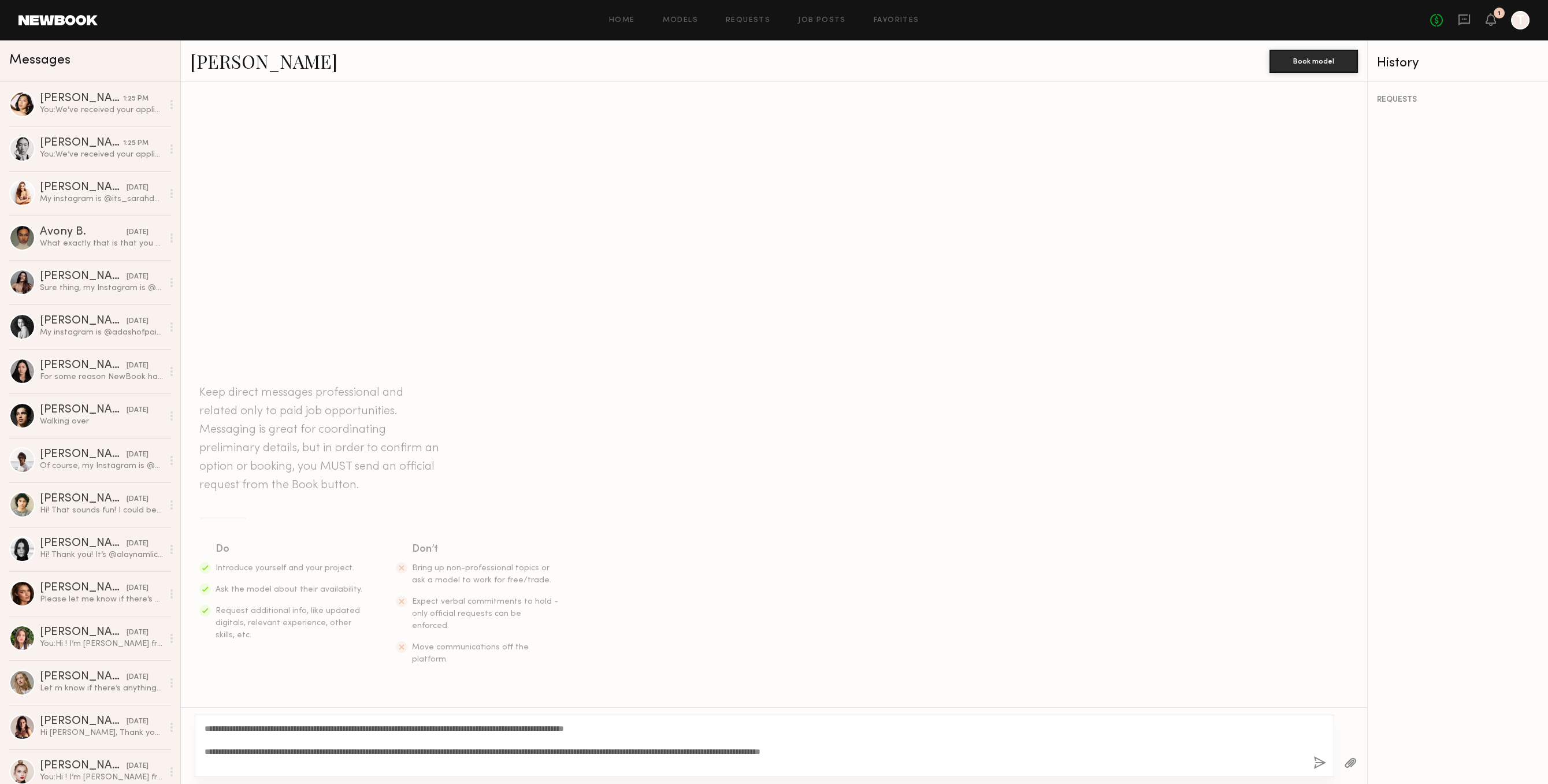
click at [1321, 761] on button "button" at bounding box center [1320, 764] width 13 height 14
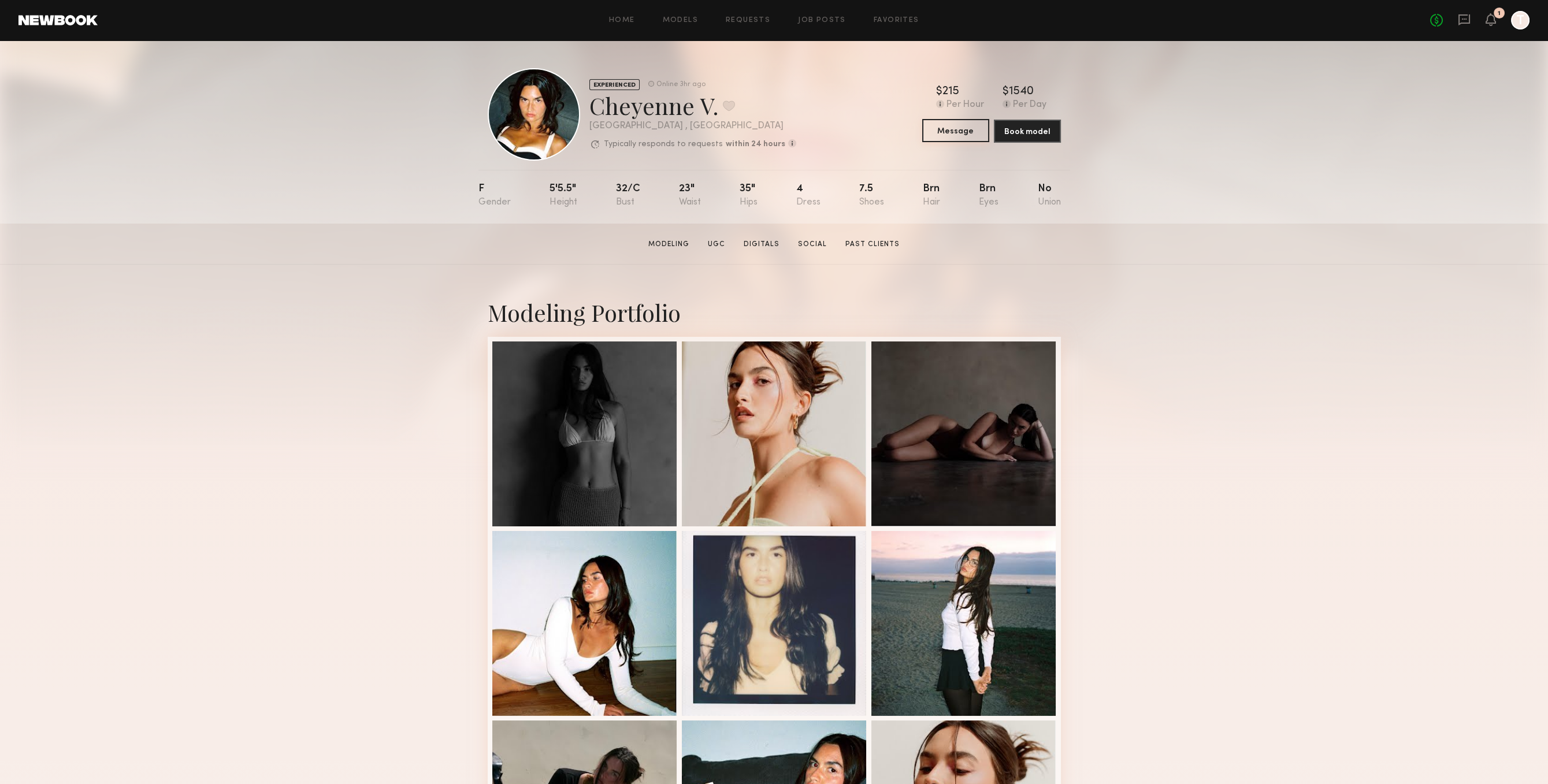
click at [950, 132] on button "Message" at bounding box center [956, 130] width 67 height 23
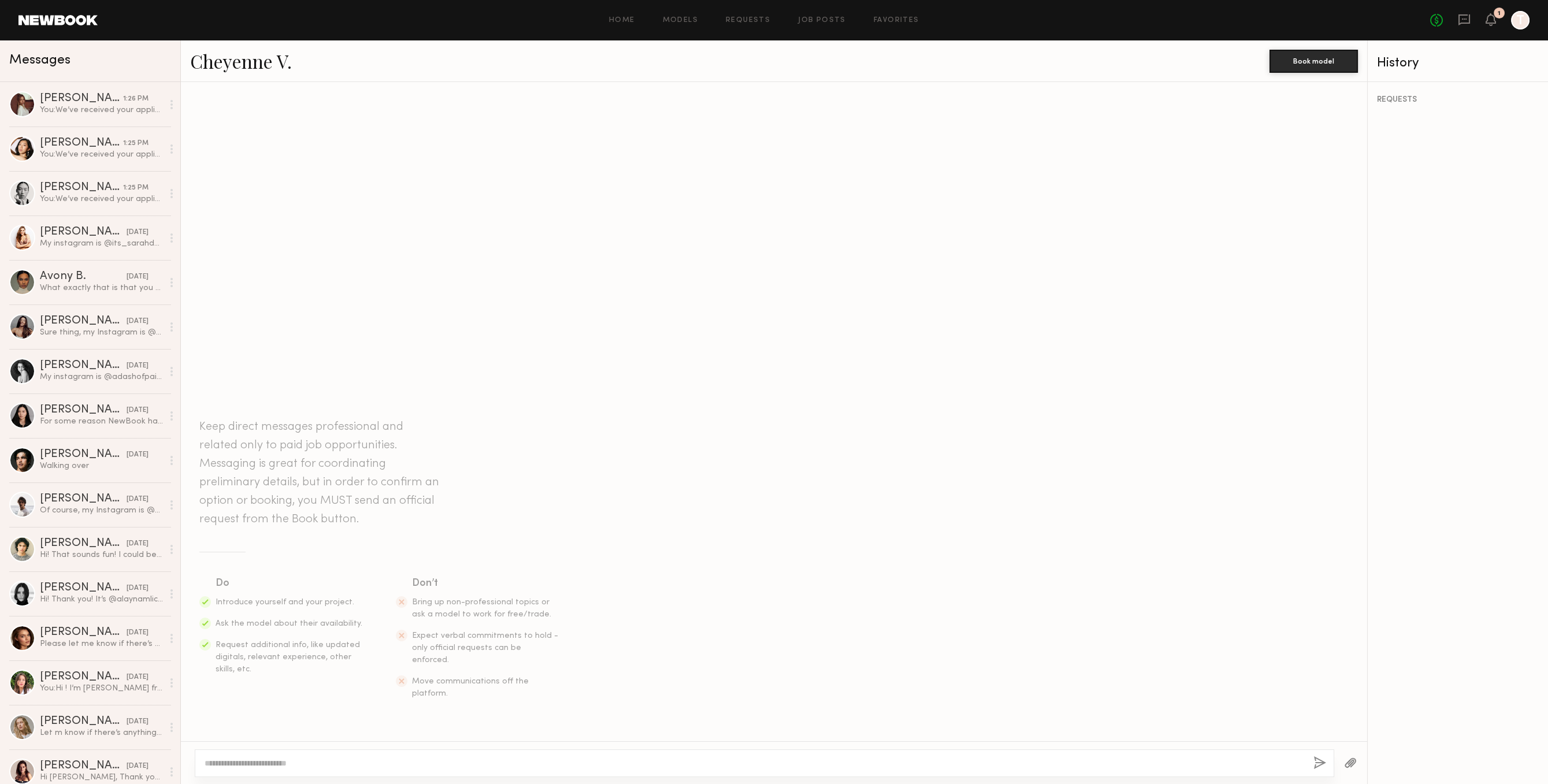
click at [449, 766] on textarea at bounding box center [754, 763] width 1100 height 11
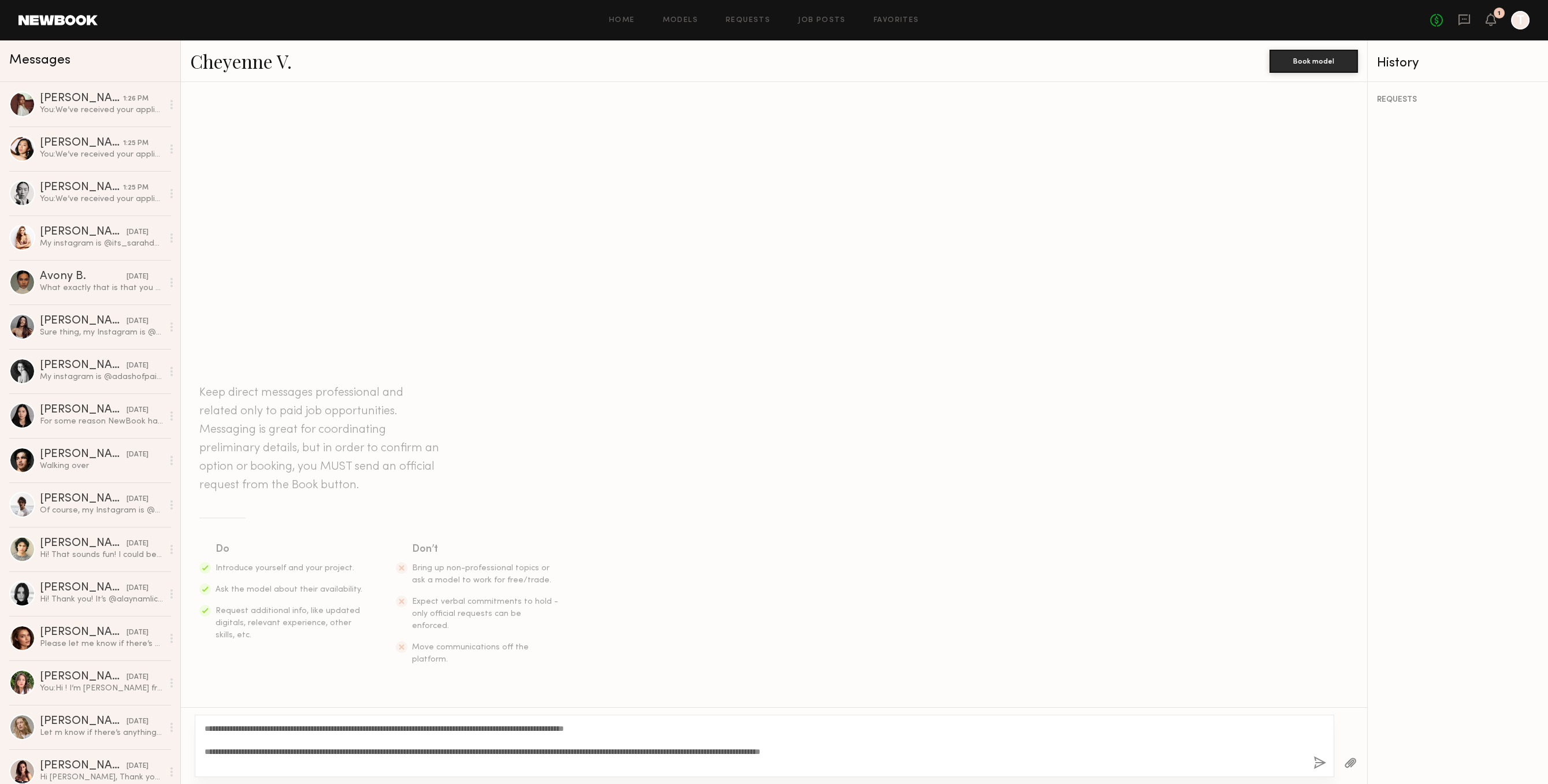
type textarea "**********"
click at [1323, 760] on button "button" at bounding box center [1320, 764] width 13 height 14
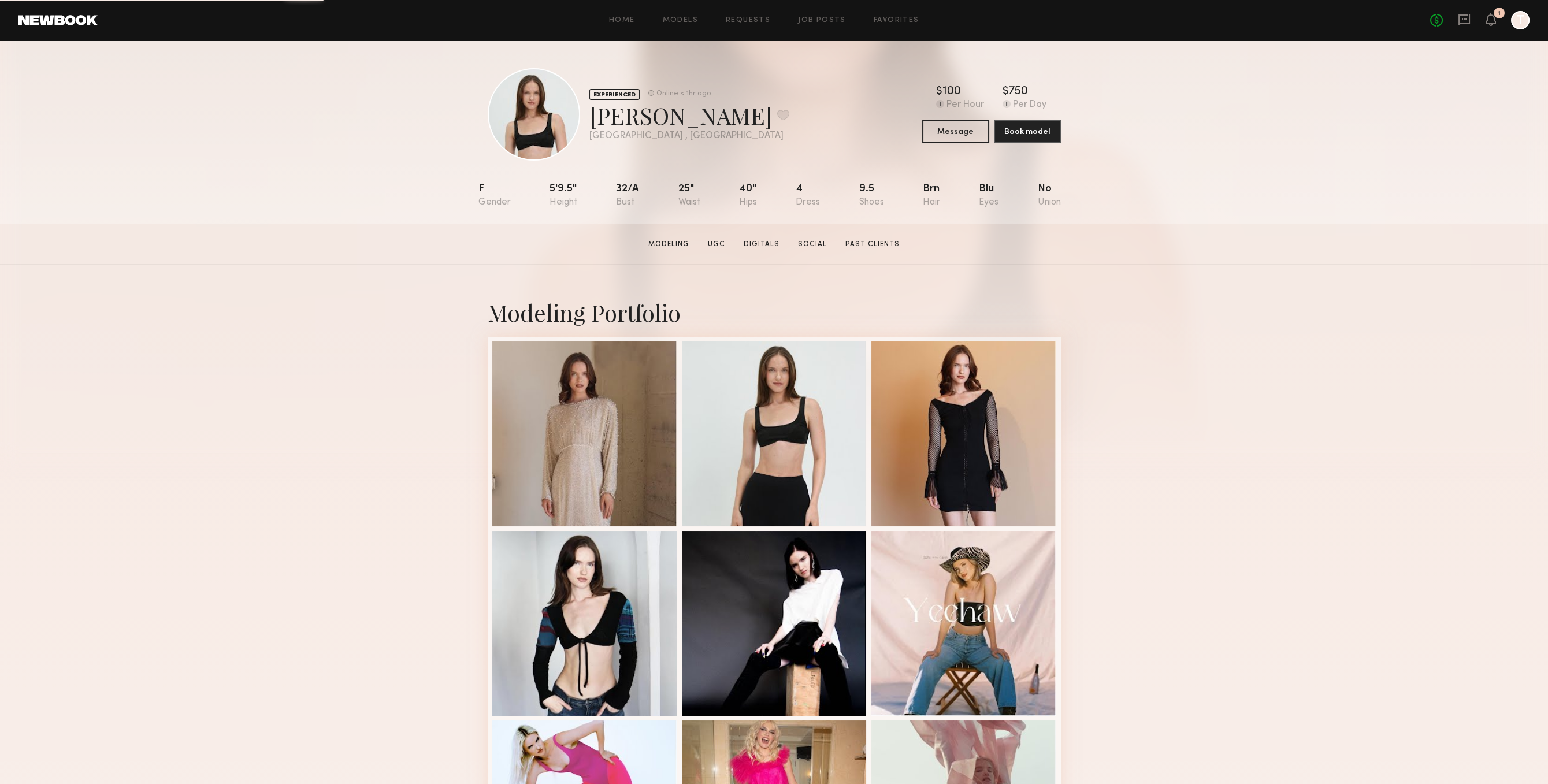
click at [1169, 339] on div "Modeling Portfolio View More" at bounding box center [774, 714] width 1548 height 899
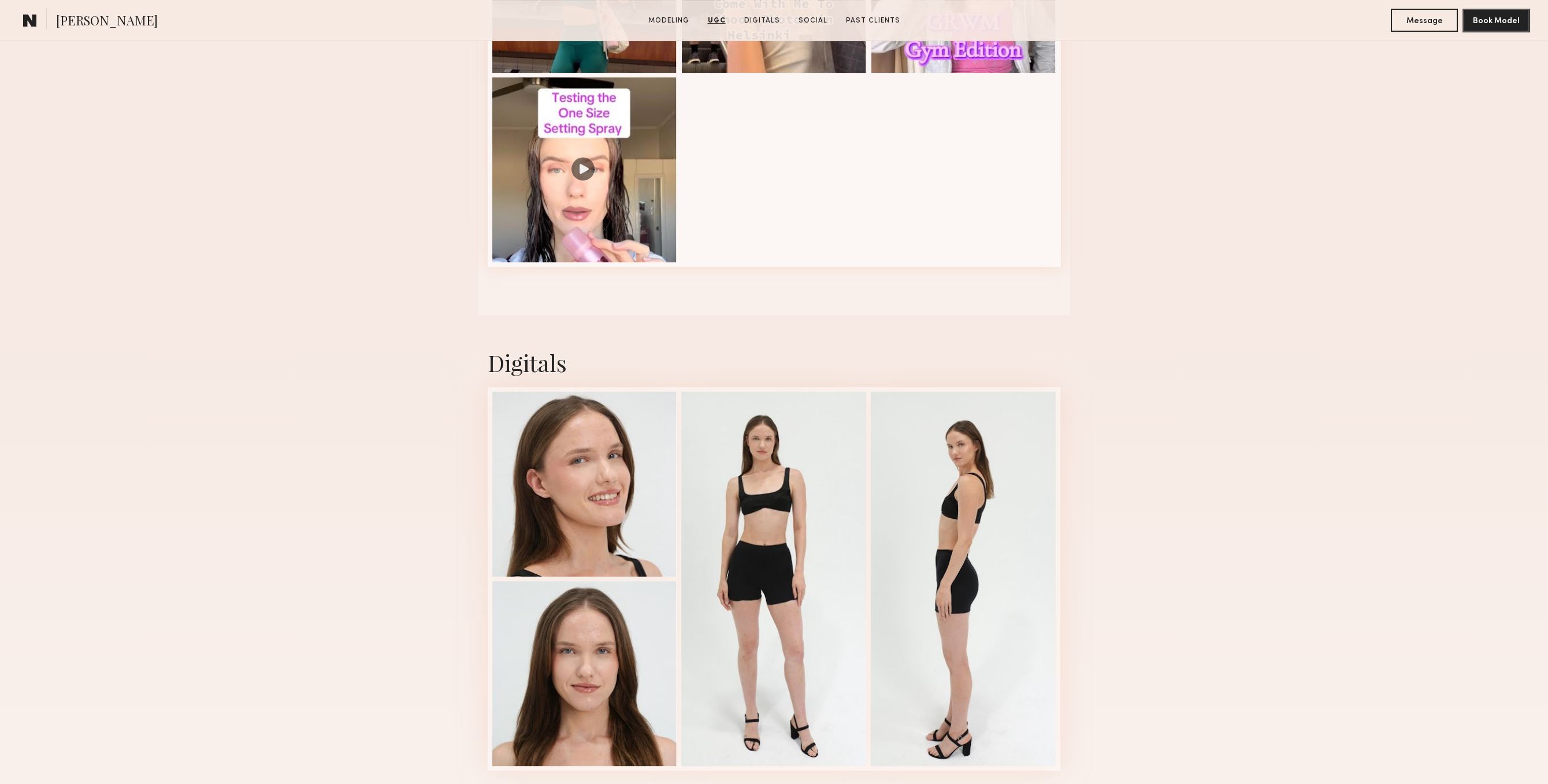
scroll to position [1609, 0]
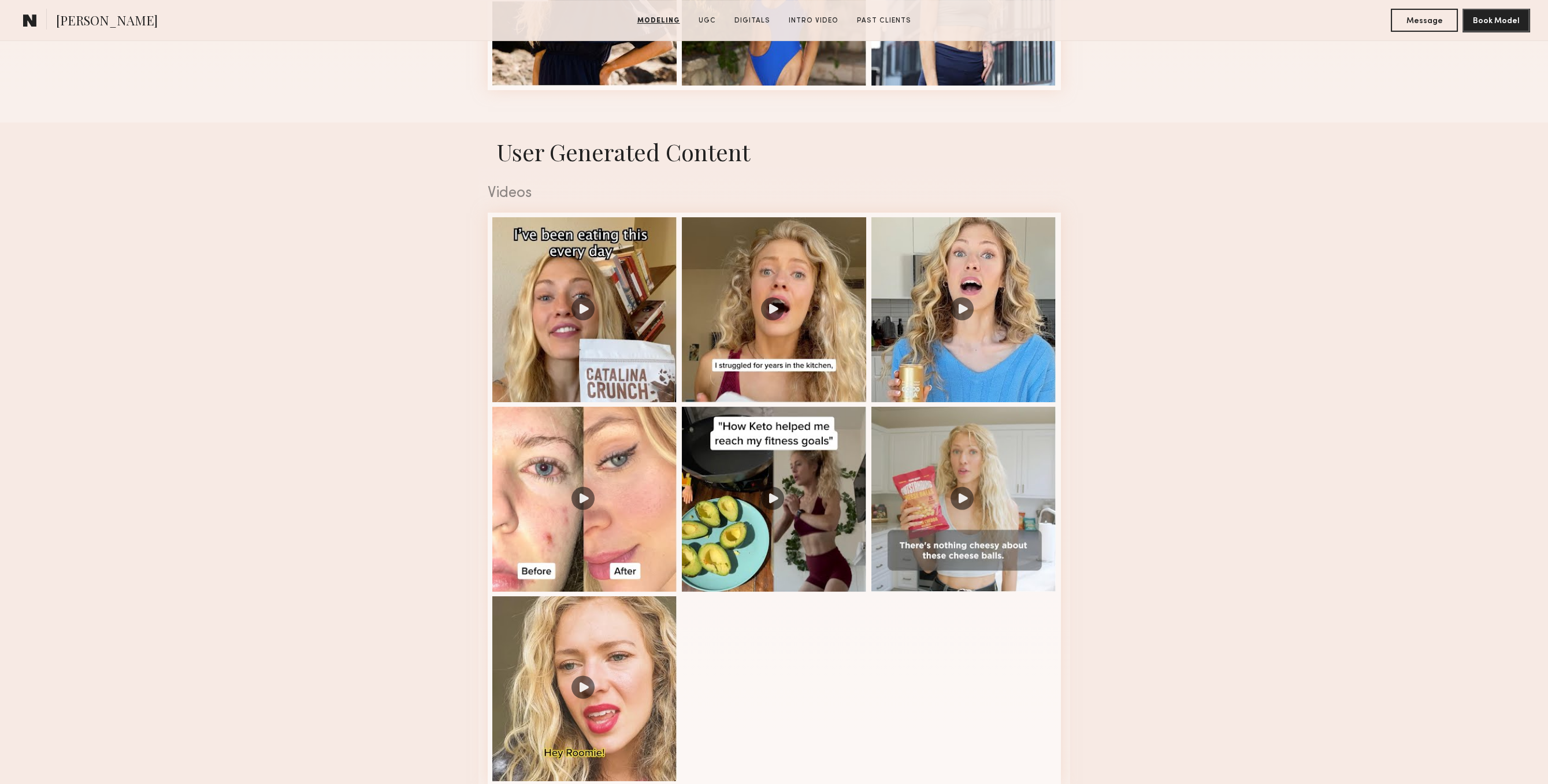
scroll to position [1013, 0]
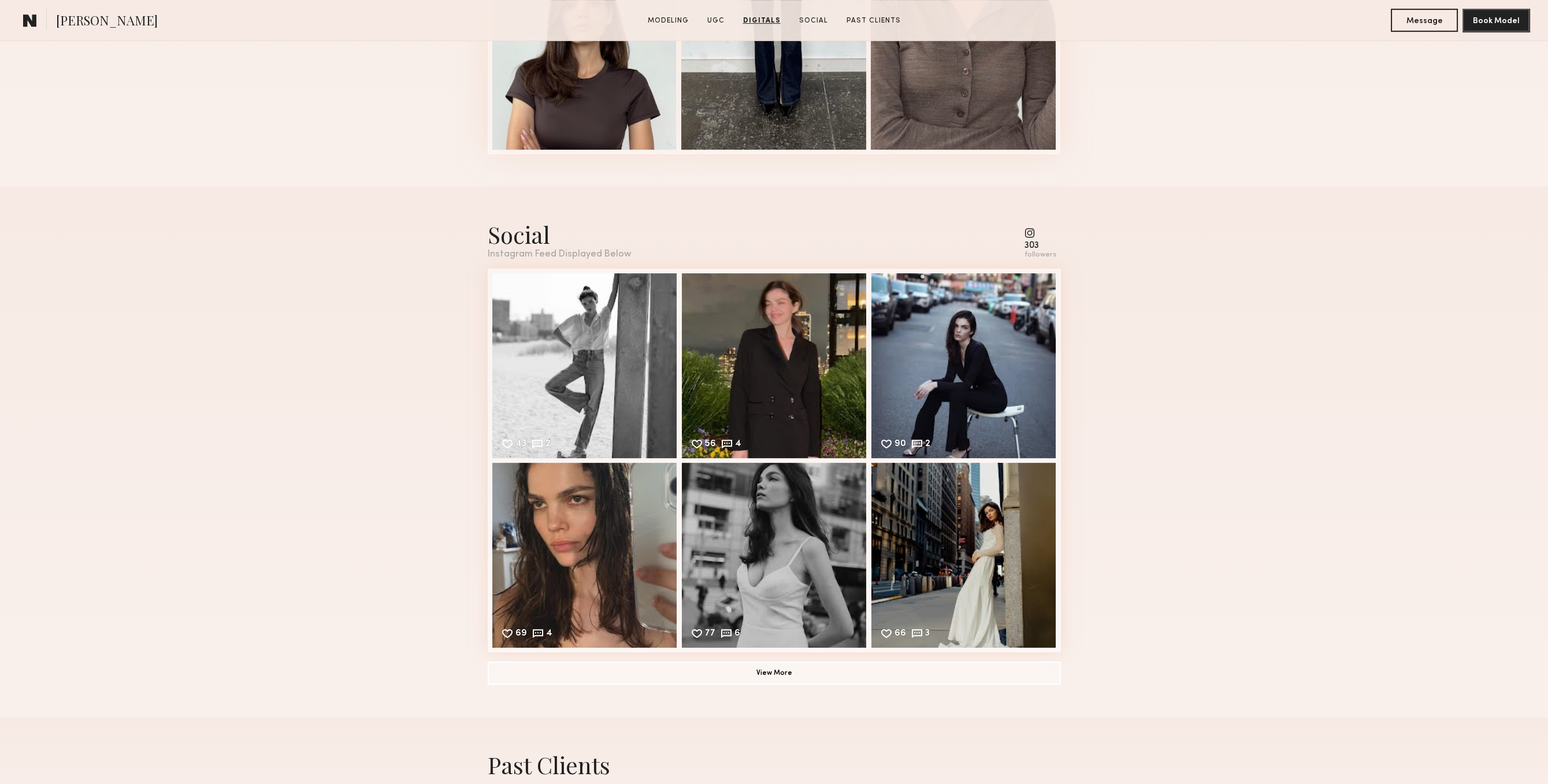
scroll to position [2080, 0]
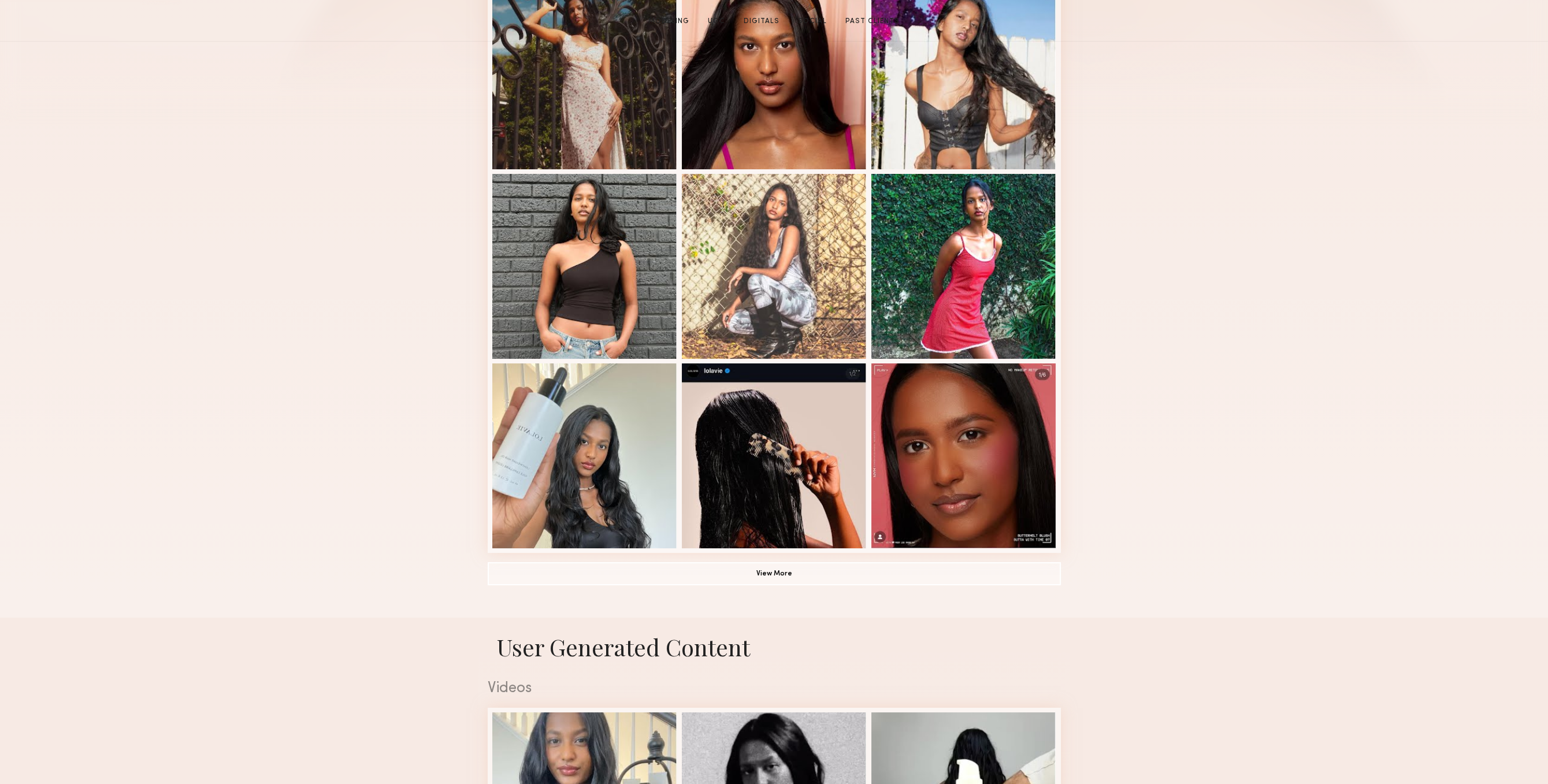
scroll to position [357, 0]
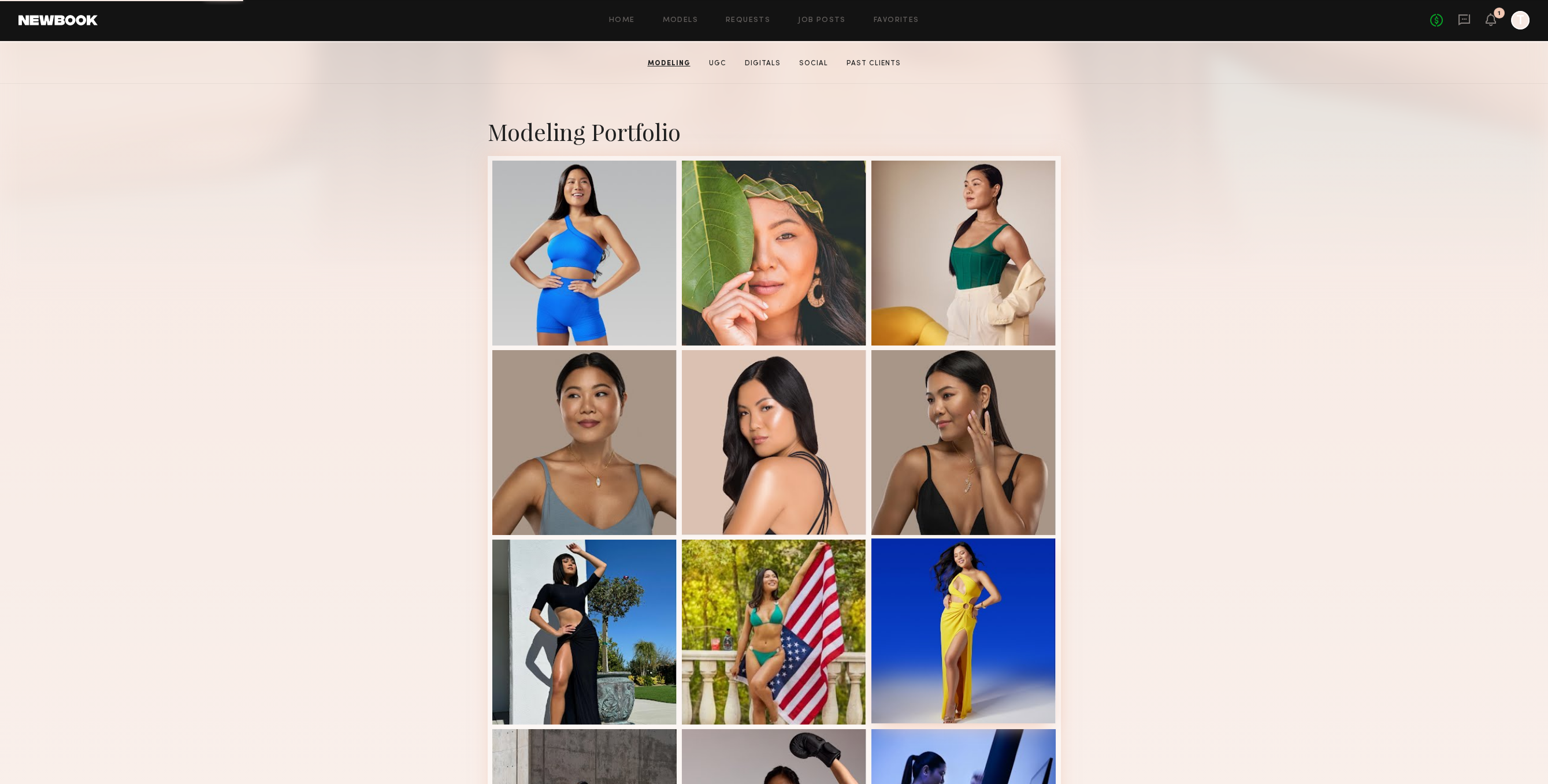
scroll to position [476, 0]
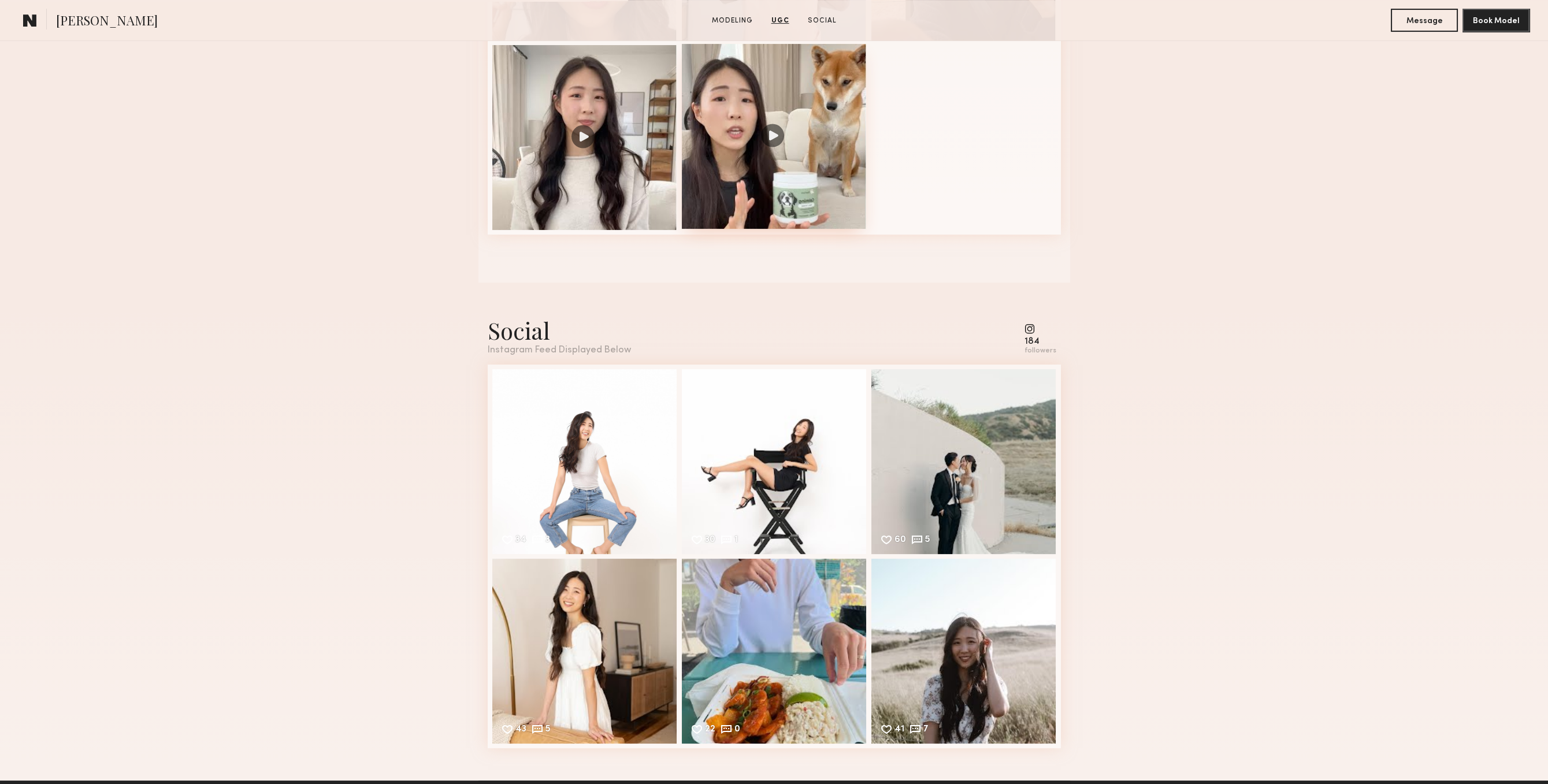
scroll to position [1239, 0]
